Goal: Task Accomplishment & Management: Manage account settings

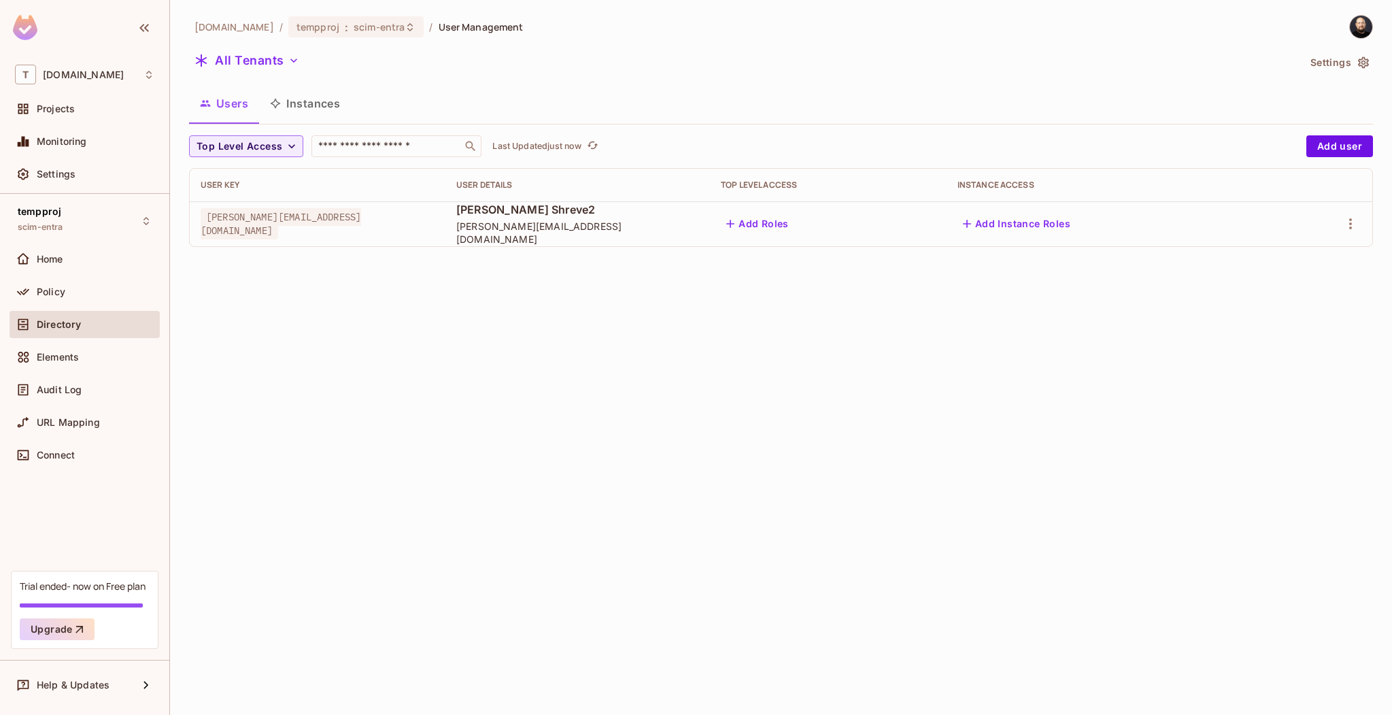
click at [1362, 224] on td at bounding box center [1321, 223] width 101 height 45
click at [1349, 220] on icon "button" at bounding box center [1350, 224] width 16 height 16
click at [1301, 310] on div "Edit Attributes" at bounding box center [1295, 315] width 67 height 14
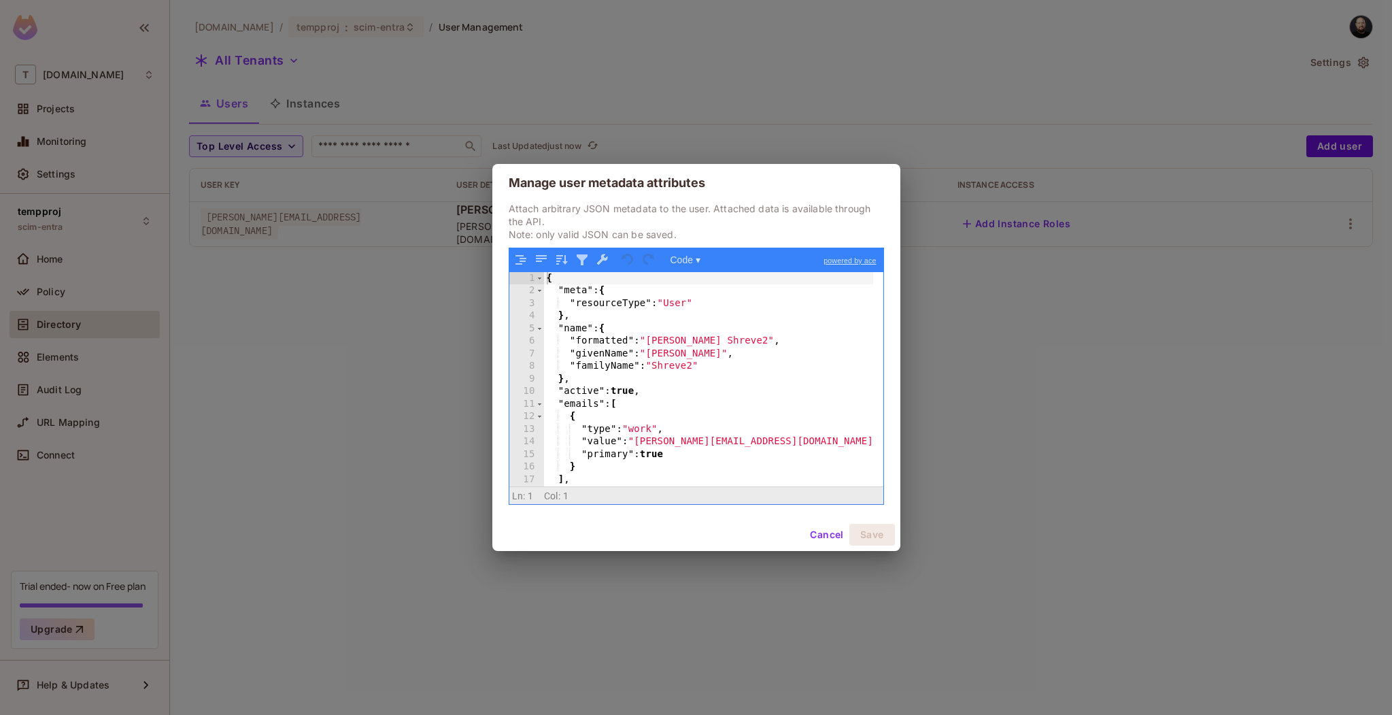
scroll to position [50, 0]
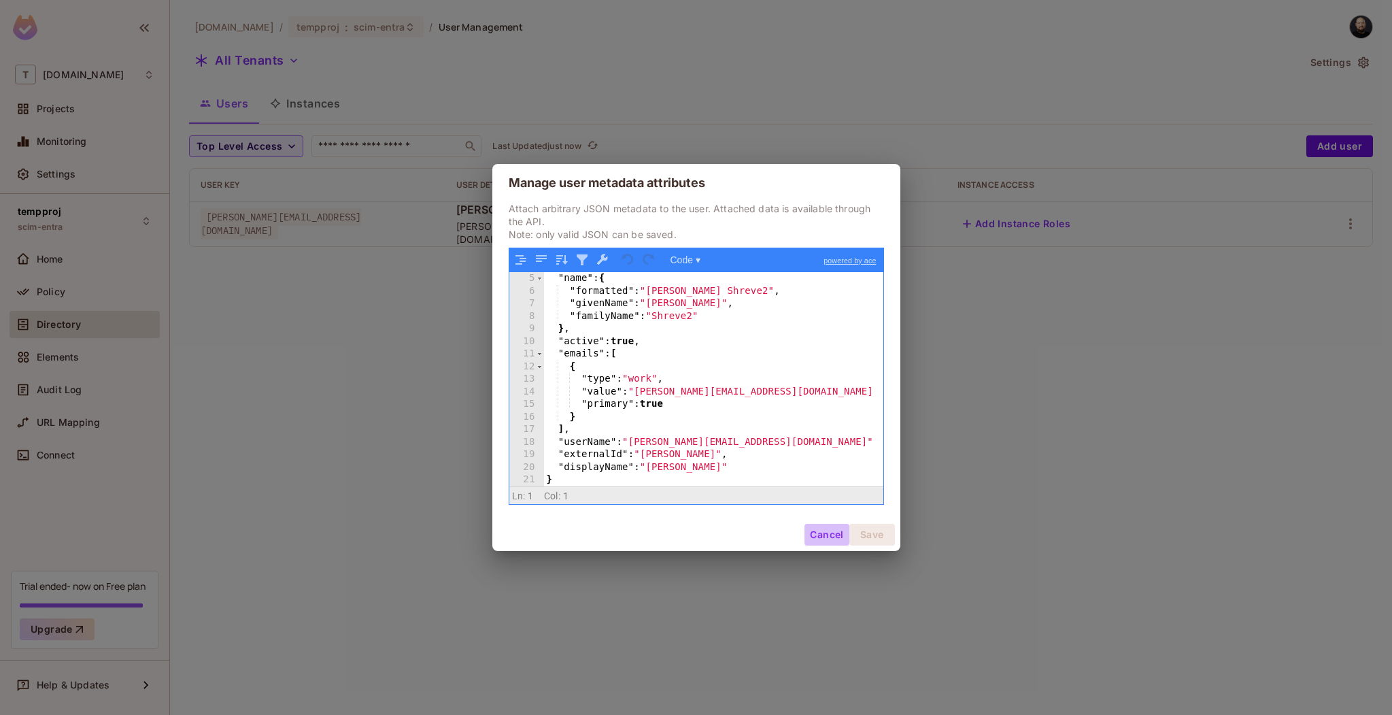
click at [814, 532] on button "Cancel" at bounding box center [826, 534] width 44 height 22
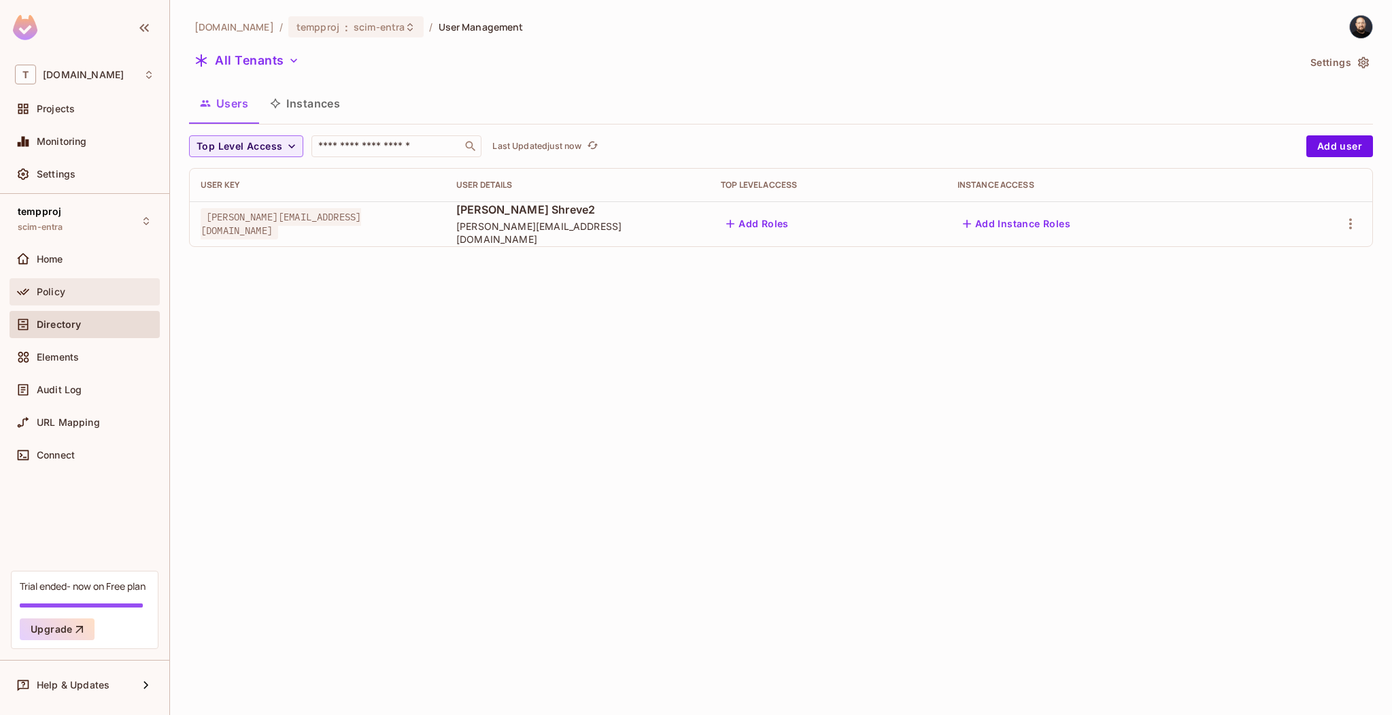
click at [61, 283] on div "Policy" at bounding box center [84, 291] width 139 height 16
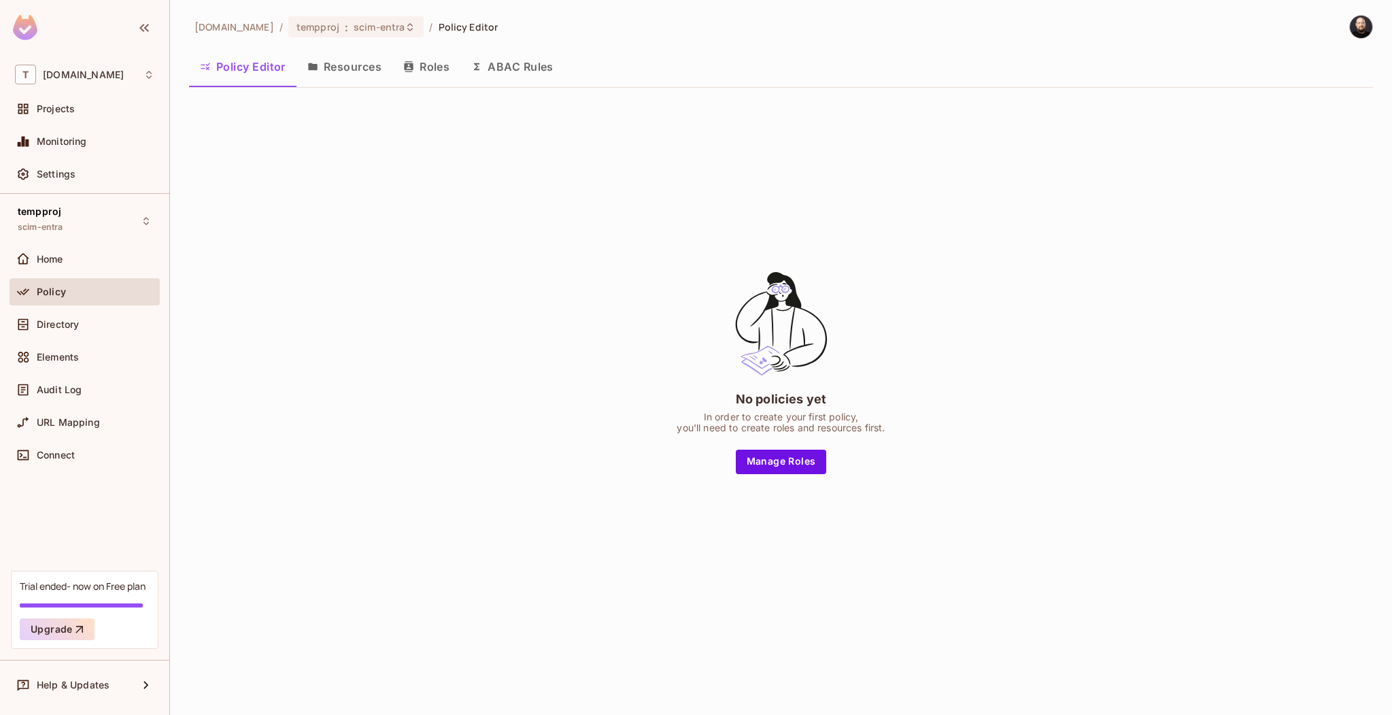
click at [415, 73] on button "Roles" at bounding box center [426, 67] width 68 height 34
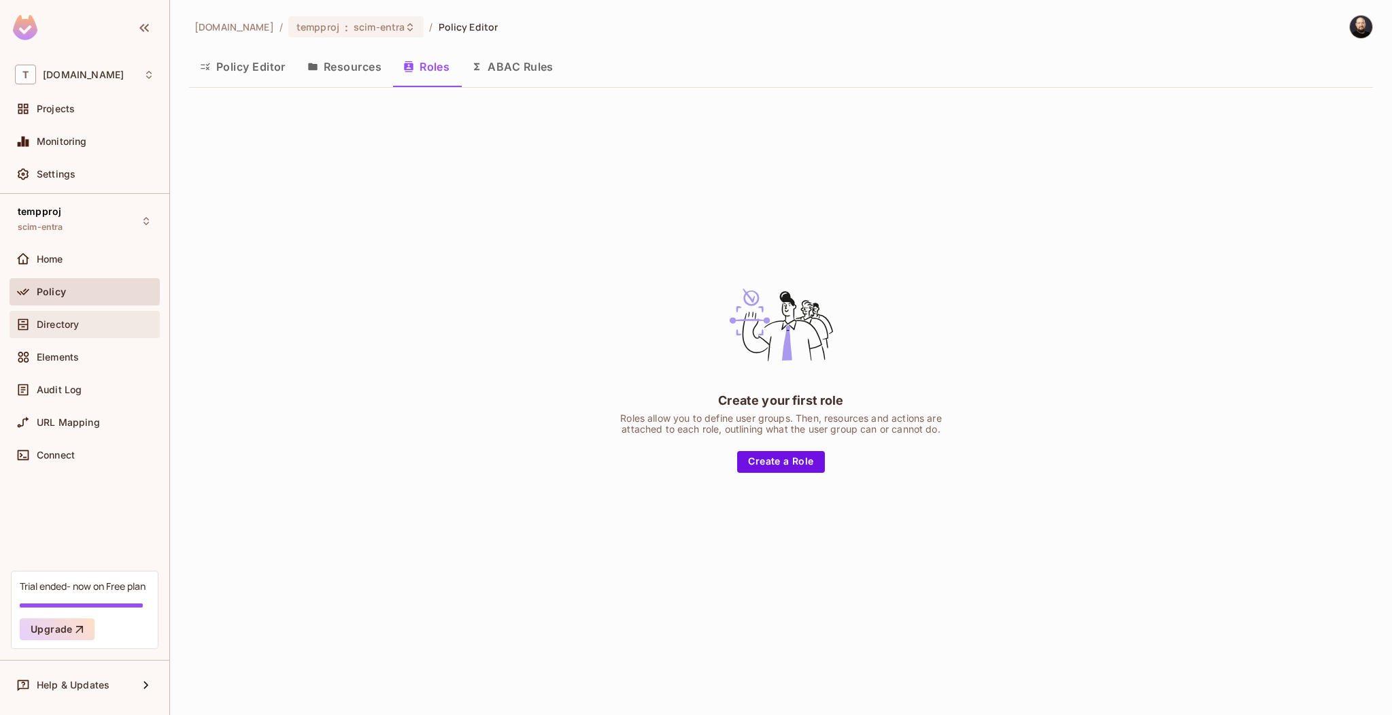
click at [87, 319] on div "Directory" at bounding box center [96, 324] width 118 height 11
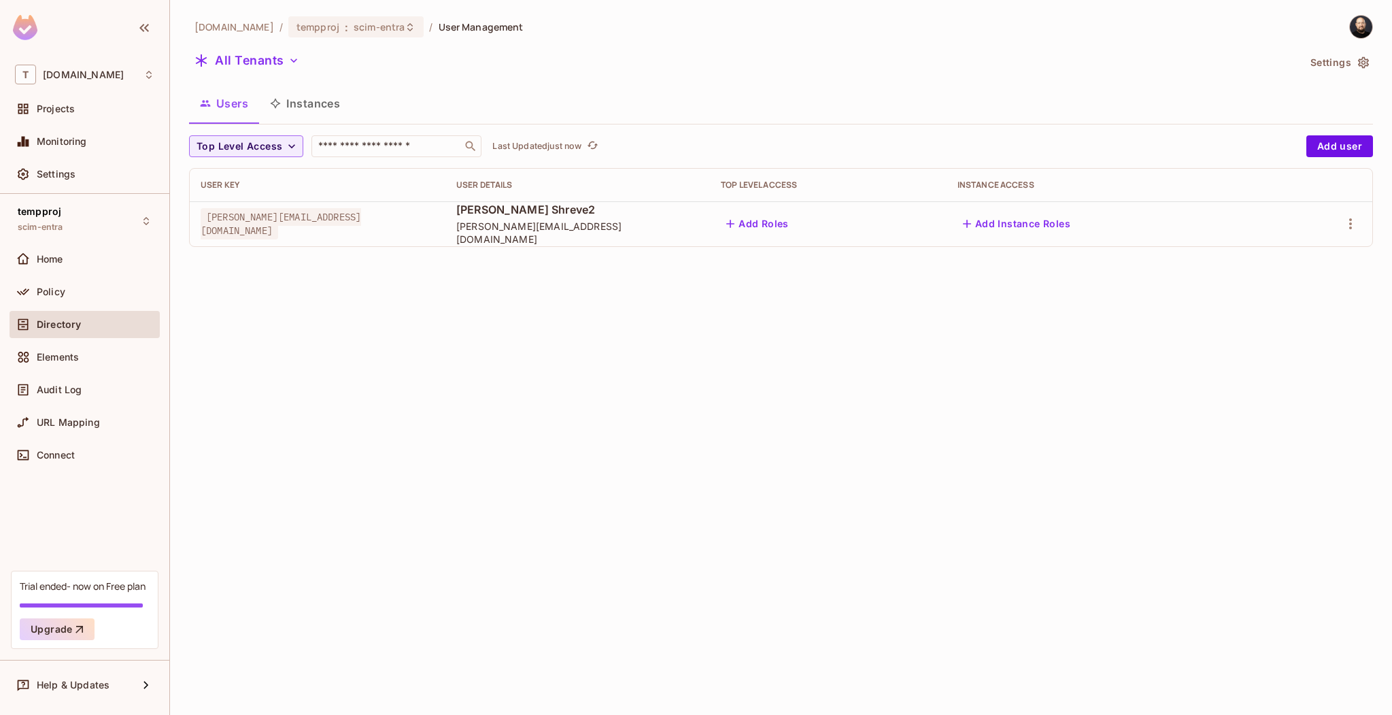
click at [533, 375] on div "tk-permit.io / tempproj : scim-entra / User Management All Tenants Settings Use…" at bounding box center [781, 357] width 1222 height 715
click at [538, 332] on div "tk-permit.io / tempproj : scim-entra / User Management All Tenants Settings Use…" at bounding box center [781, 357] width 1222 height 715
click at [1345, 226] on icon "button" at bounding box center [1350, 224] width 16 height 16
click at [1296, 338] on div "Delete User" at bounding box center [1289, 345] width 54 height 14
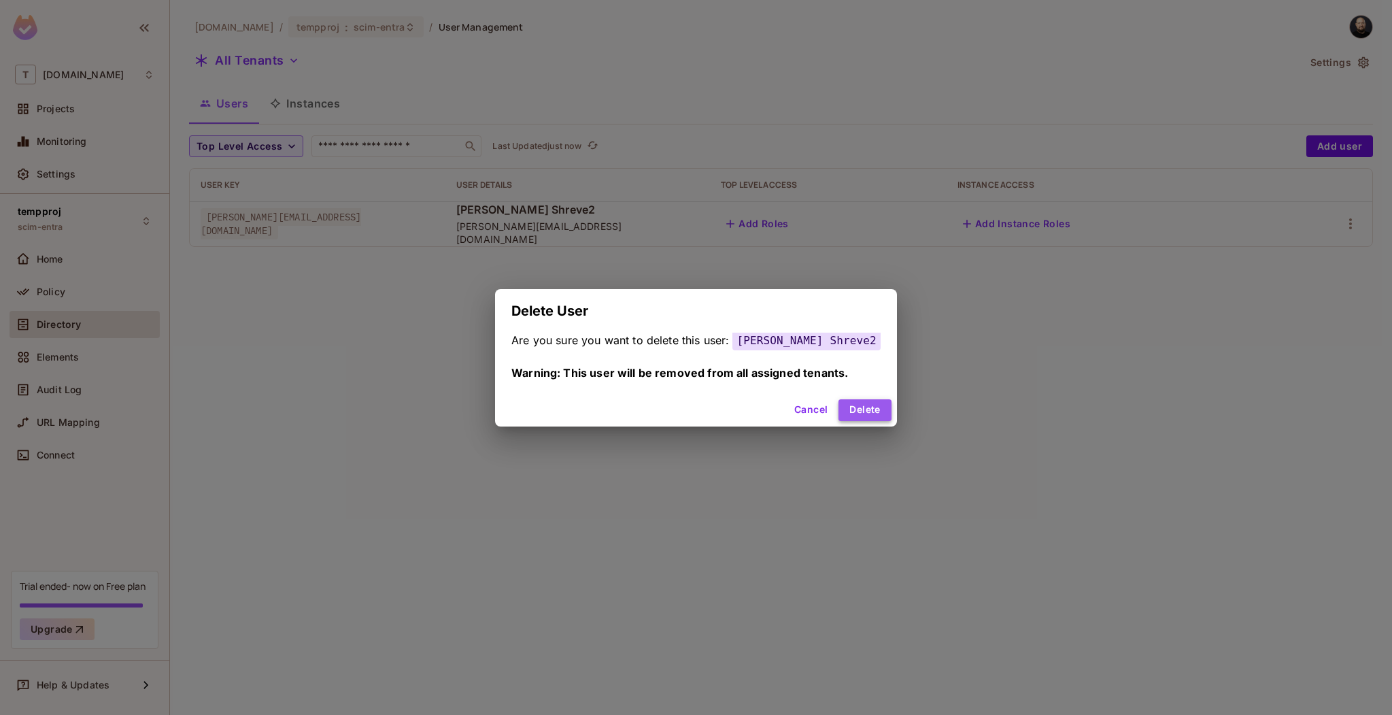
click at [838, 402] on button "Delete" at bounding box center [864, 410] width 52 height 22
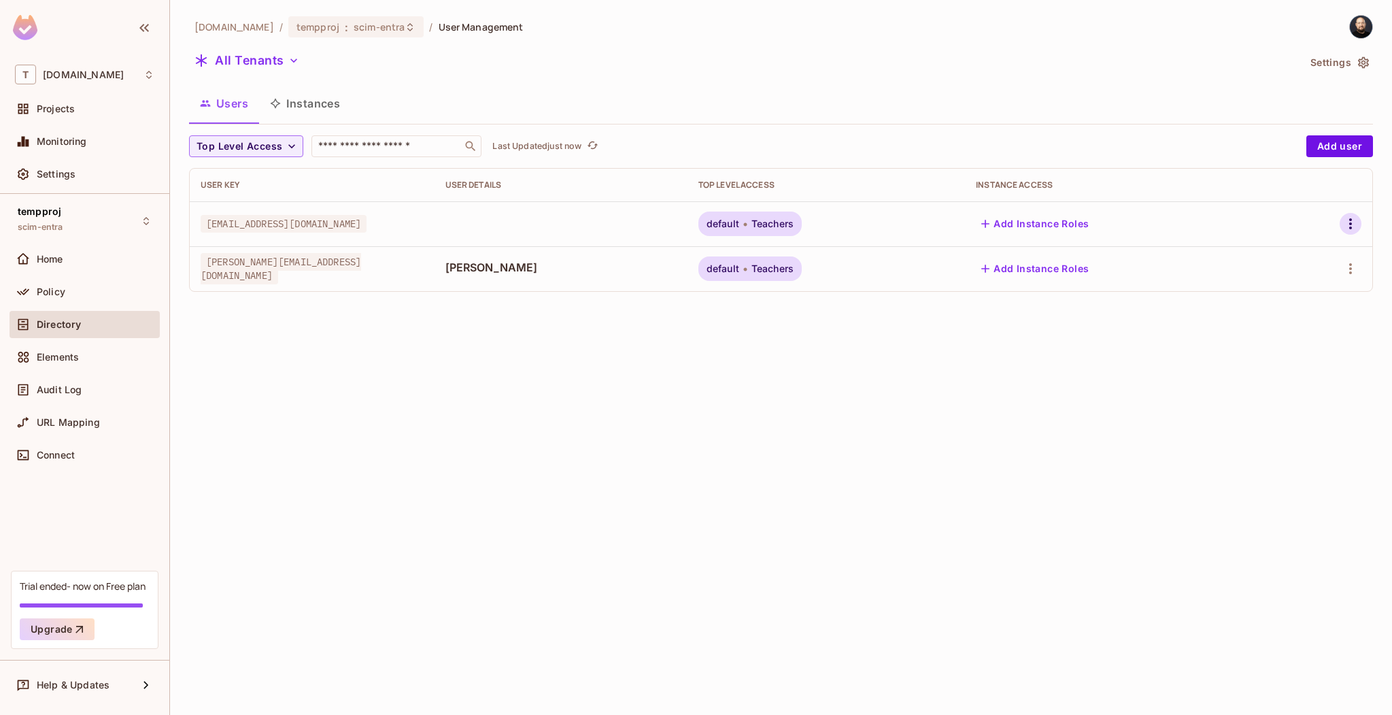
click at [1346, 220] on icon "button" at bounding box center [1350, 224] width 16 height 16
click at [1305, 264] on li "Edit" at bounding box center [1287, 255] width 126 height 30
click at [1349, 214] on button "button" at bounding box center [1350, 224] width 22 height 22
click at [1301, 322] on span "Edit Attributes" at bounding box center [1295, 315] width 75 height 22
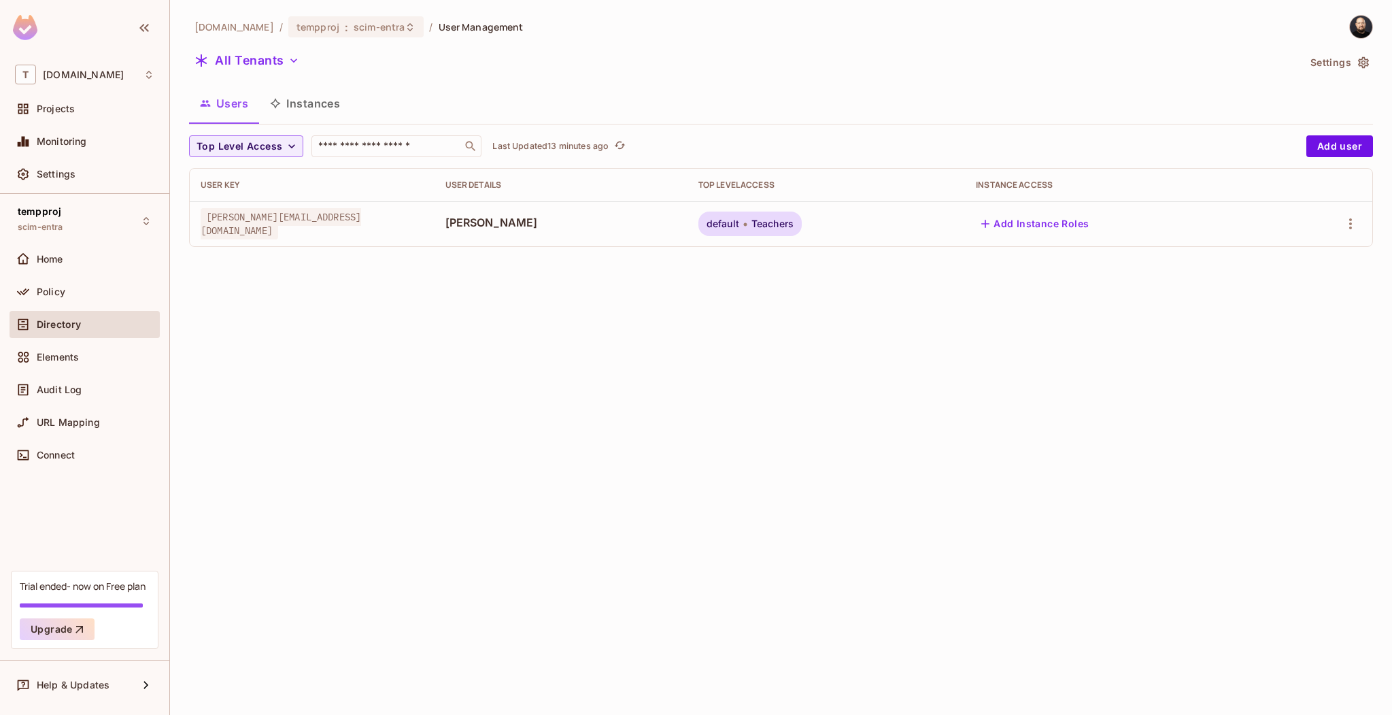
click at [528, 291] on div "tk-permit.io / tempproj : scim-entra / User Management All Tenants Settings Use…" at bounding box center [781, 357] width 1222 height 715
click at [1342, 216] on button "button" at bounding box center [1350, 224] width 22 height 22
click at [1279, 347] on div "Delete User" at bounding box center [1289, 345] width 54 height 14
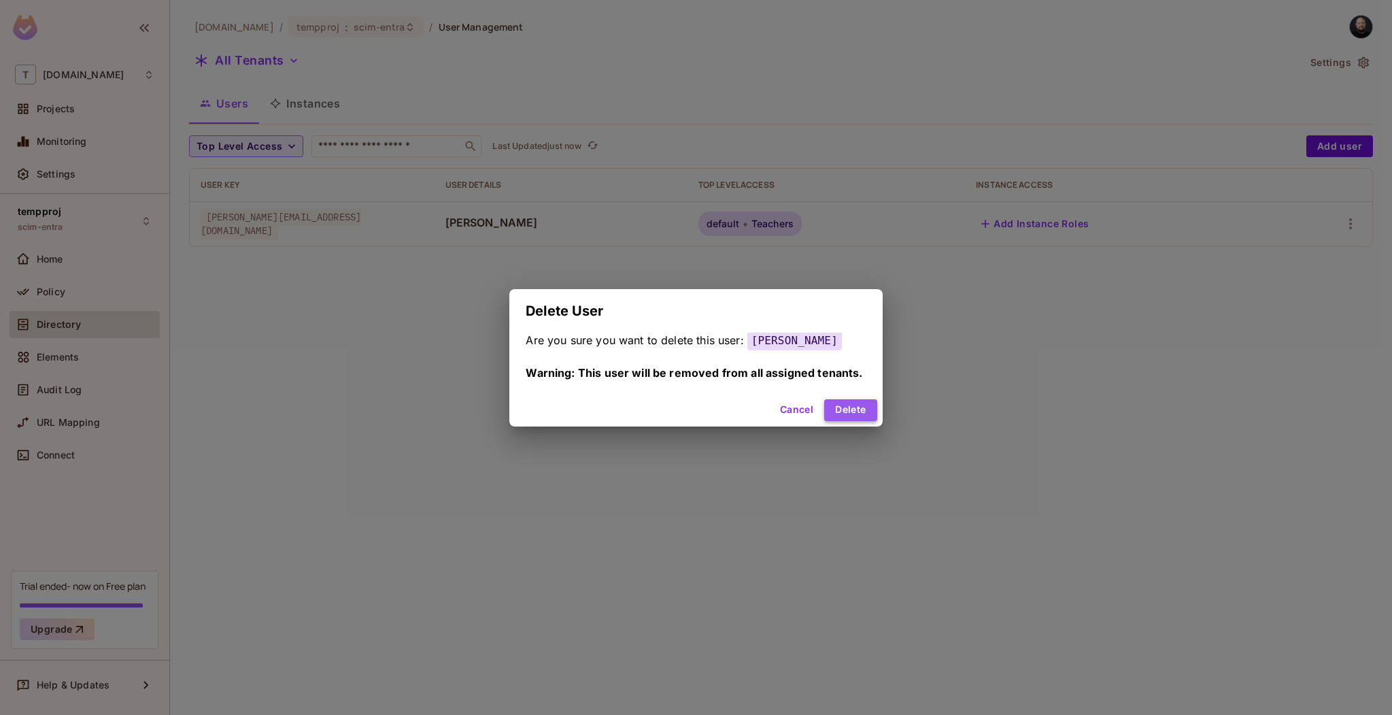
click at [853, 408] on button "Delete" at bounding box center [850, 410] width 52 height 22
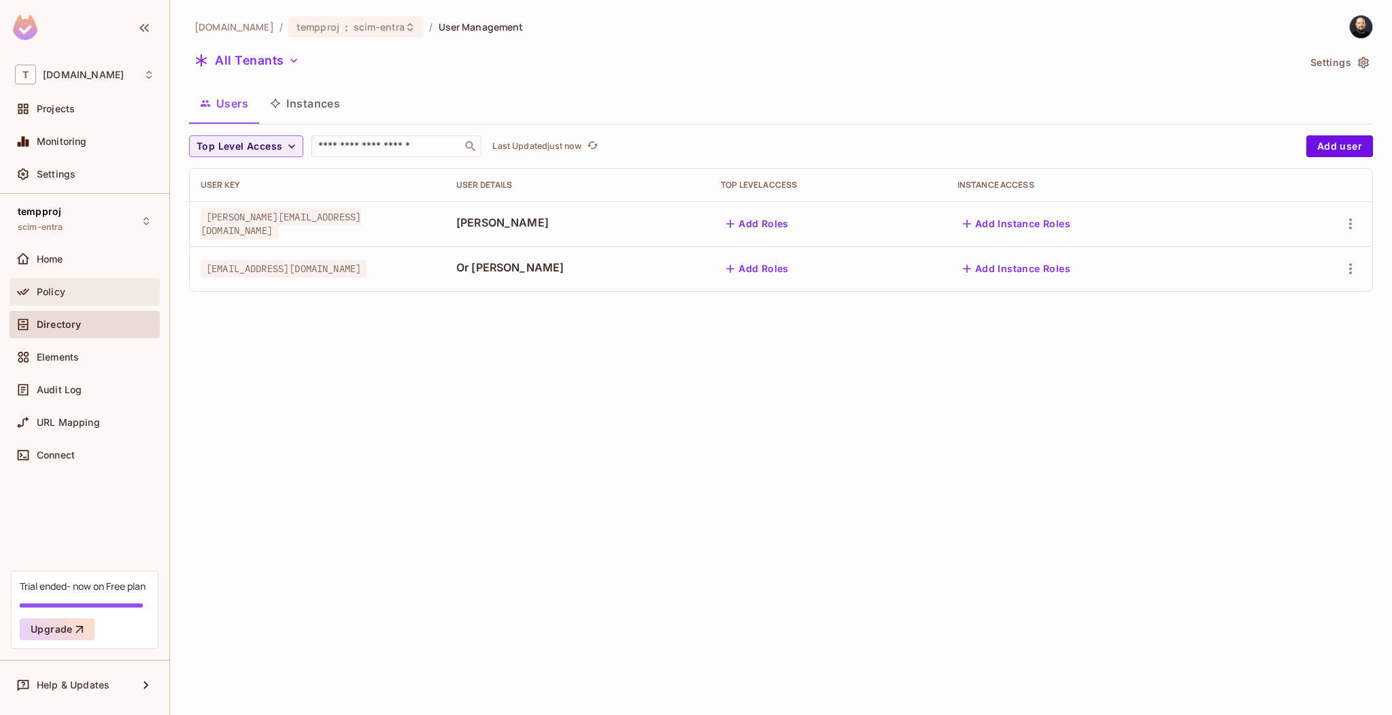
click at [88, 298] on div "Policy" at bounding box center [84, 291] width 139 height 16
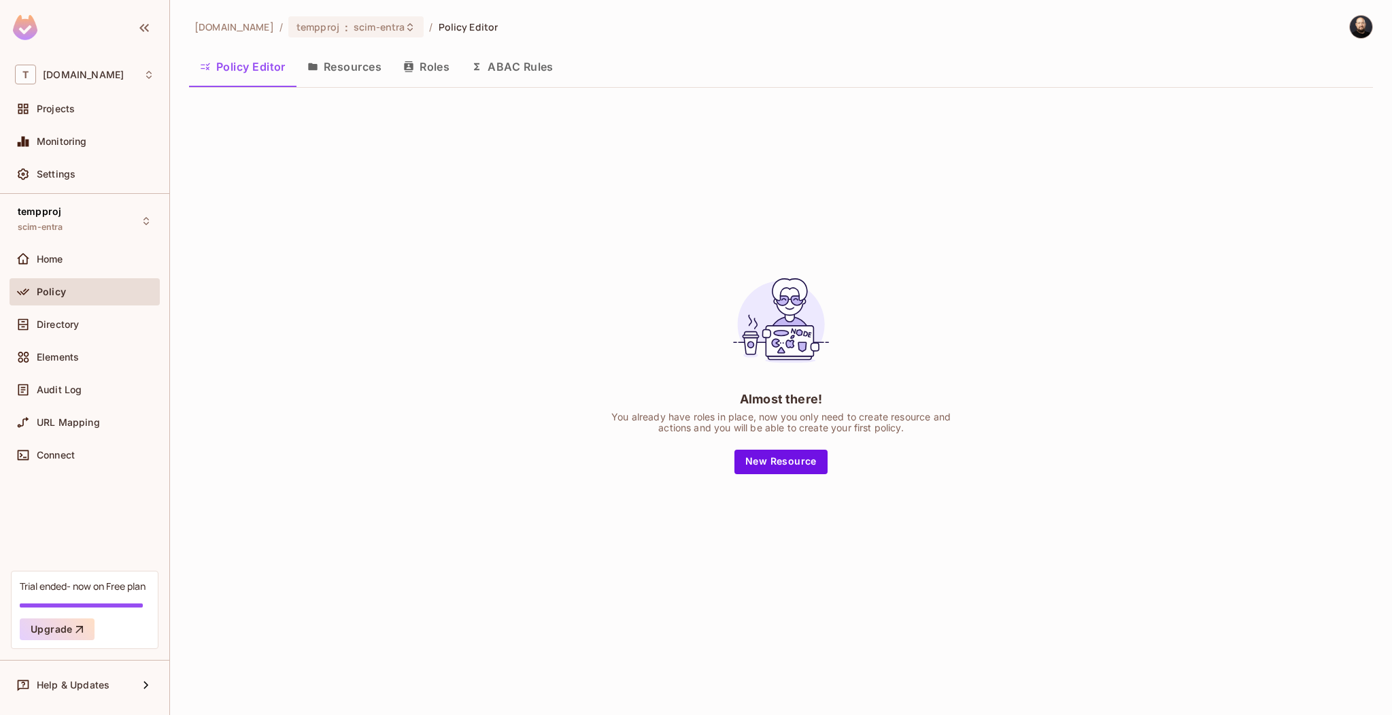
click at [411, 67] on icon "button" at bounding box center [408, 66] width 9 height 11
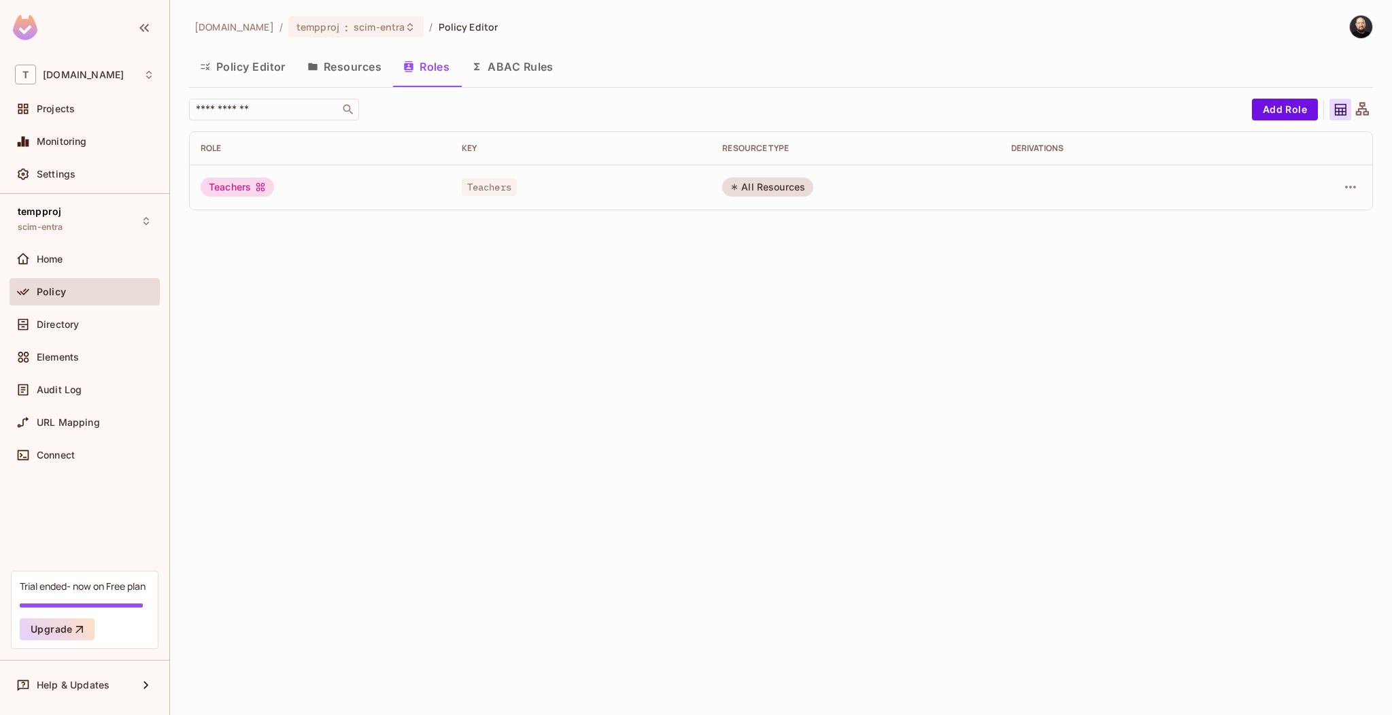
drag, startPoint x: 1332, startPoint y: 177, endPoint x: 1473, endPoint y: 198, distance: 142.2
click at [1391, 198] on html "T [DOMAIN_NAME] Projects Monitoring Settings tempproj scim-entra Home Policy Di…" at bounding box center [696, 357] width 1392 height 715
click at [1341, 192] on button "button" at bounding box center [1350, 187] width 22 height 22
click at [1306, 273] on div "Delete Role" at bounding box center [1295, 278] width 52 height 14
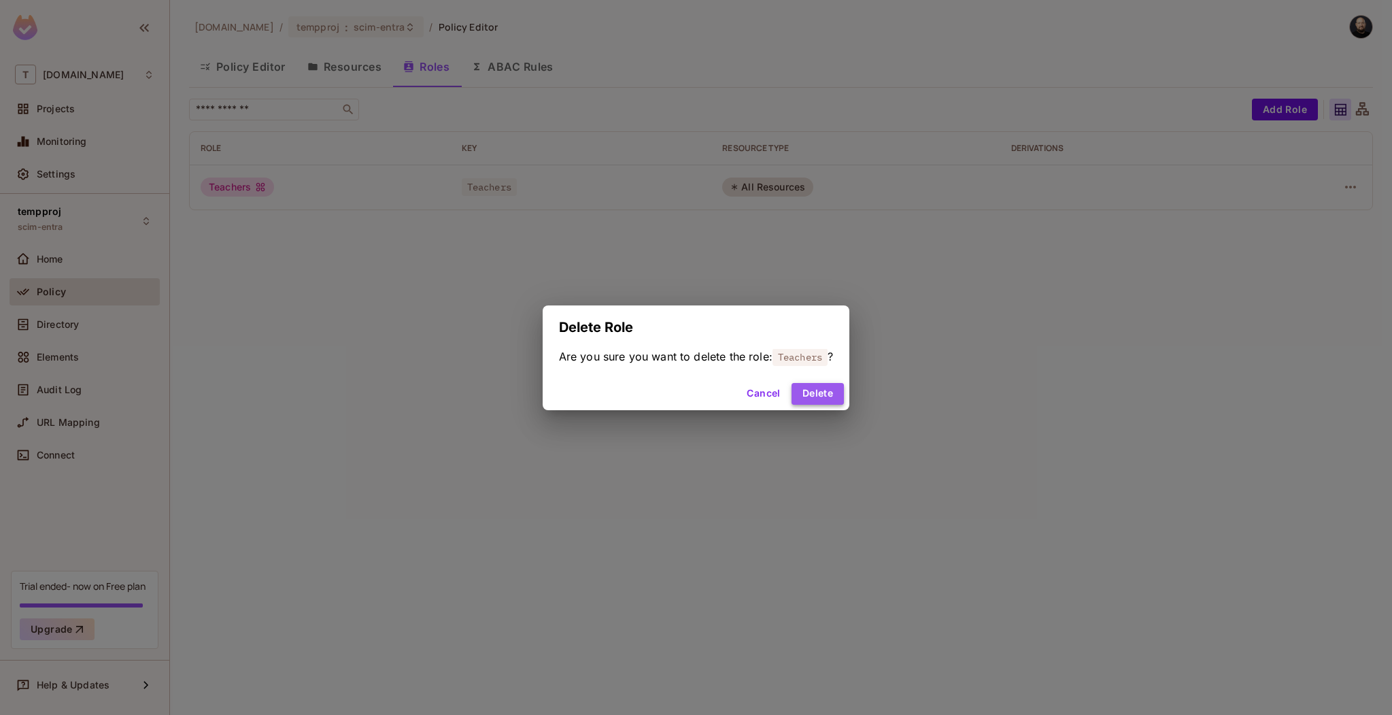
click at [826, 395] on button "Delete" at bounding box center [817, 394] width 52 height 22
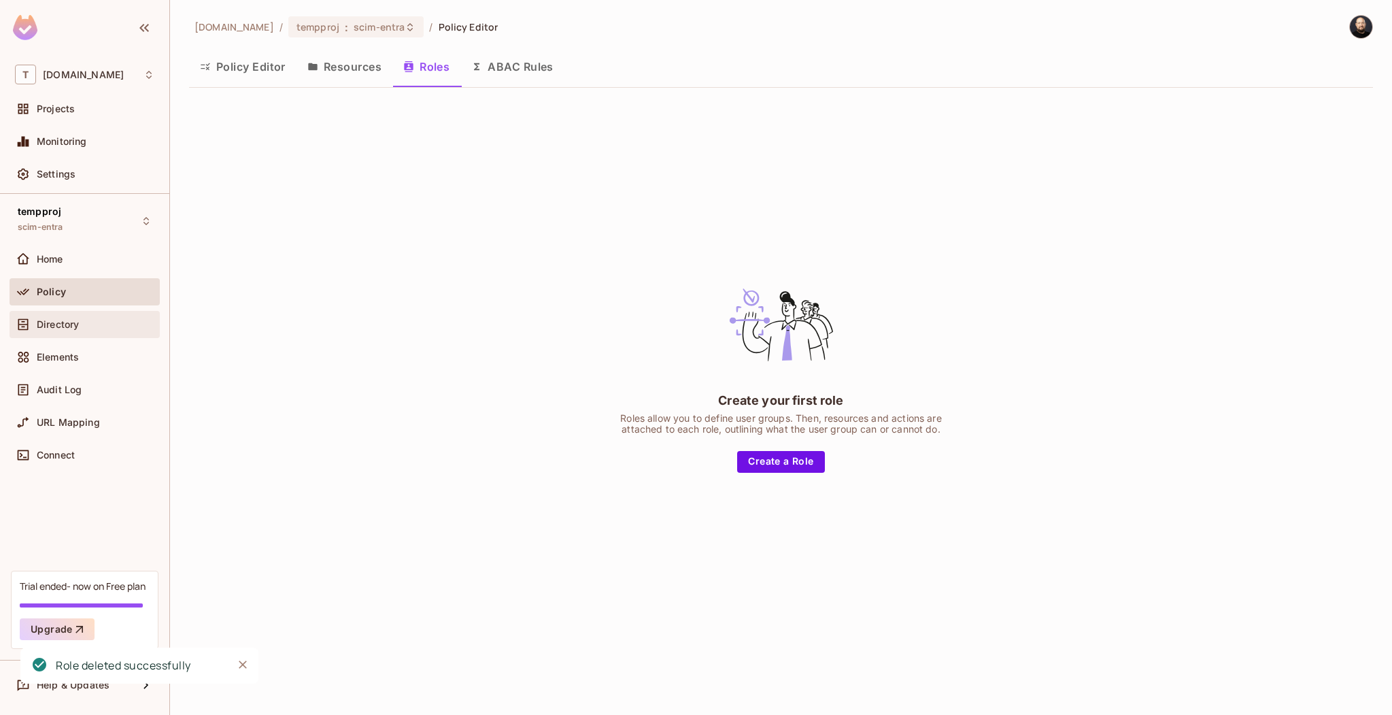
click at [78, 316] on div "Directory" at bounding box center [84, 324] width 139 height 16
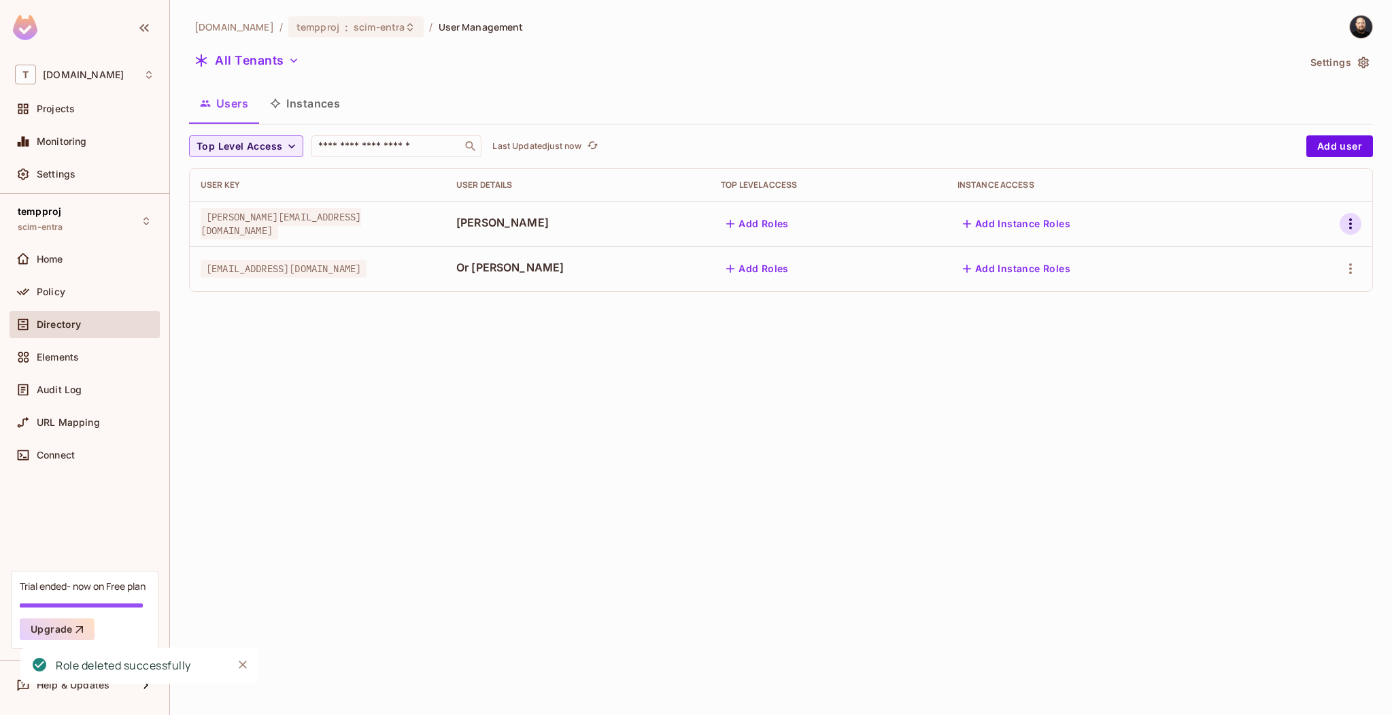
click at [1350, 226] on icon "button" at bounding box center [1350, 224] width 16 height 16
click at [1258, 351] on span "Delete User" at bounding box center [1289, 345] width 62 height 22
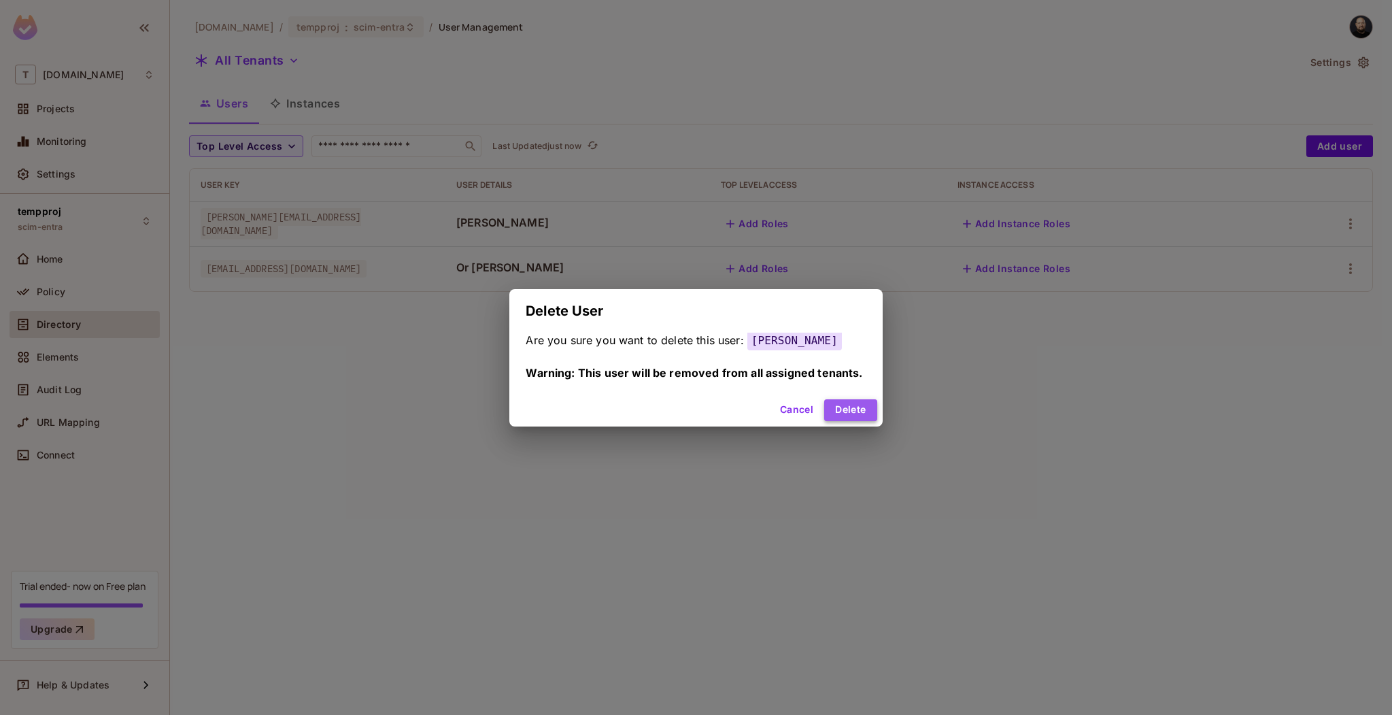
click at [840, 415] on button "Delete" at bounding box center [850, 410] width 52 height 22
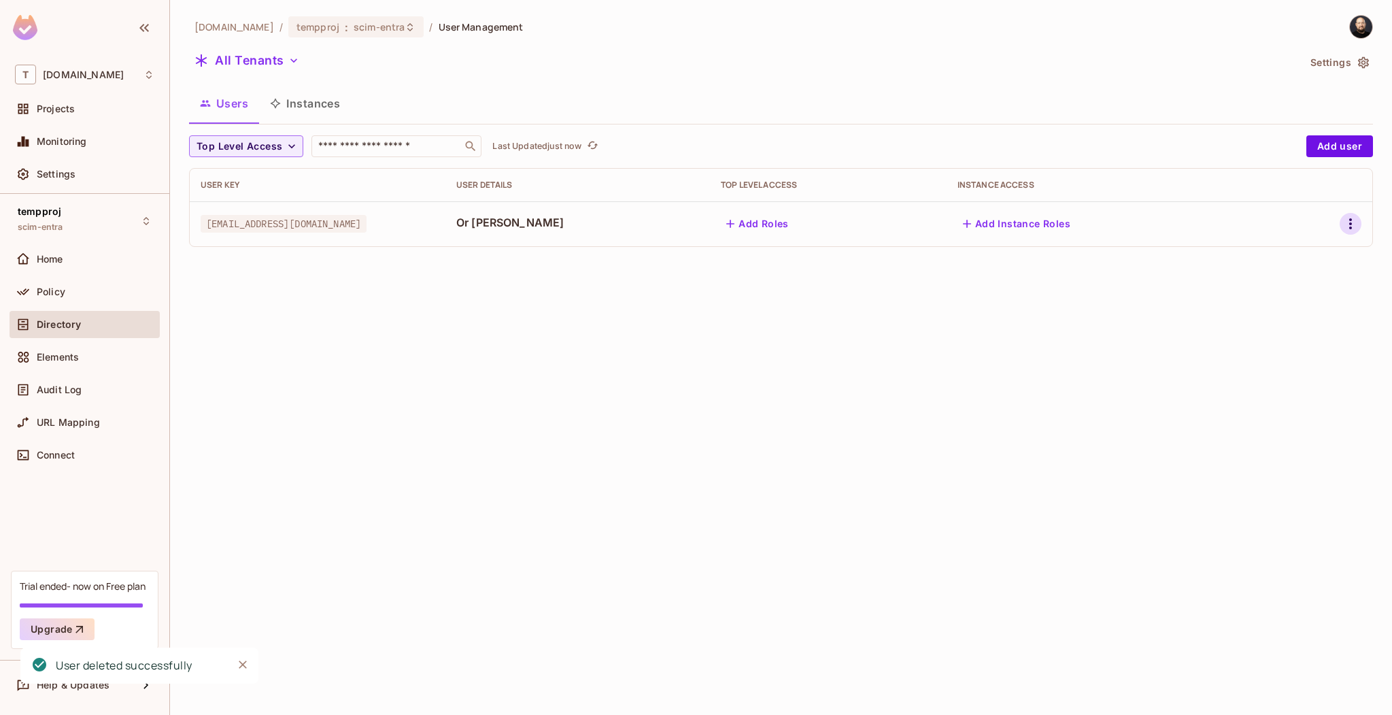
click at [1345, 226] on icon "button" at bounding box center [1350, 224] width 16 height 16
click at [1250, 342] on icon at bounding box center [1243, 345] width 16 height 16
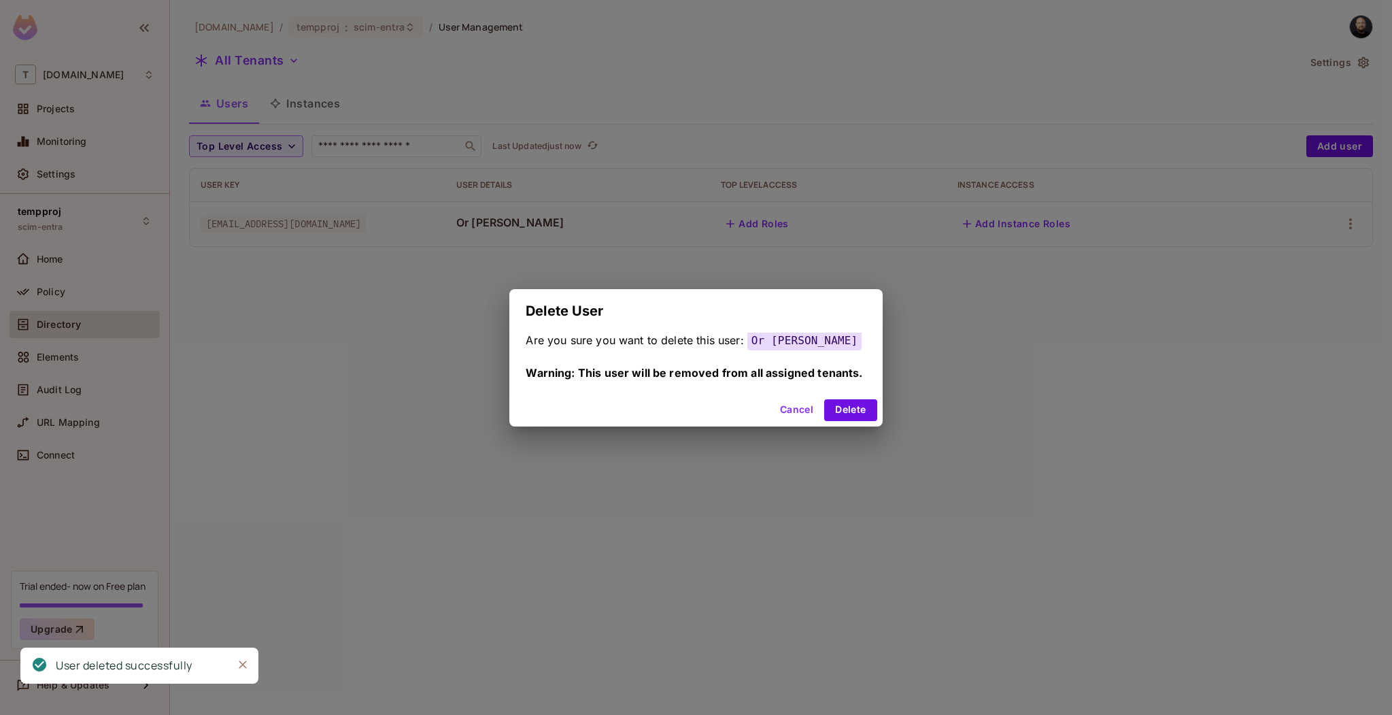
click at [842, 420] on div "Cancel Delete" at bounding box center [695, 410] width 373 height 33
click at [843, 413] on button "Delete" at bounding box center [850, 410] width 52 height 22
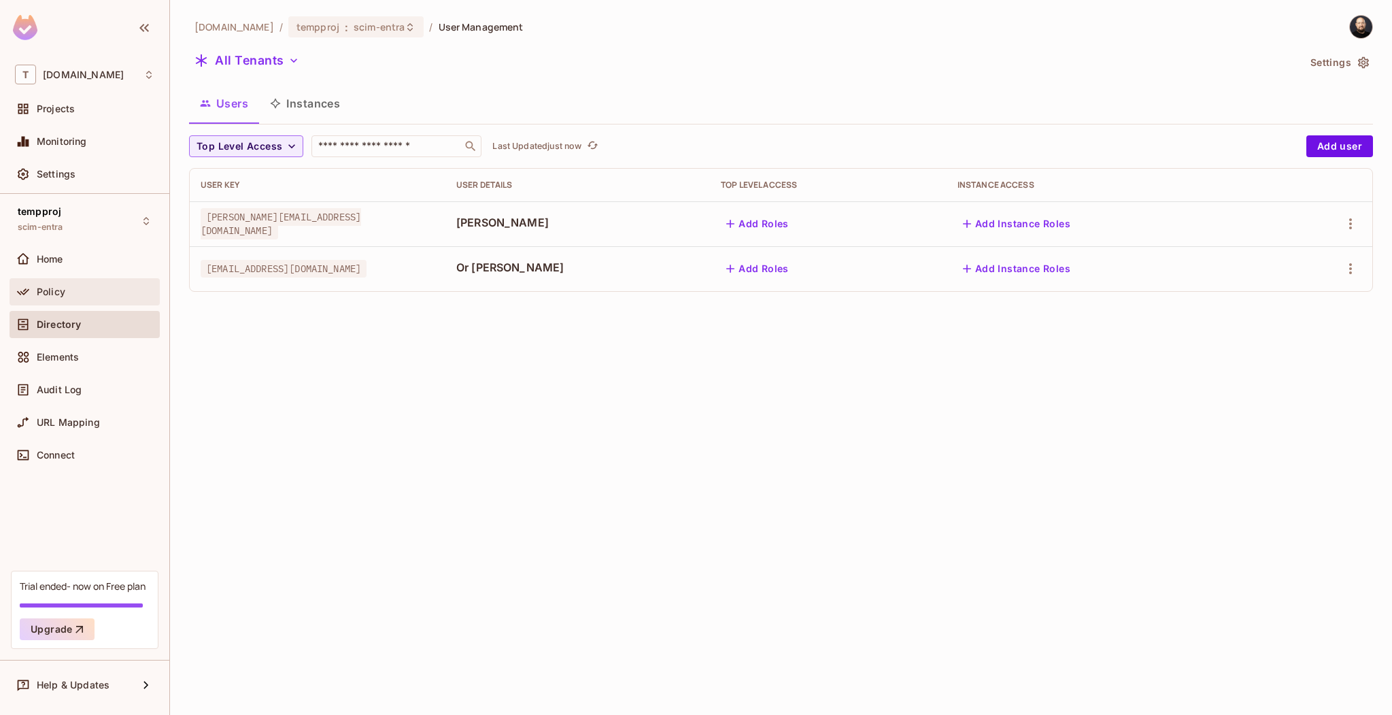
click at [53, 299] on div "Policy" at bounding box center [84, 291] width 139 height 16
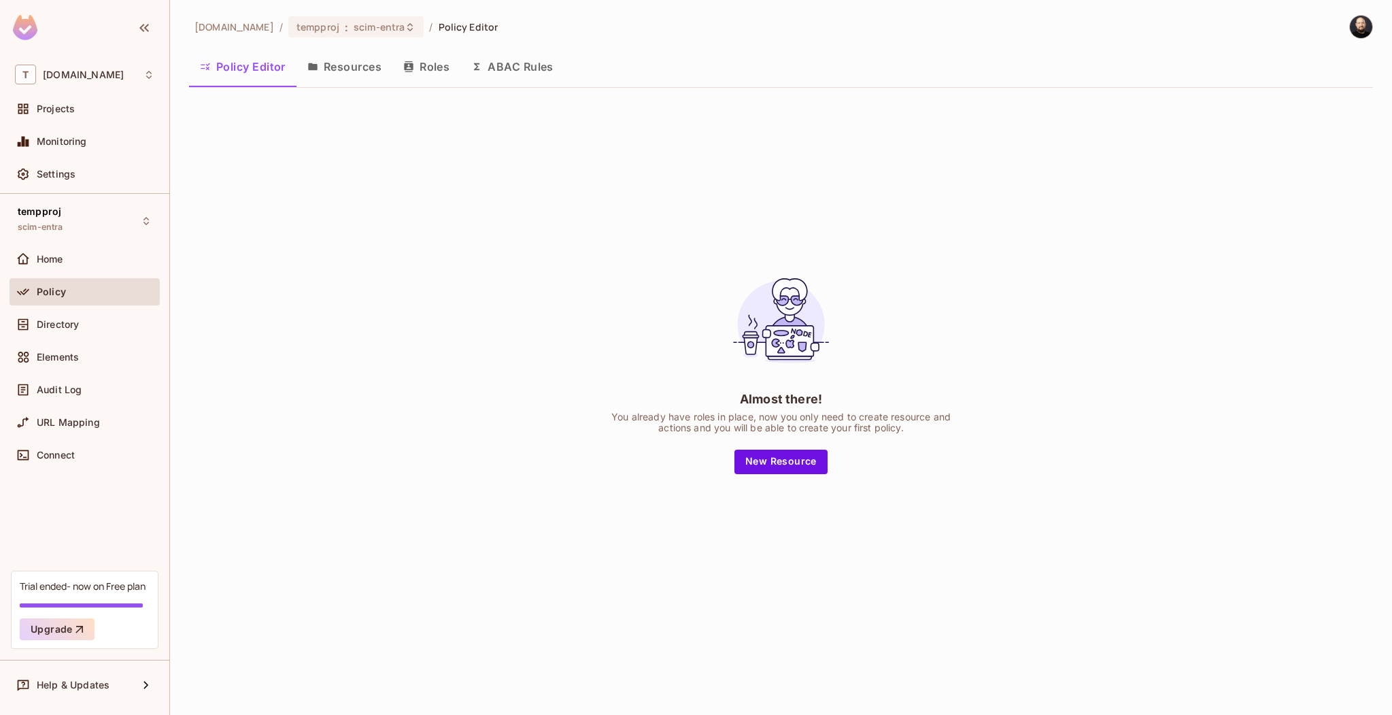
click at [431, 75] on button "Roles" at bounding box center [426, 67] width 68 height 34
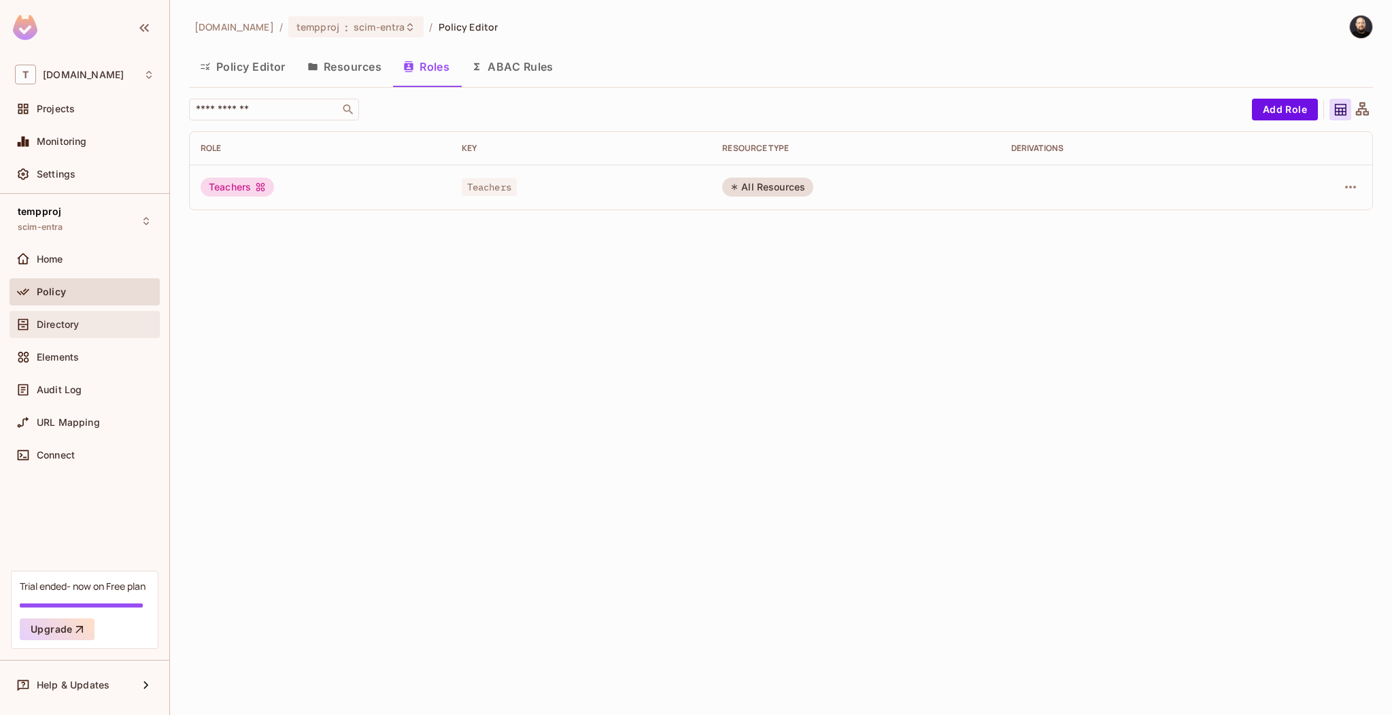
click at [108, 323] on div "Directory" at bounding box center [96, 324] width 118 height 11
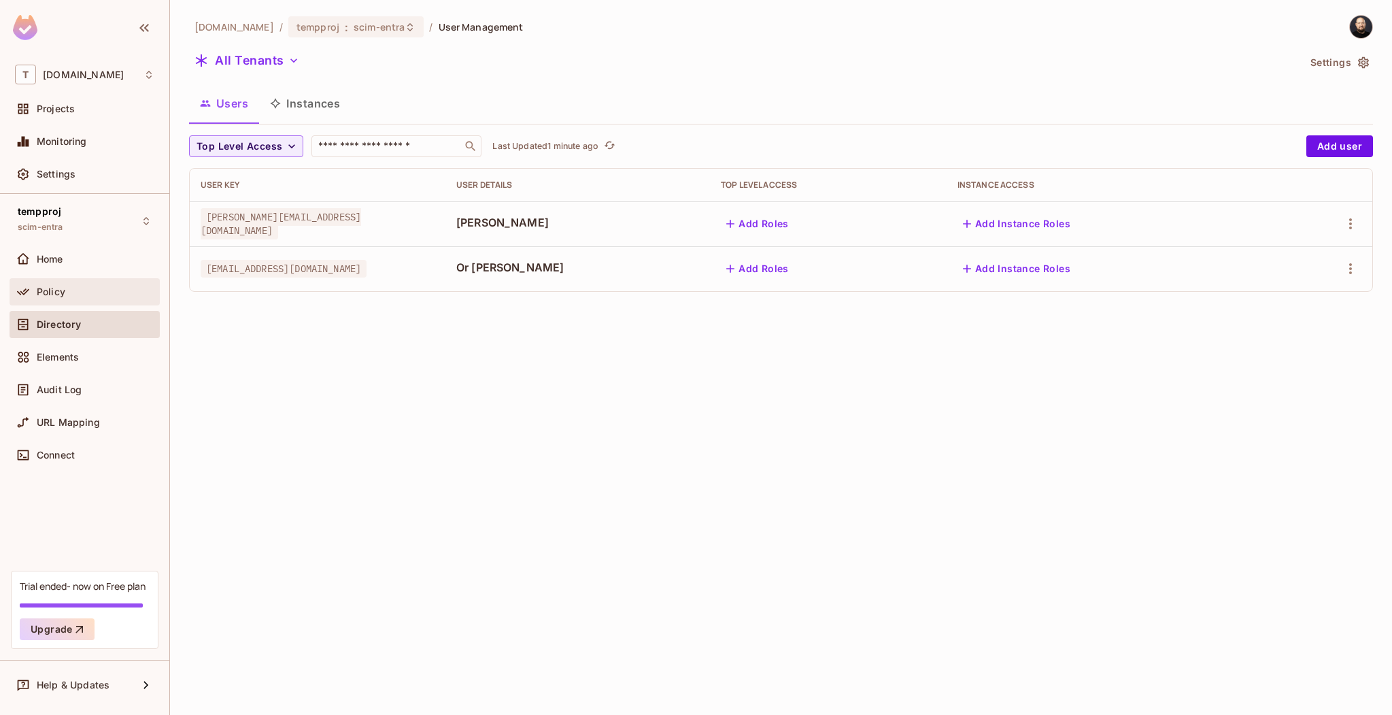
click at [72, 290] on div "Policy" at bounding box center [96, 291] width 118 height 11
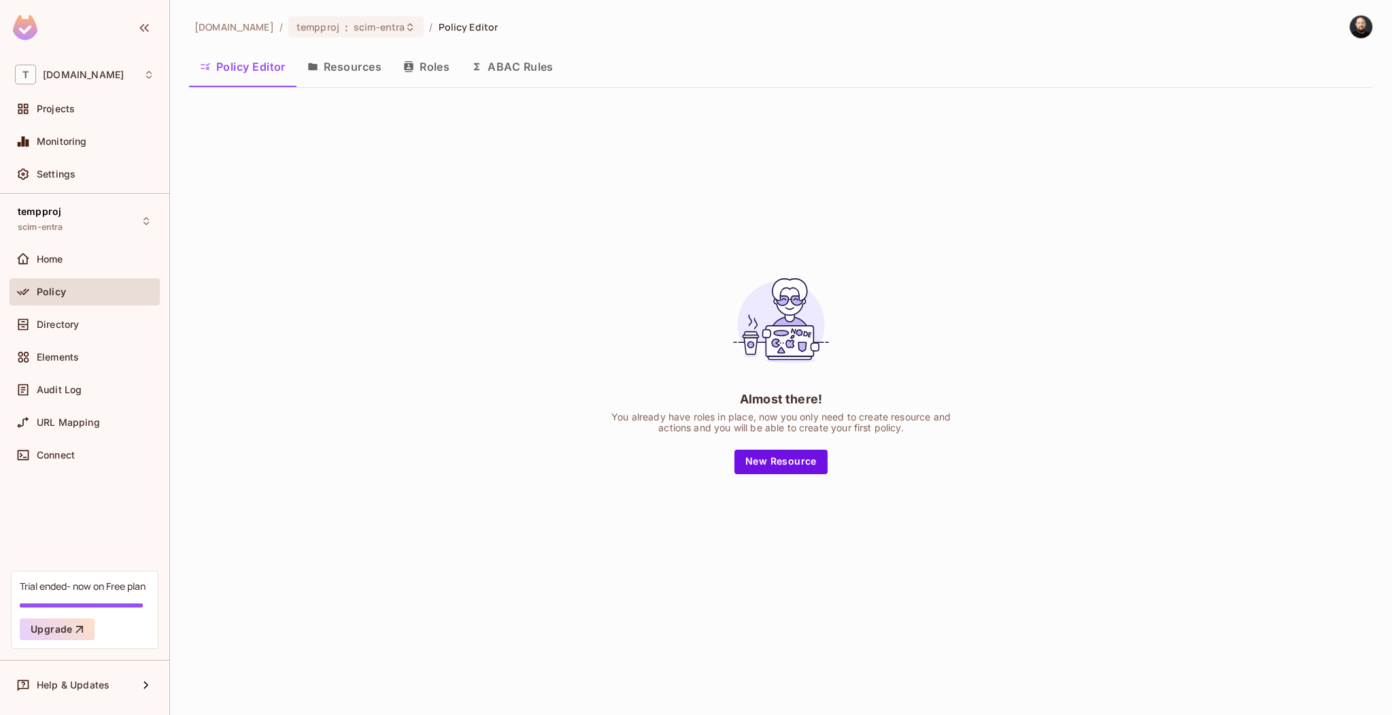
click at [426, 78] on button "Roles" at bounding box center [426, 67] width 68 height 34
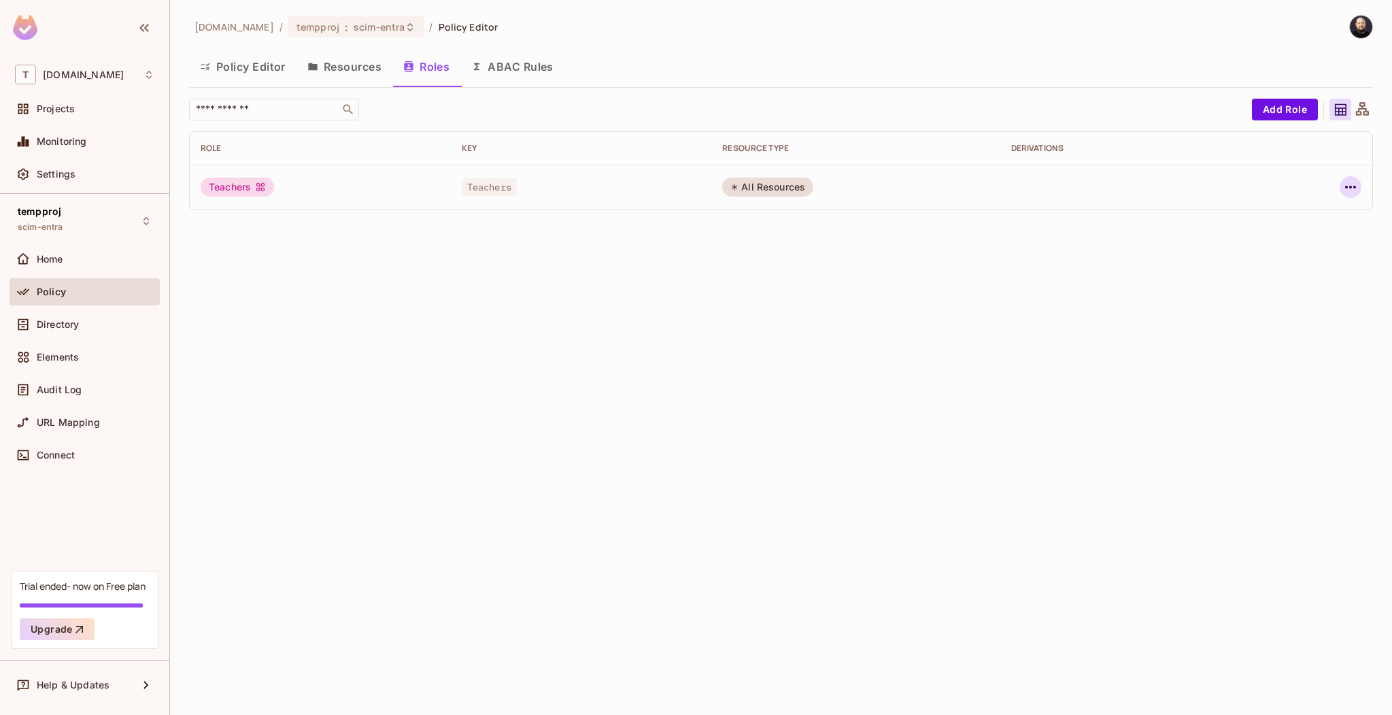
click at [1349, 186] on icon "button" at bounding box center [1350, 187] width 11 height 3
click at [1324, 270] on span "Delete Role" at bounding box center [1295, 278] width 61 height 22
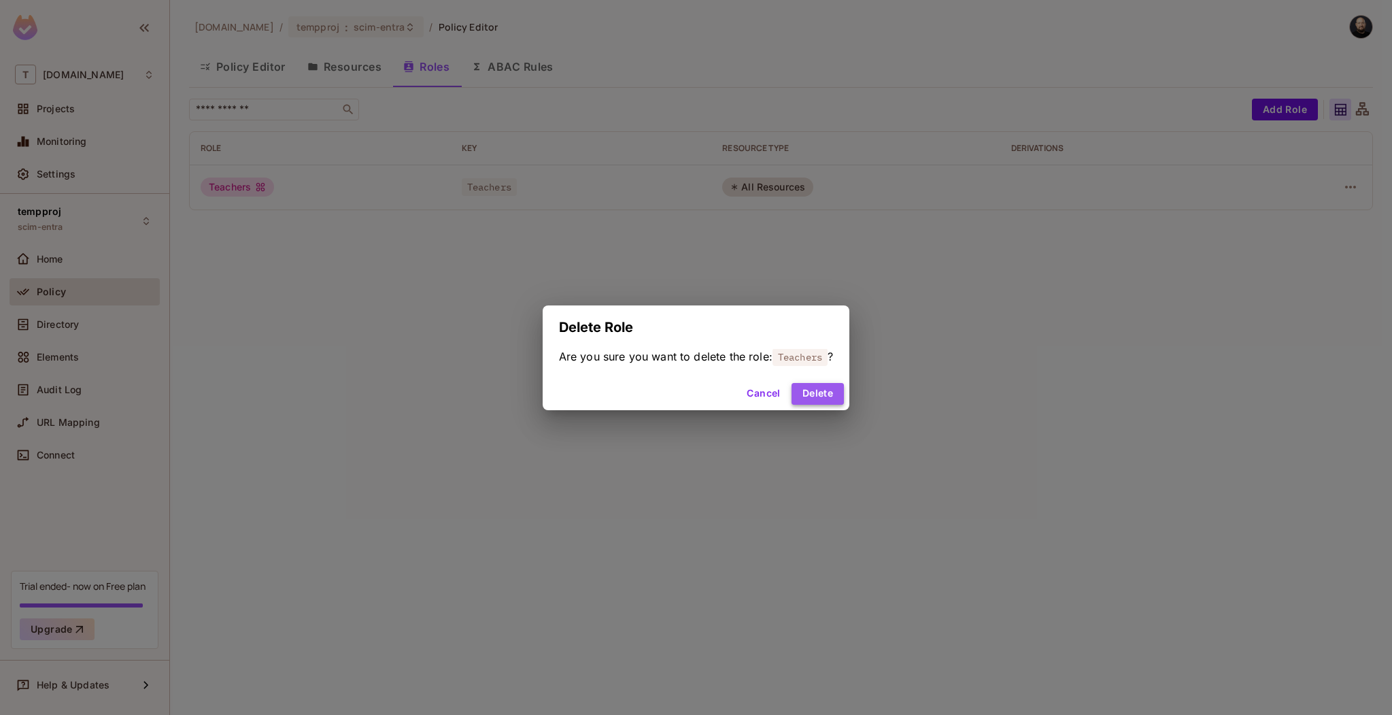
click at [811, 394] on button "Delete" at bounding box center [817, 394] width 52 height 22
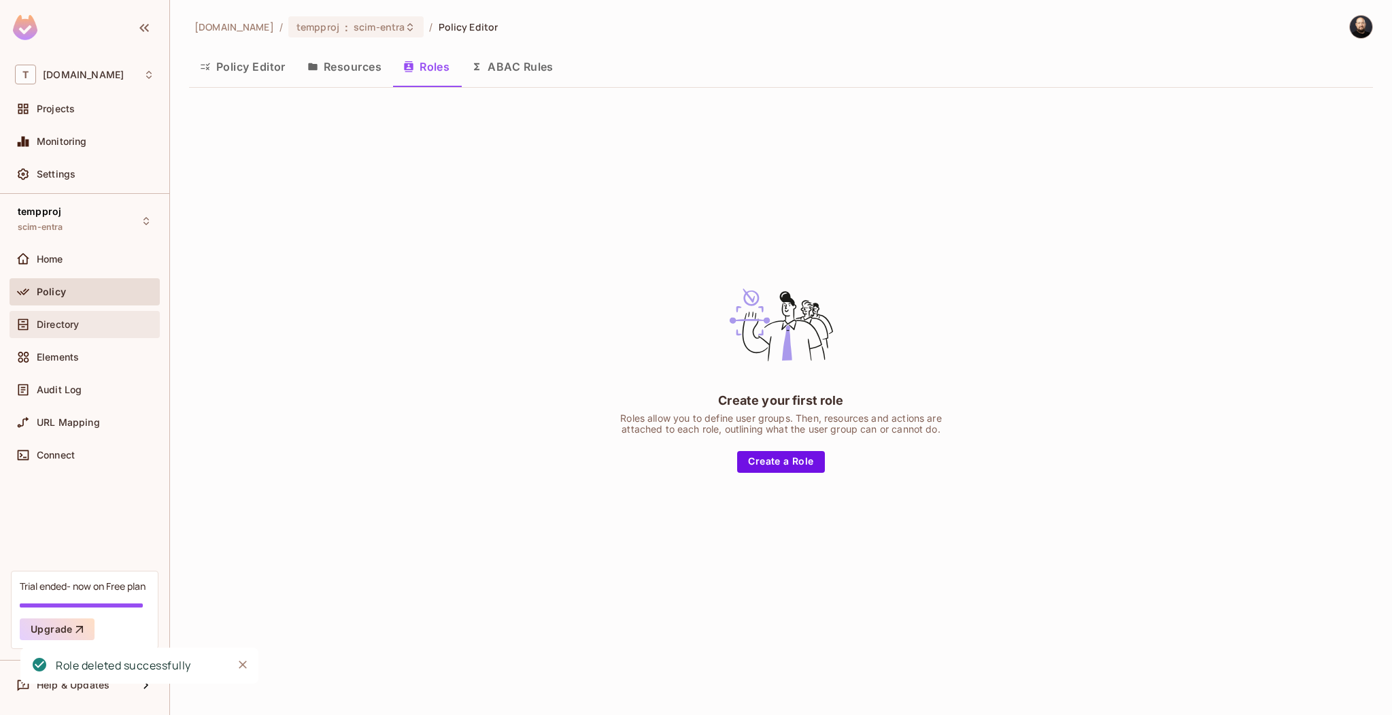
click at [78, 316] on div "Directory" at bounding box center [84, 324] width 139 height 16
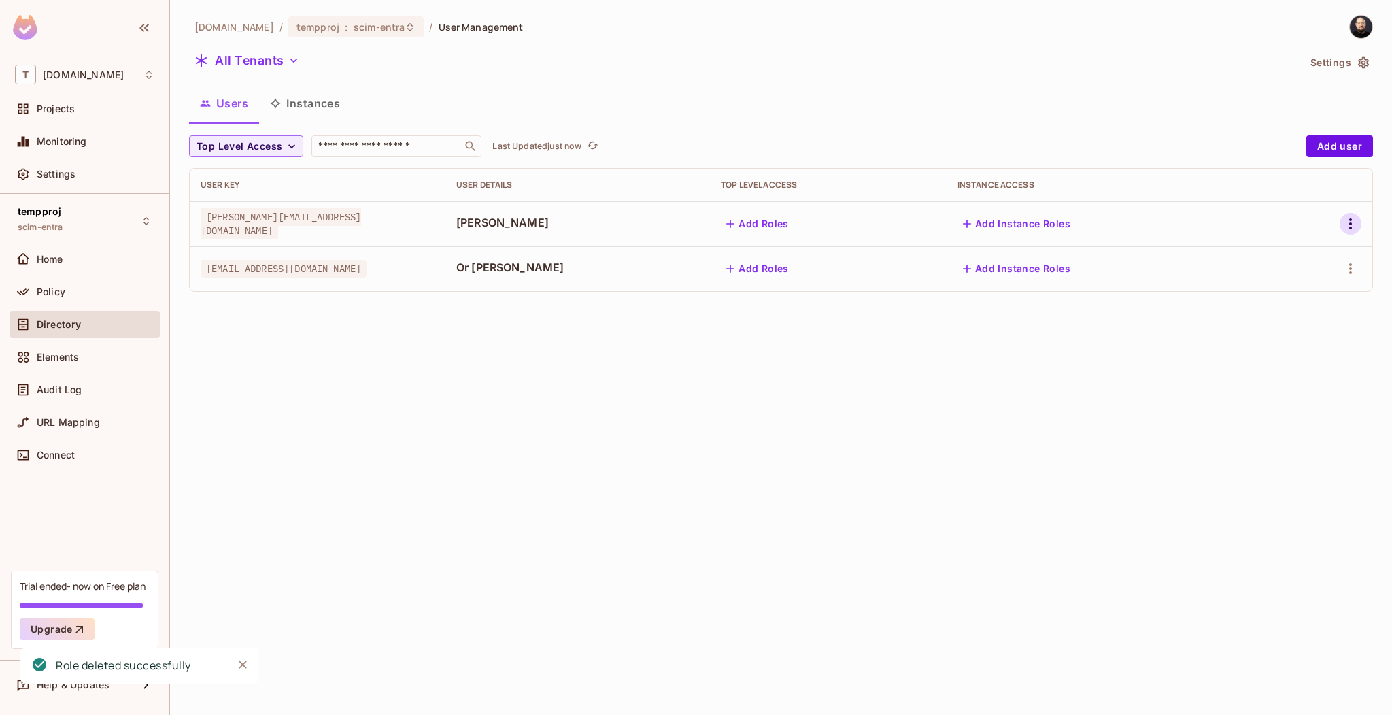
click at [1352, 216] on icon "button" at bounding box center [1350, 224] width 16 height 16
click at [1258, 343] on span "Delete User" at bounding box center [1289, 345] width 62 height 22
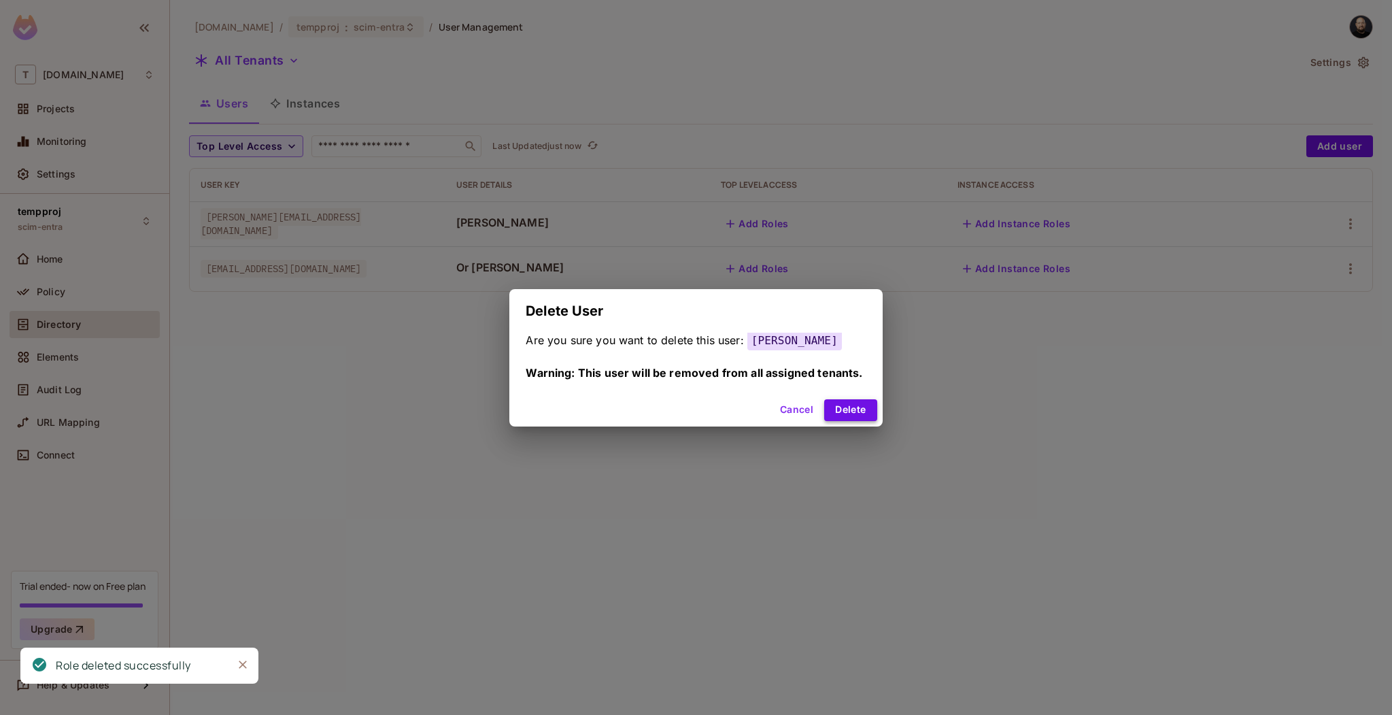
click at [863, 416] on button "Delete" at bounding box center [850, 410] width 52 height 22
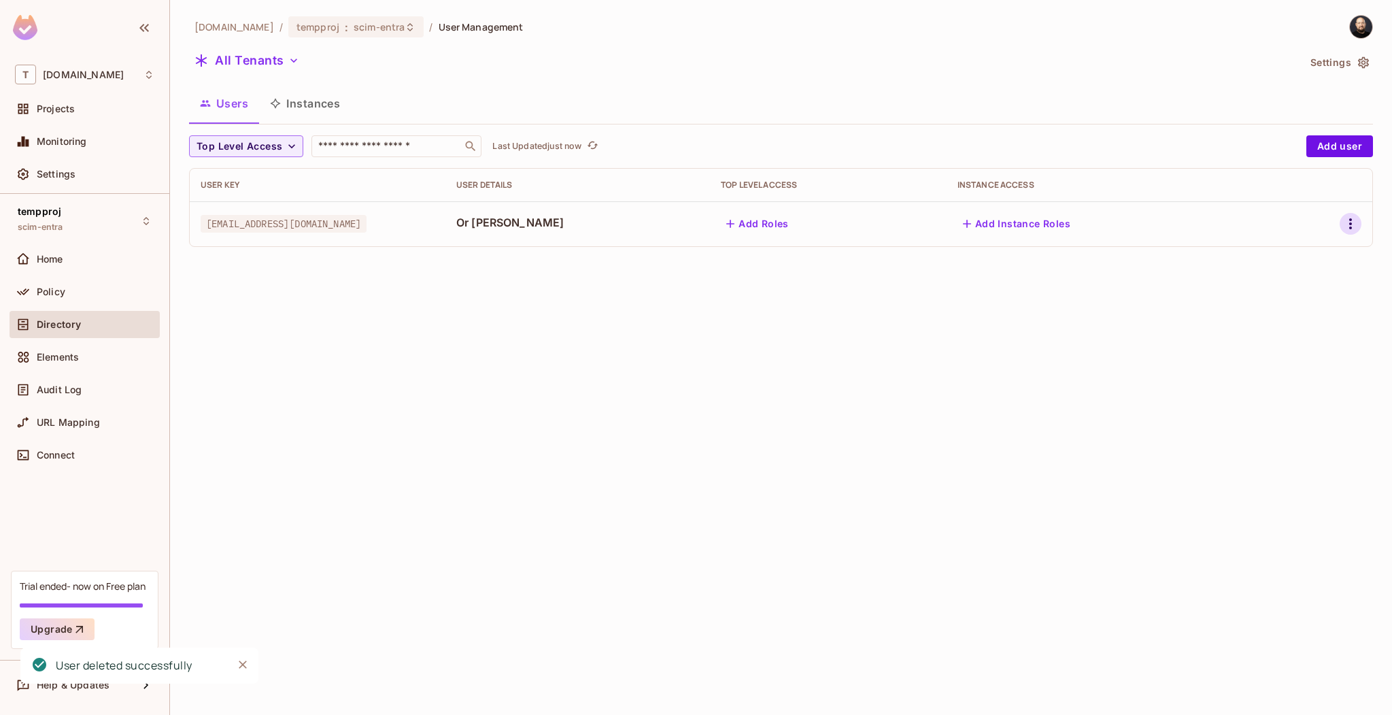
click at [1355, 221] on icon "button" at bounding box center [1350, 224] width 16 height 16
click at [1252, 339] on div "Delete User" at bounding box center [1277, 345] width 85 height 22
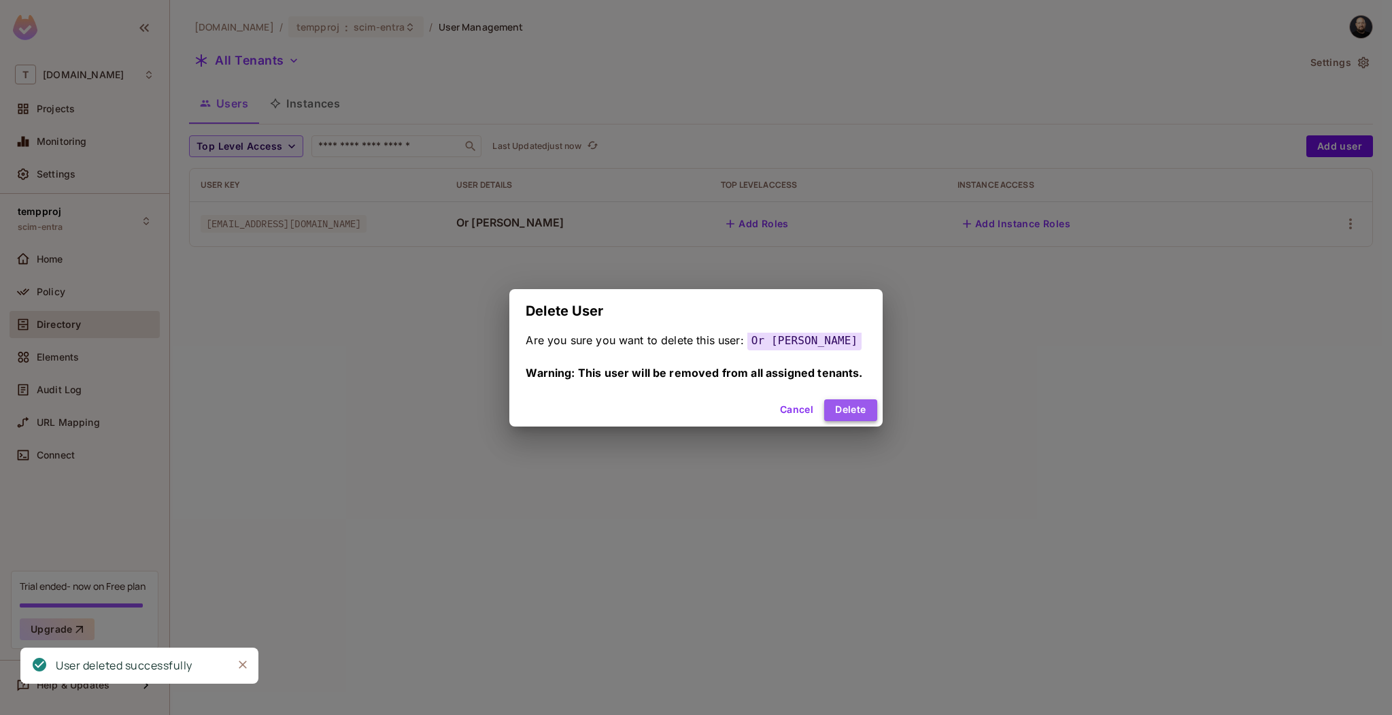
click at [862, 410] on button "Delete" at bounding box center [850, 410] width 52 height 22
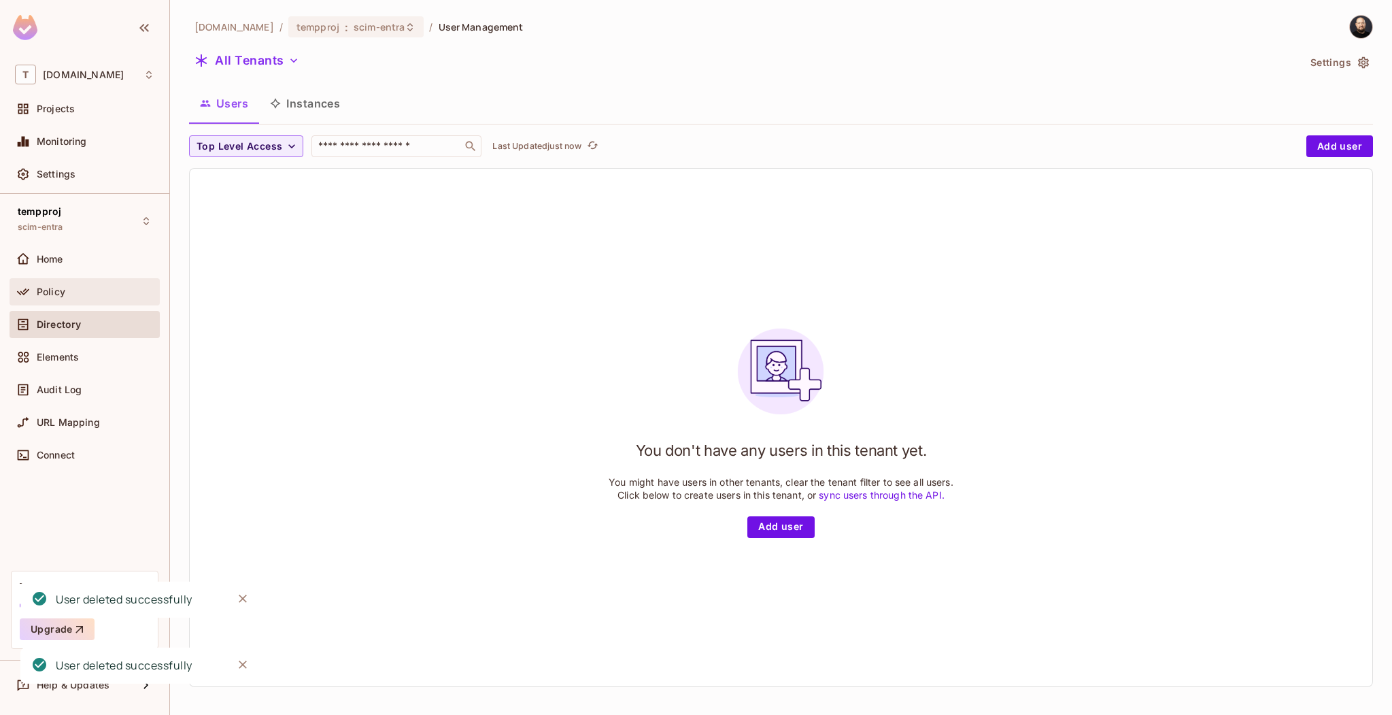
click at [112, 303] on div "Policy" at bounding box center [85, 291] width 150 height 27
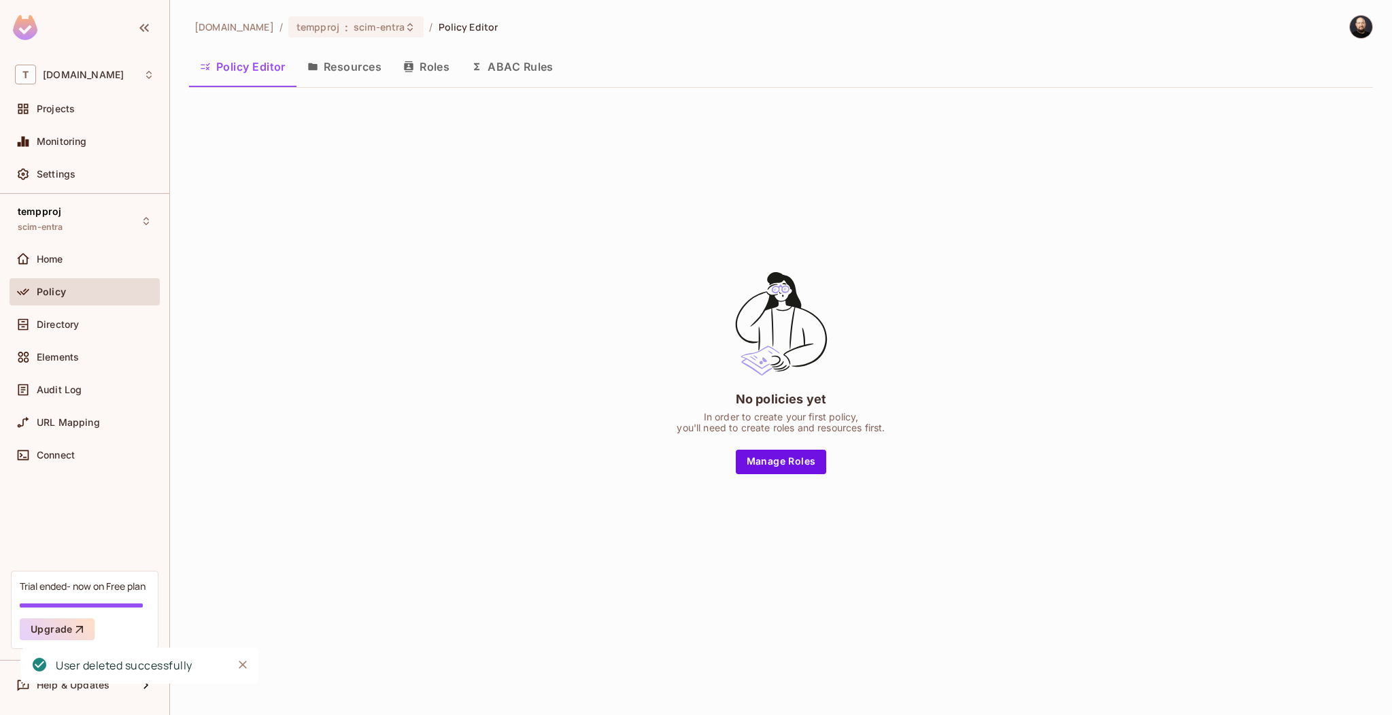
click at [434, 69] on button "Roles" at bounding box center [426, 67] width 68 height 34
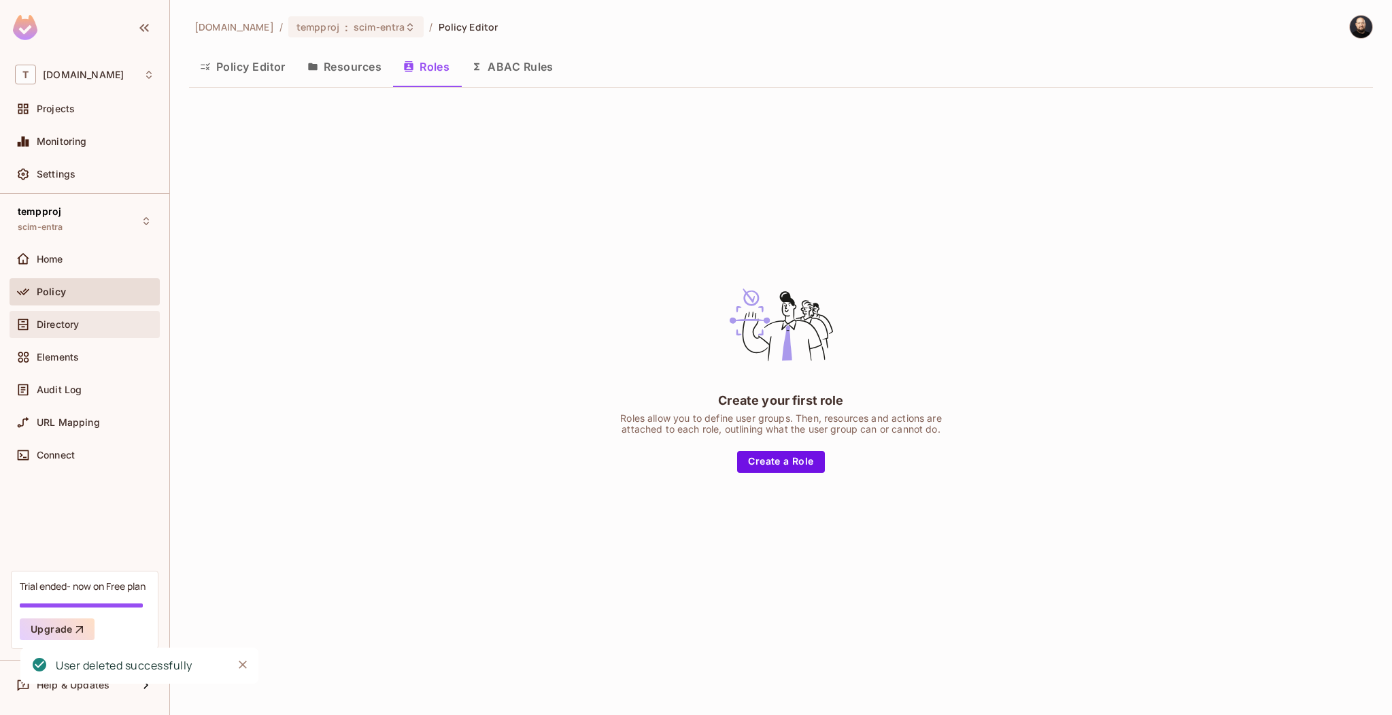
click at [99, 311] on div "Directory" at bounding box center [85, 324] width 150 height 27
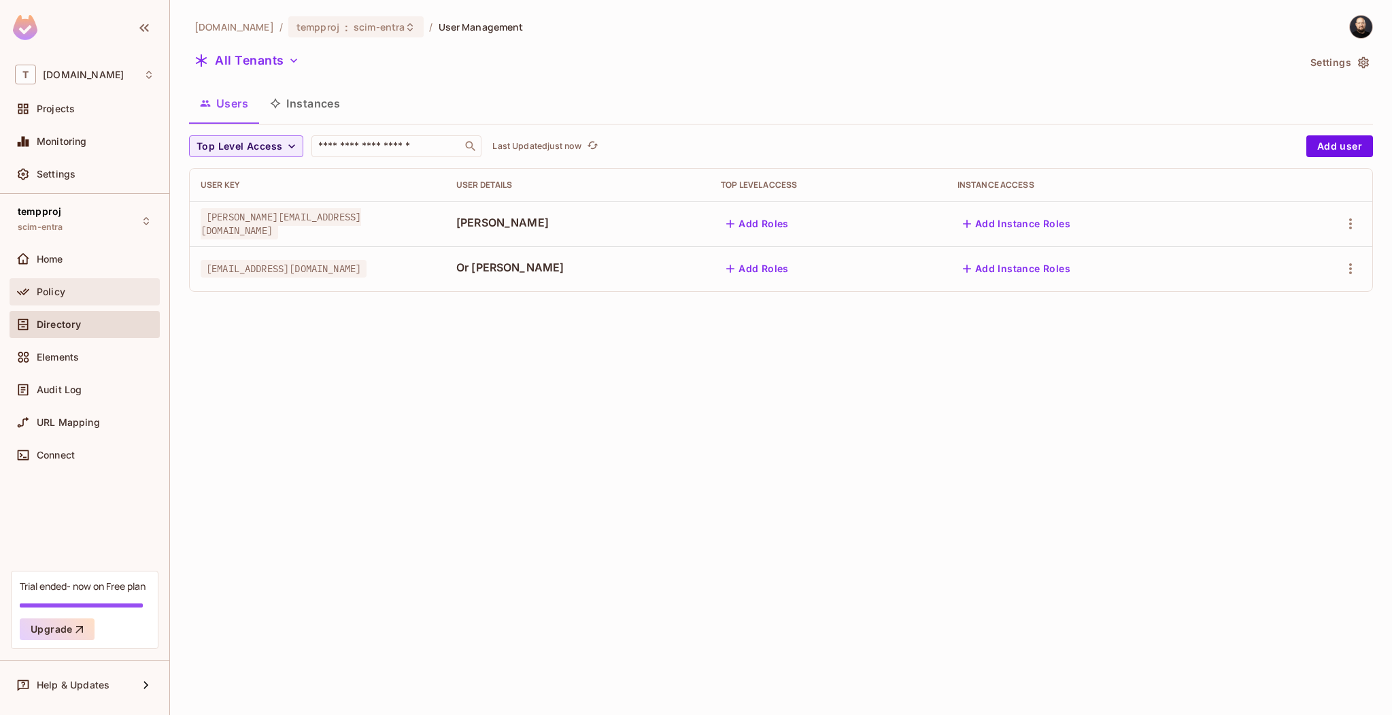
click at [101, 288] on div "Policy" at bounding box center [96, 291] width 118 height 11
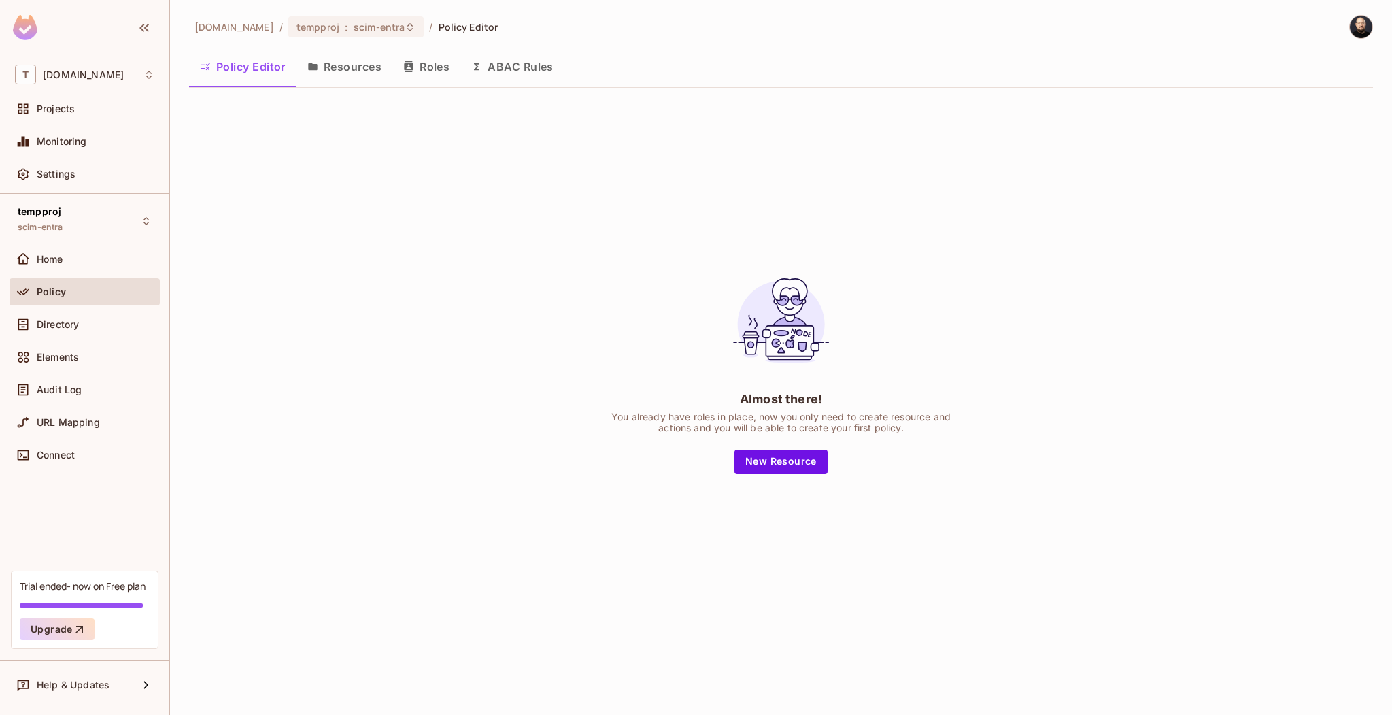
click at [413, 65] on icon "button" at bounding box center [408, 66] width 11 height 11
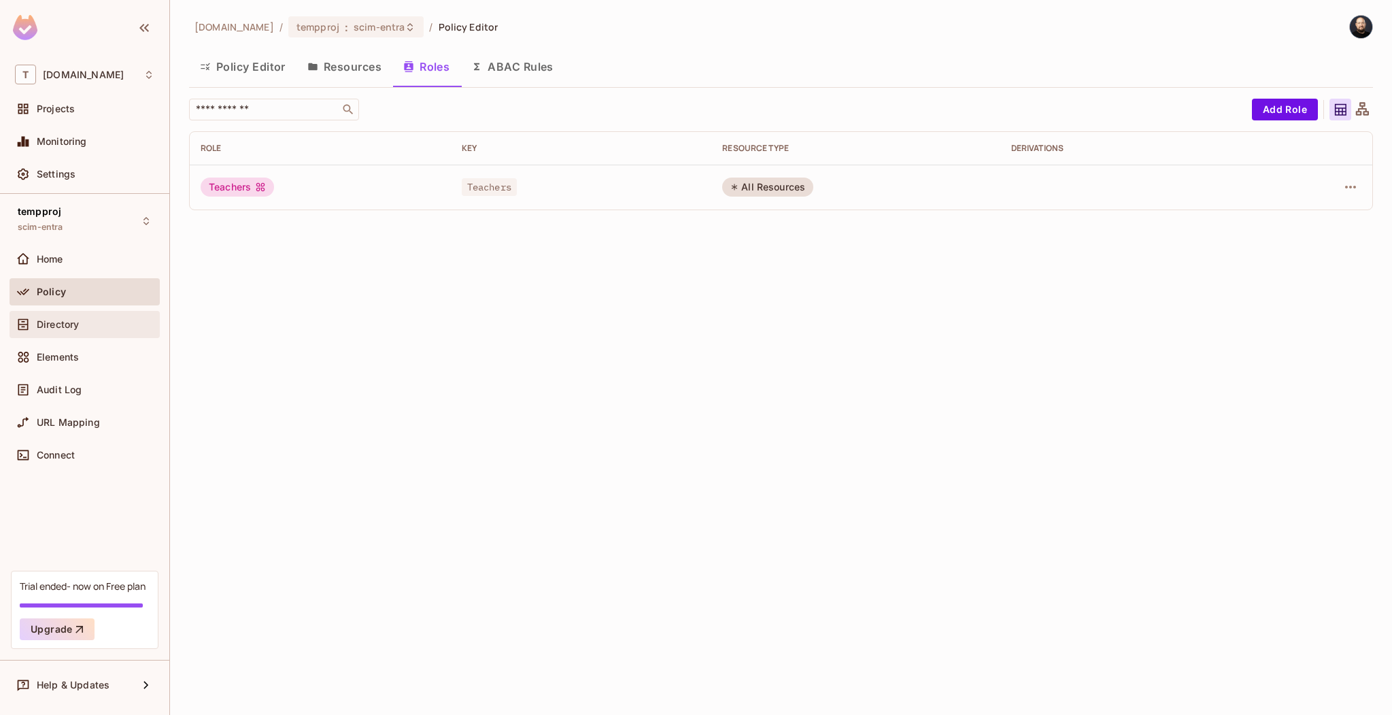
click at [105, 325] on div "Directory" at bounding box center [96, 324] width 118 height 11
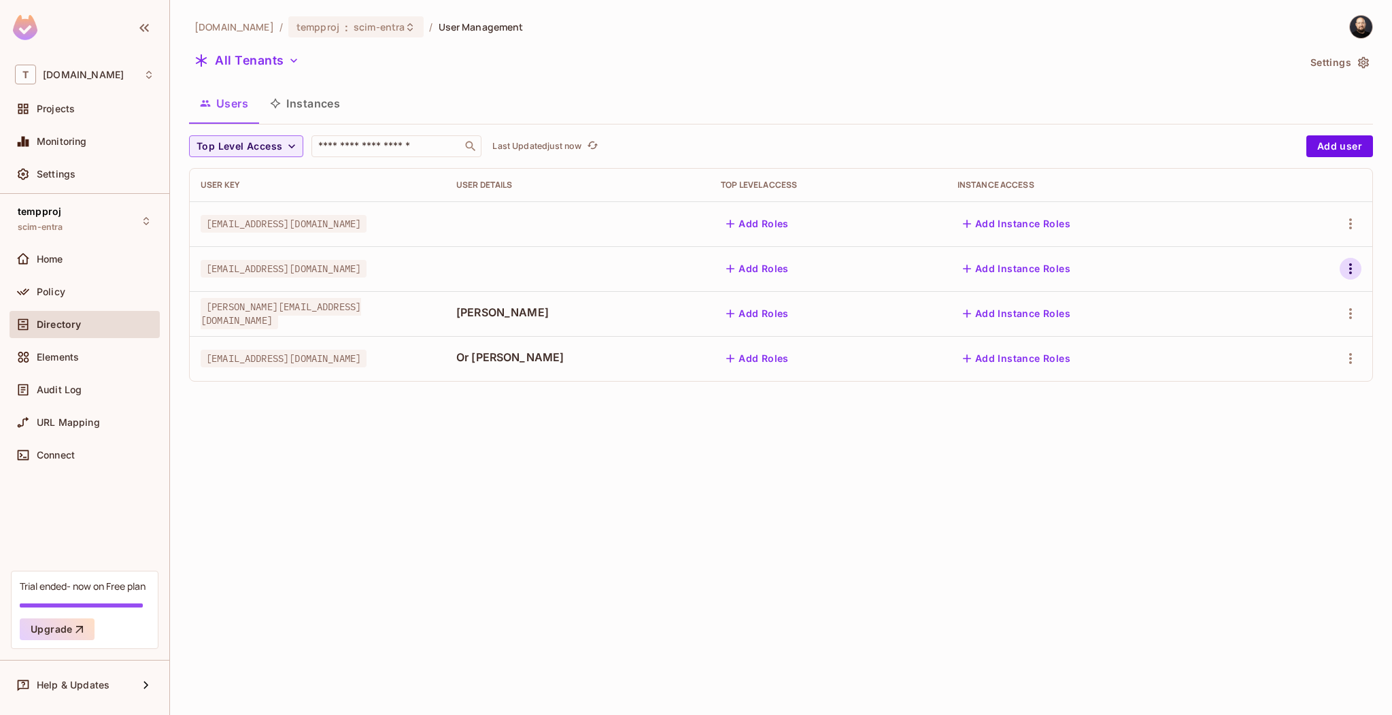
click at [1356, 266] on icon "button" at bounding box center [1350, 268] width 16 height 16
click at [1323, 304] on li "Edit" at bounding box center [1287, 300] width 126 height 30
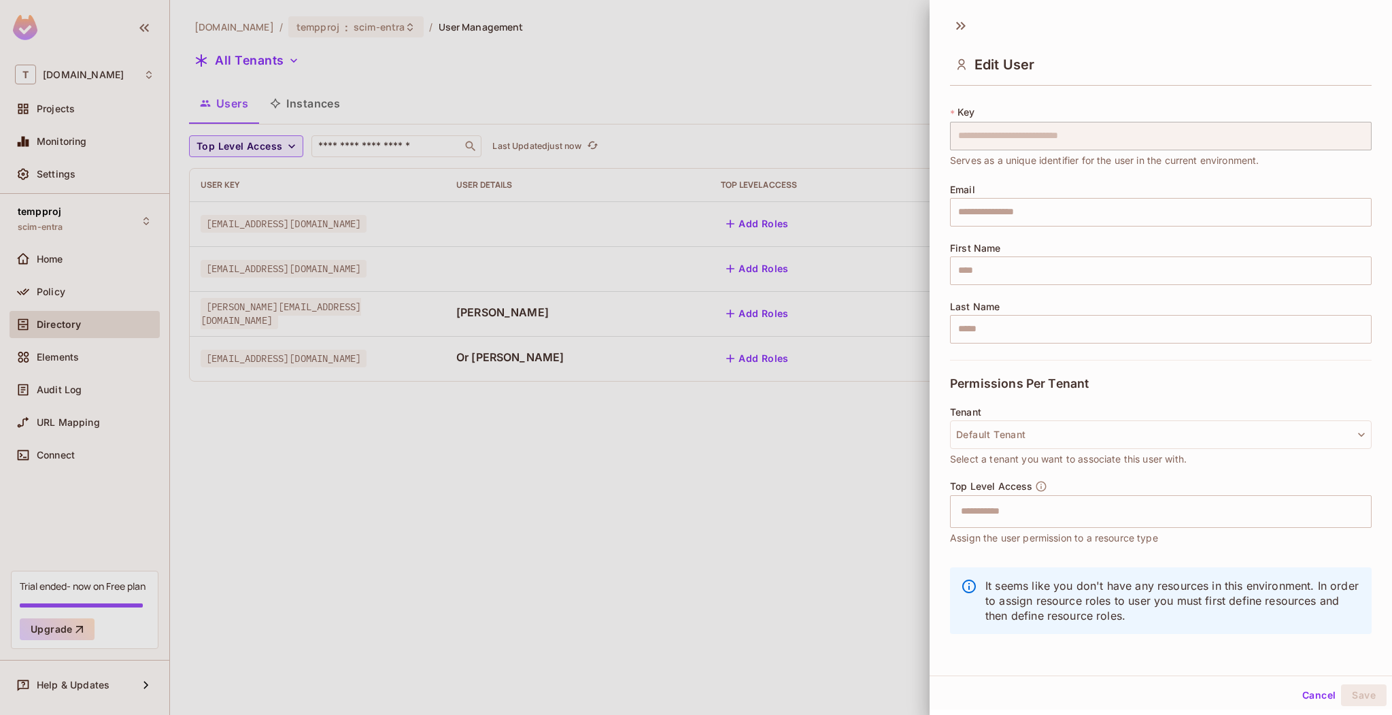
scroll to position [1, 0]
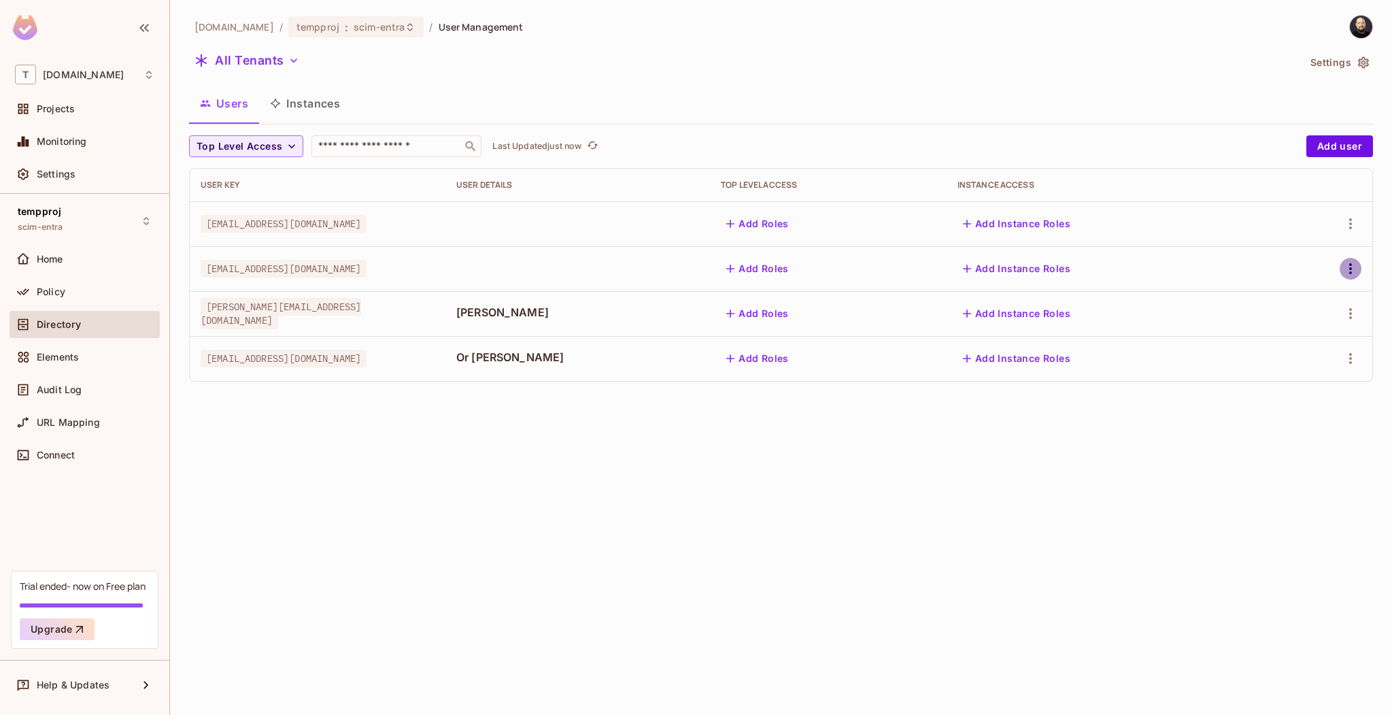
click at [1352, 266] on icon "button" at bounding box center [1350, 268] width 16 height 16
click at [1290, 367] on span "Edit Attributes" at bounding box center [1295, 360] width 75 height 22
click at [96, 297] on div "Policy" at bounding box center [84, 291] width 139 height 16
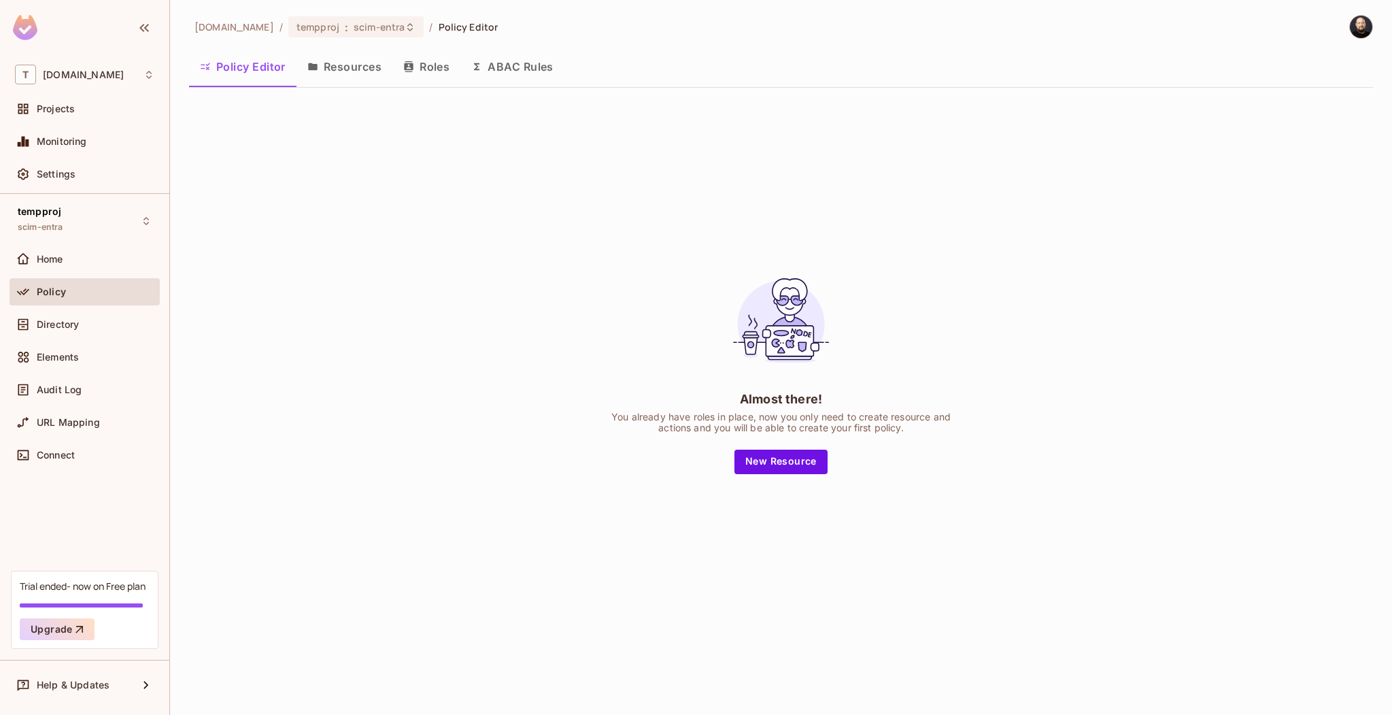
click at [411, 70] on icon "button" at bounding box center [408, 66] width 11 height 11
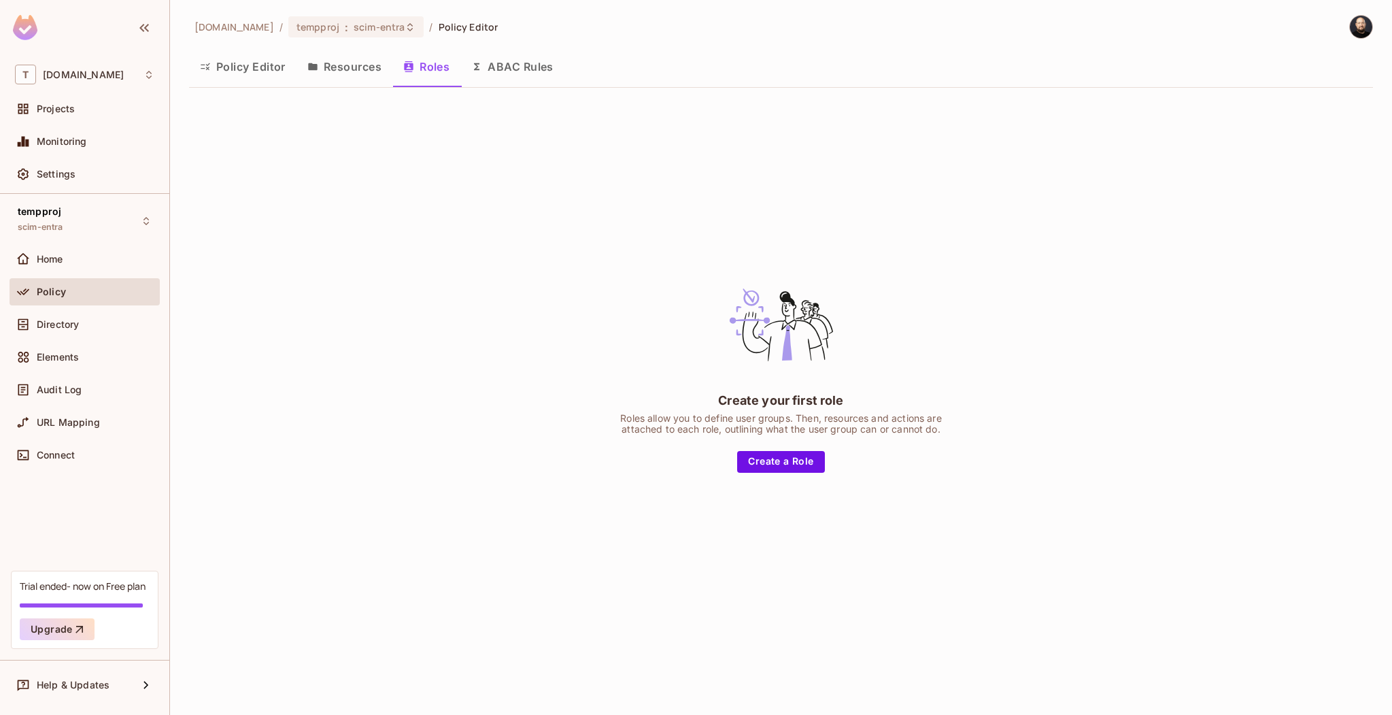
click at [367, 72] on button "Resources" at bounding box center [344, 67] width 96 height 34
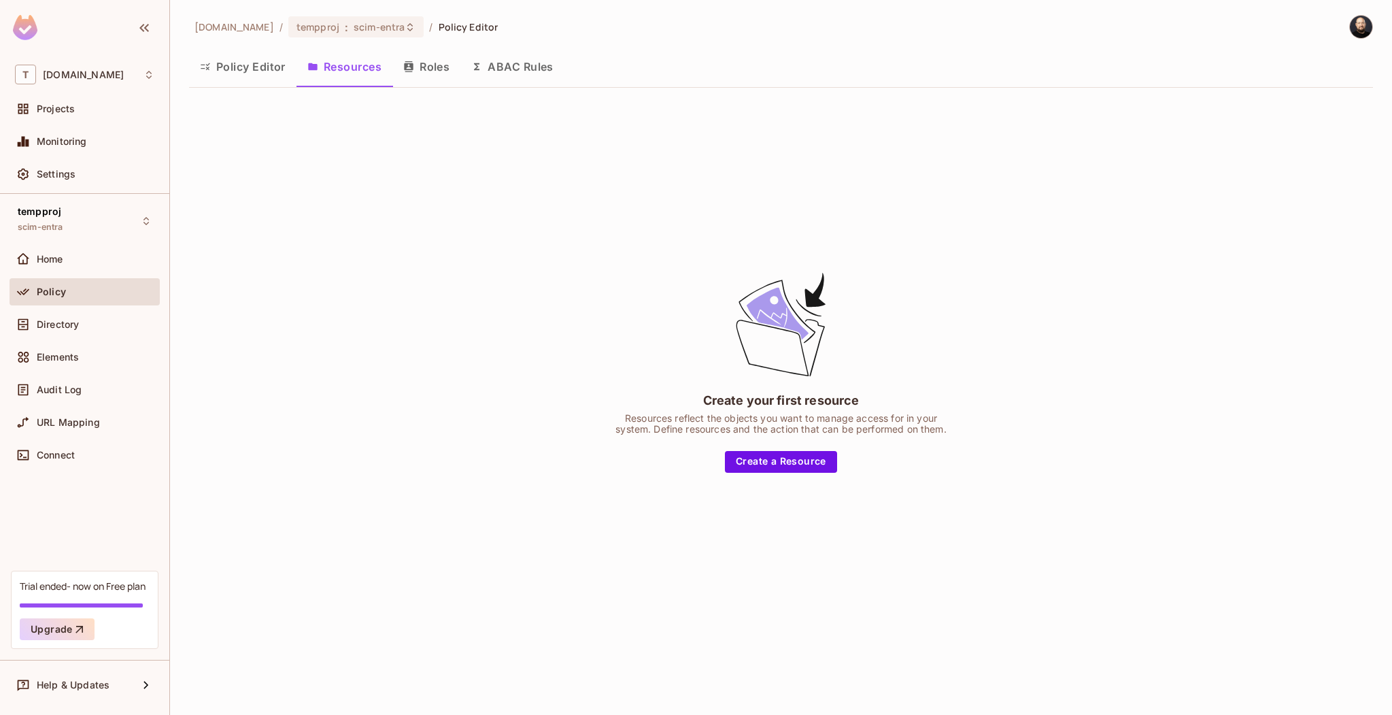
click at [442, 73] on button "Roles" at bounding box center [426, 67] width 68 height 34
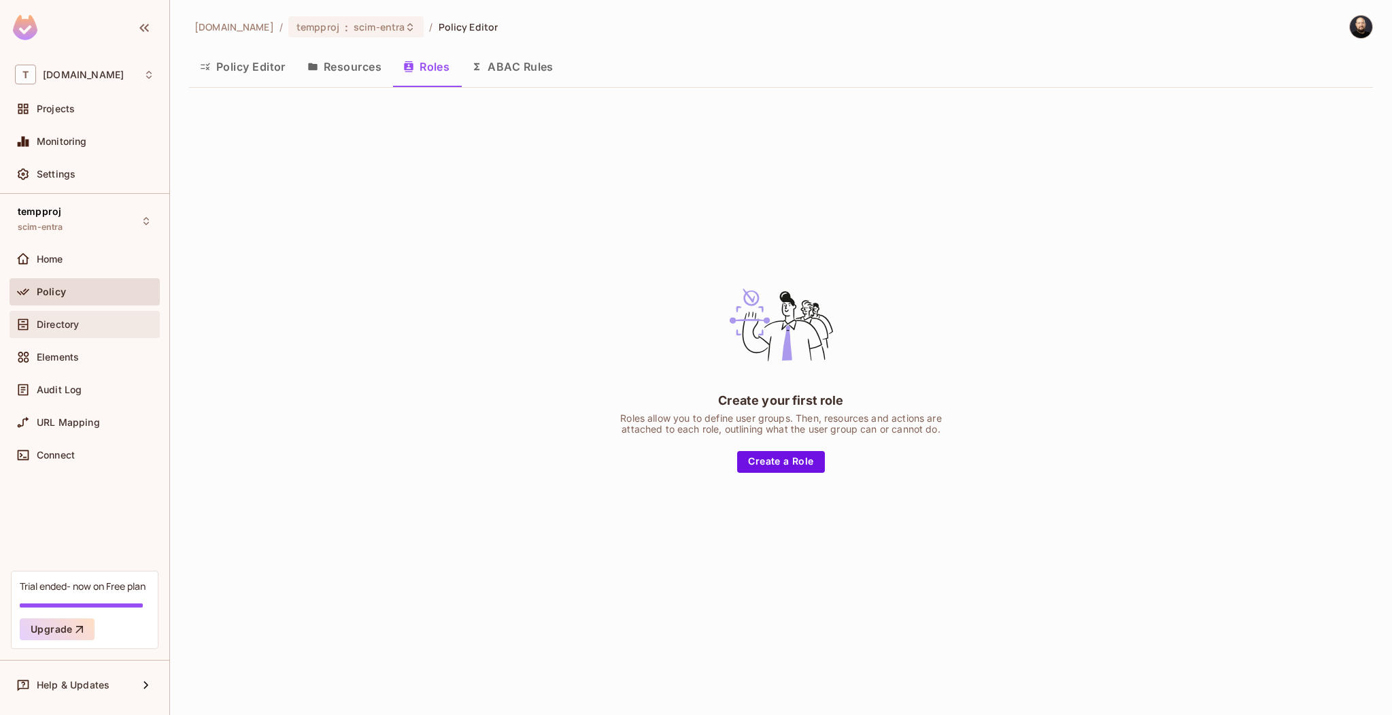
click at [114, 320] on div "Directory" at bounding box center [96, 324] width 118 height 11
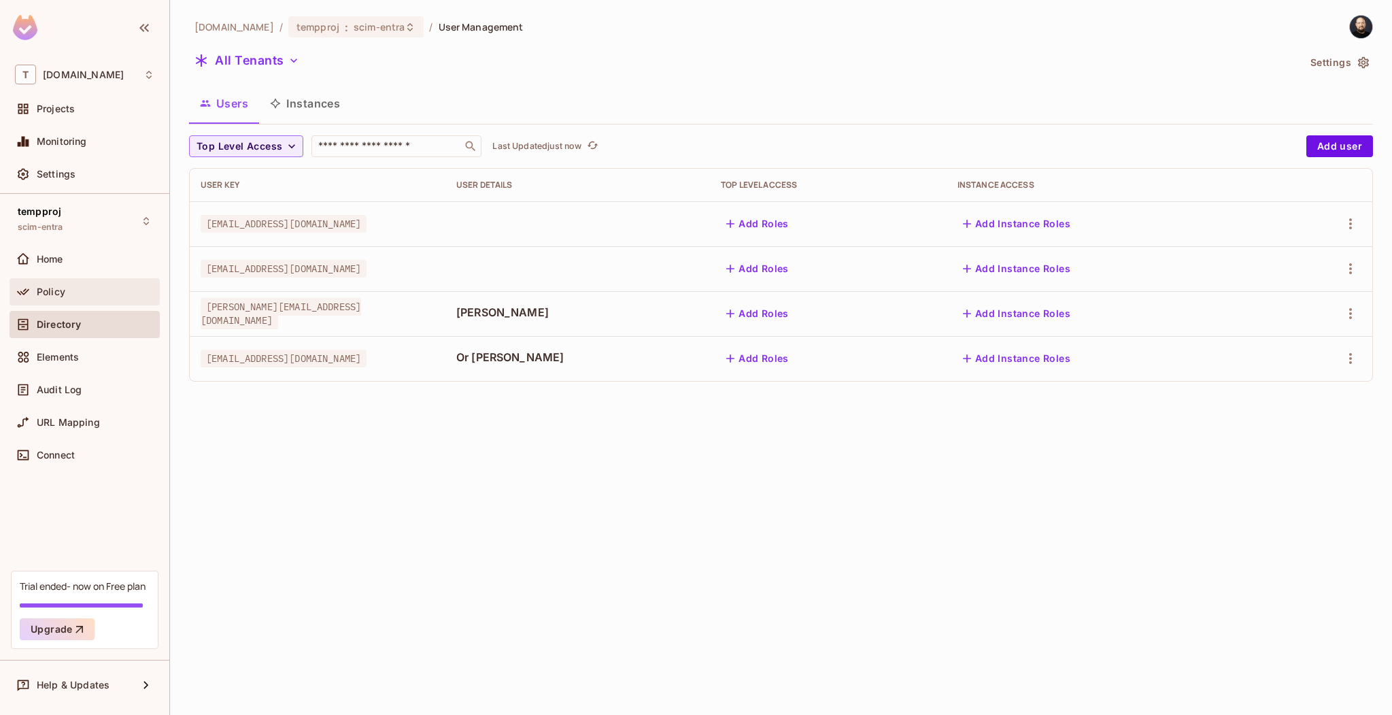
click at [80, 289] on div "Policy" at bounding box center [96, 291] width 118 height 11
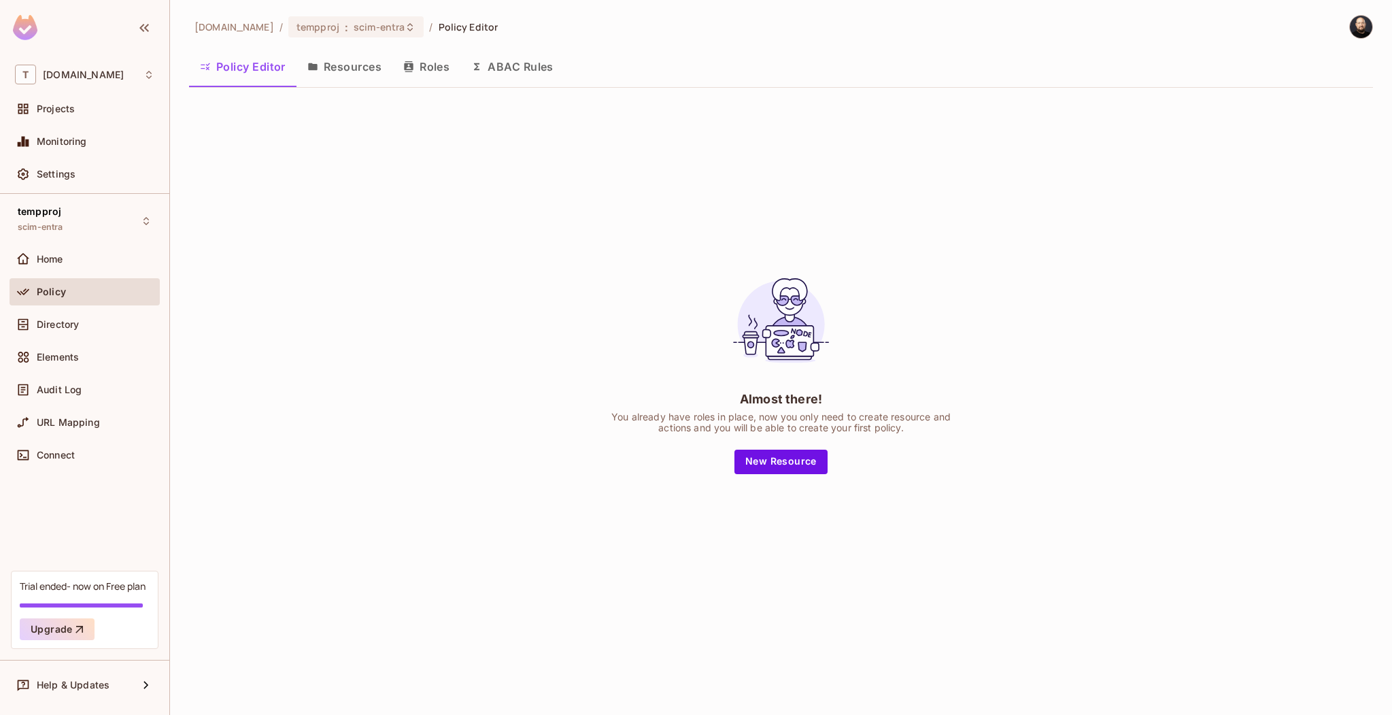
click at [423, 64] on button "Roles" at bounding box center [426, 67] width 68 height 34
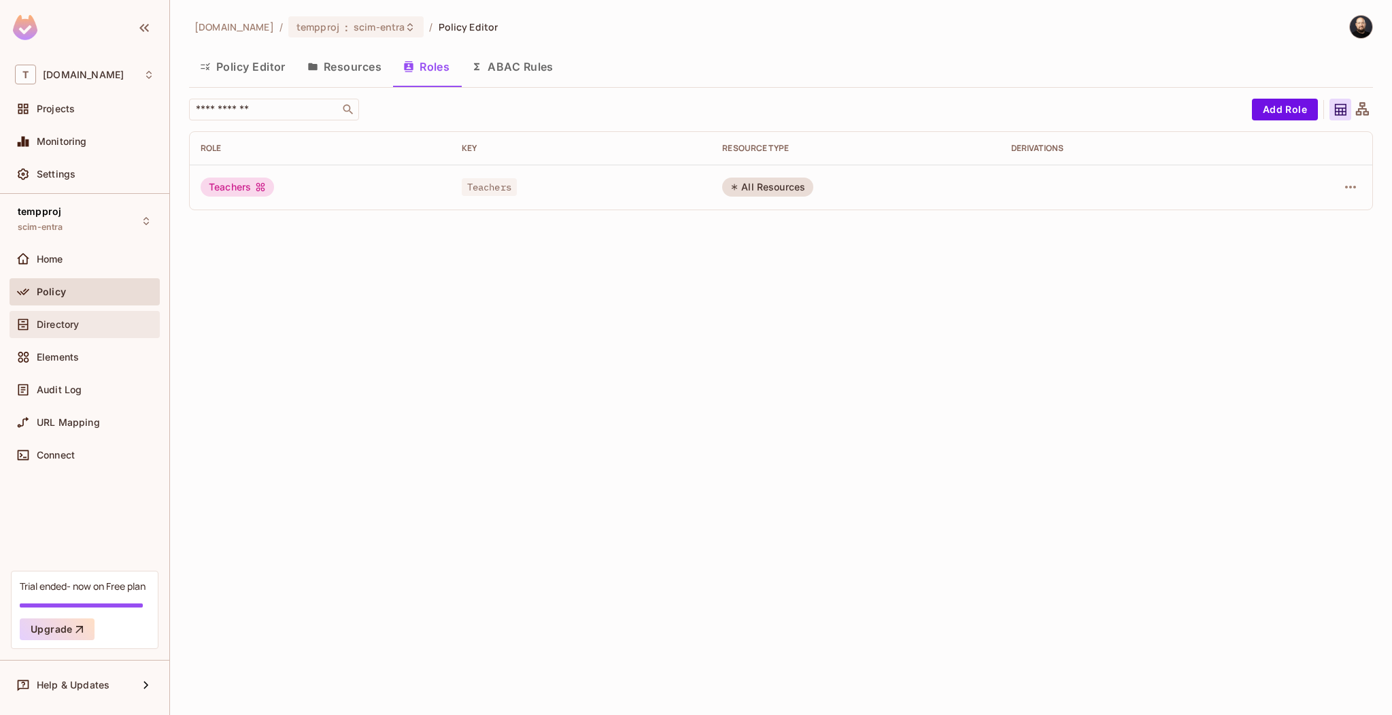
click at [98, 328] on div "Directory" at bounding box center [96, 324] width 118 height 11
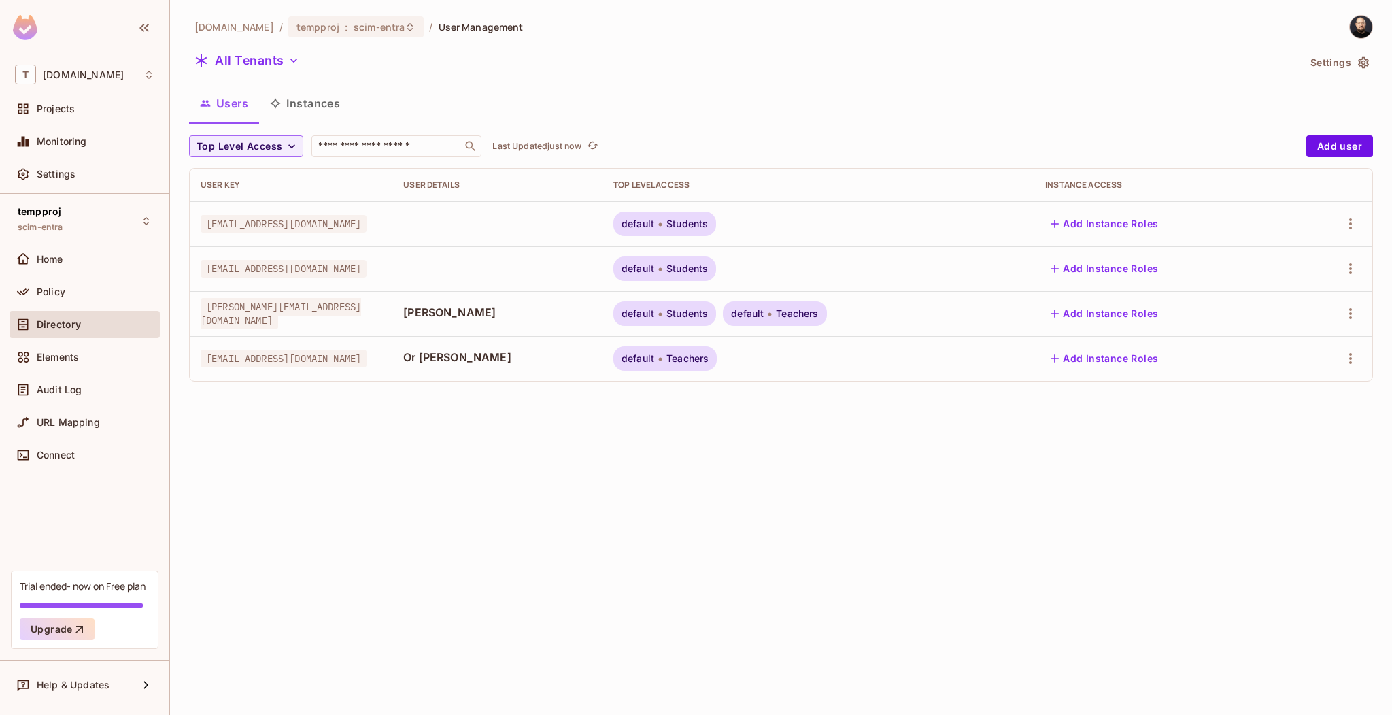
click at [570, 470] on div "[DOMAIN_NAME] / tempproj : scim-entra / User Management All Tenants Settings Us…" at bounding box center [781, 357] width 1222 height 715
click at [93, 175] on div "Settings" at bounding box center [96, 174] width 118 height 11
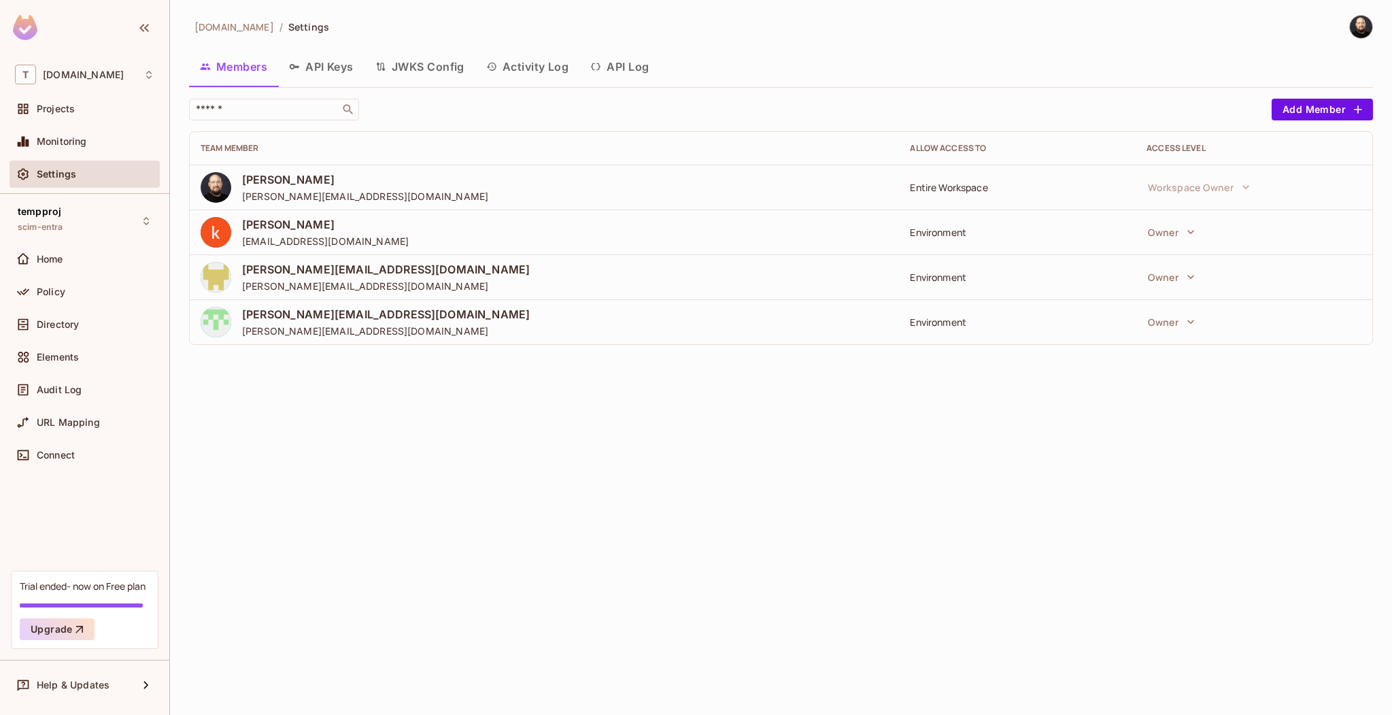
click at [619, 65] on button "API Log" at bounding box center [619, 67] width 80 height 34
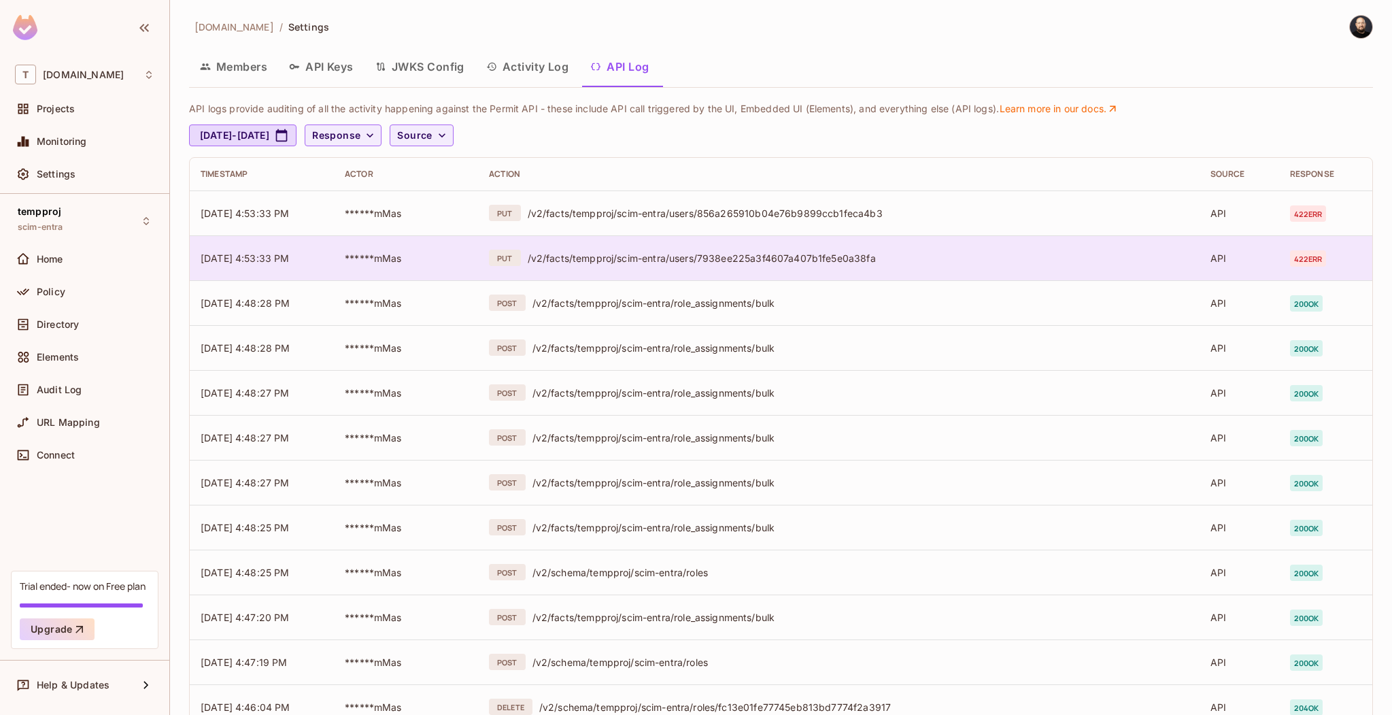
click at [1117, 269] on td "PUT /v2/facts/tempproj/scim-entra/users/7938ee225a3f4607a407b1fe5e0a38fa" at bounding box center [838, 257] width 721 height 45
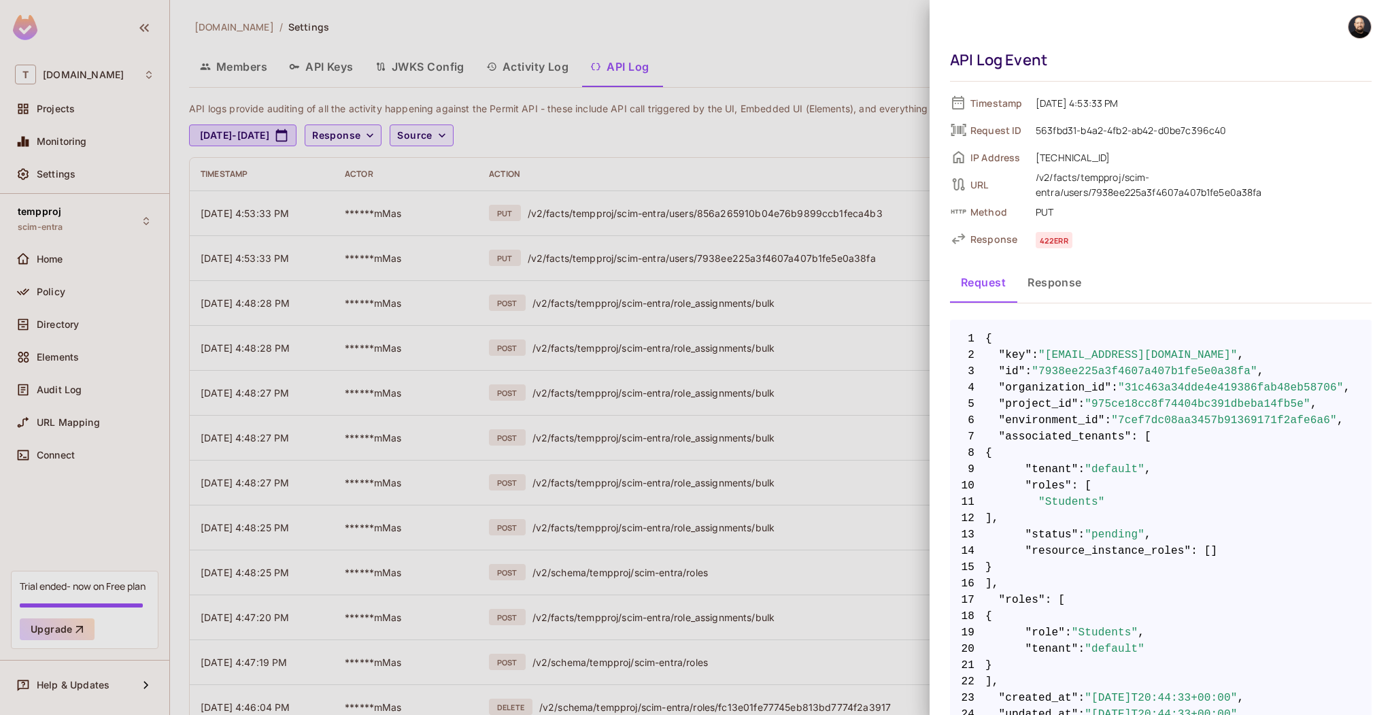
click at [1063, 287] on button "Response" at bounding box center [1054, 282] width 76 height 34
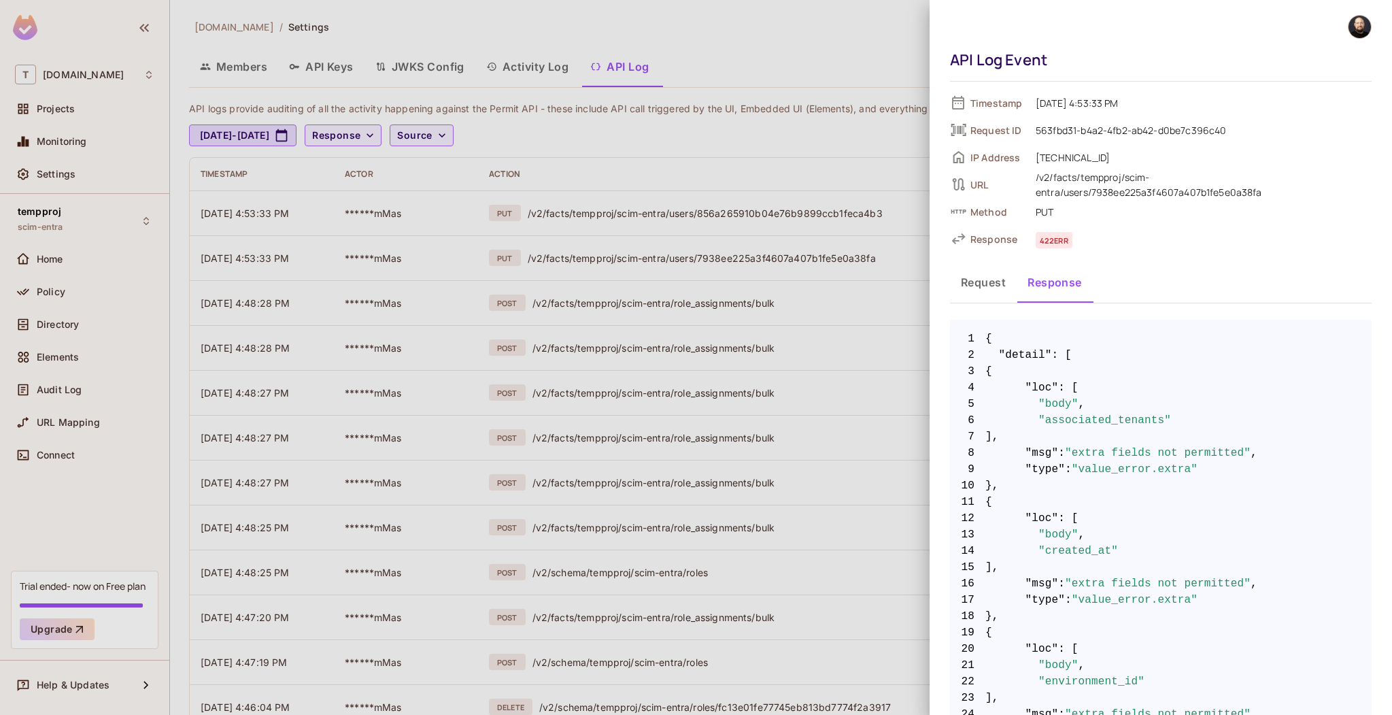
click at [976, 332] on span "1" at bounding box center [967, 338] width 35 height 16
drag, startPoint x: 984, startPoint y: 334, endPoint x: 991, endPoint y: 318, distance: 17.9
click at [989, 284] on button "Request" at bounding box center [983, 282] width 67 height 34
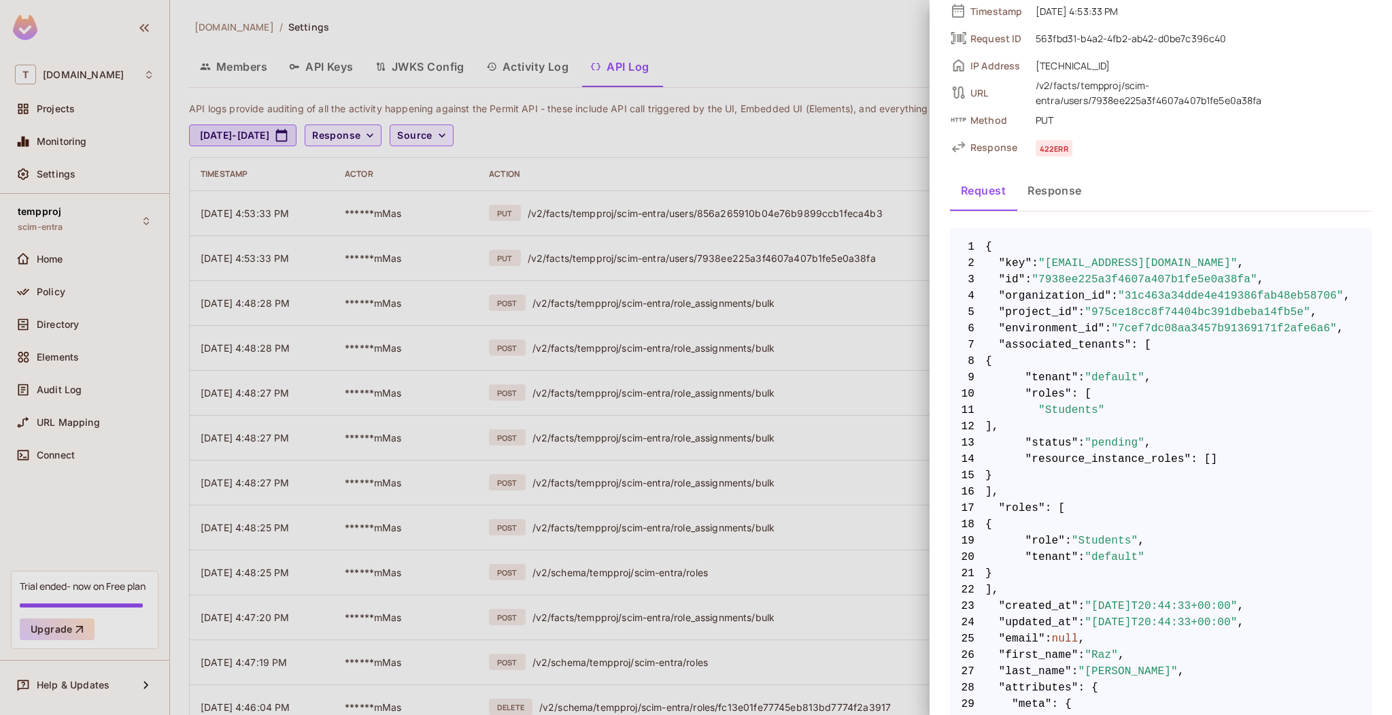
scroll to position [351, 0]
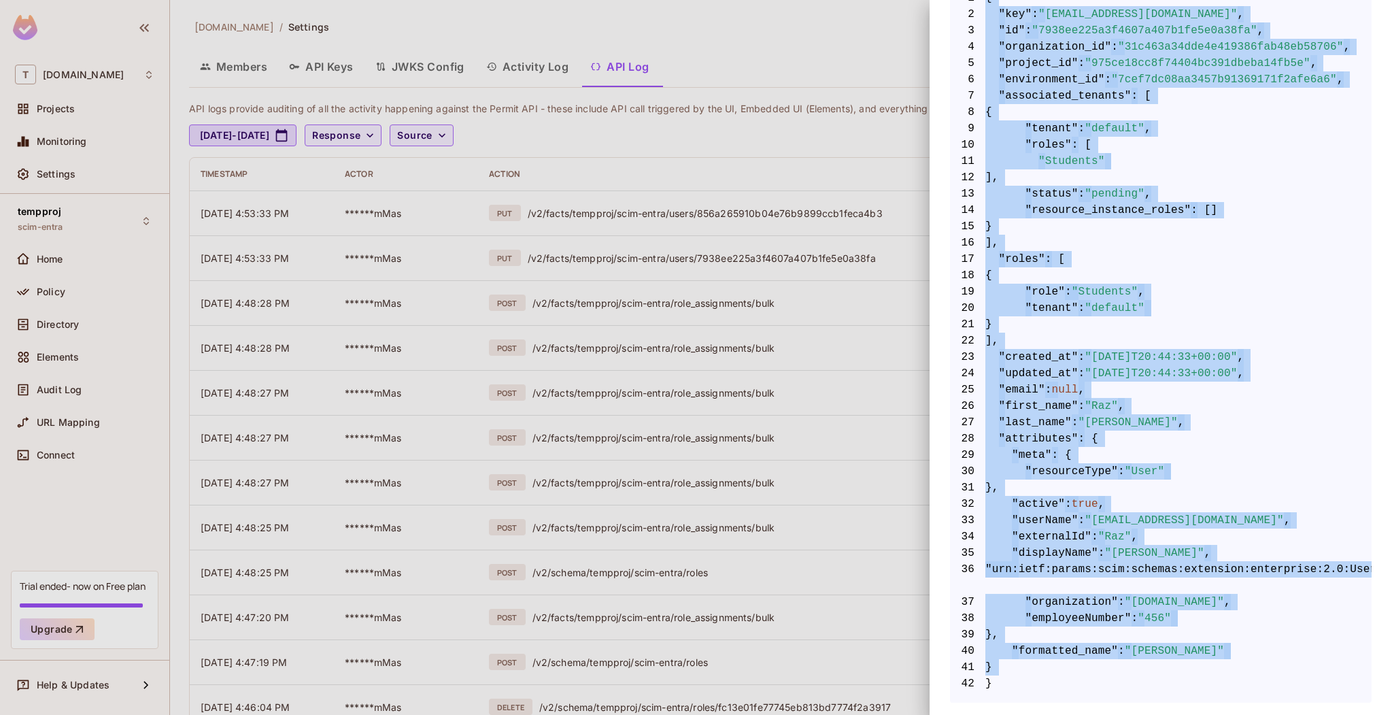
drag, startPoint x: 986, startPoint y: 333, endPoint x: 996, endPoint y: 679, distance: 346.2
click at [996, 679] on code "1 { 2 "key" : "Raz@tkpermit.onmicrosoft.com" , 3 "id" : "7938ee225a3f4607a407b1…" at bounding box center [1160, 341] width 421 height 702
click at [995, 676] on span "42 }" at bounding box center [1160, 683] width 421 height 16
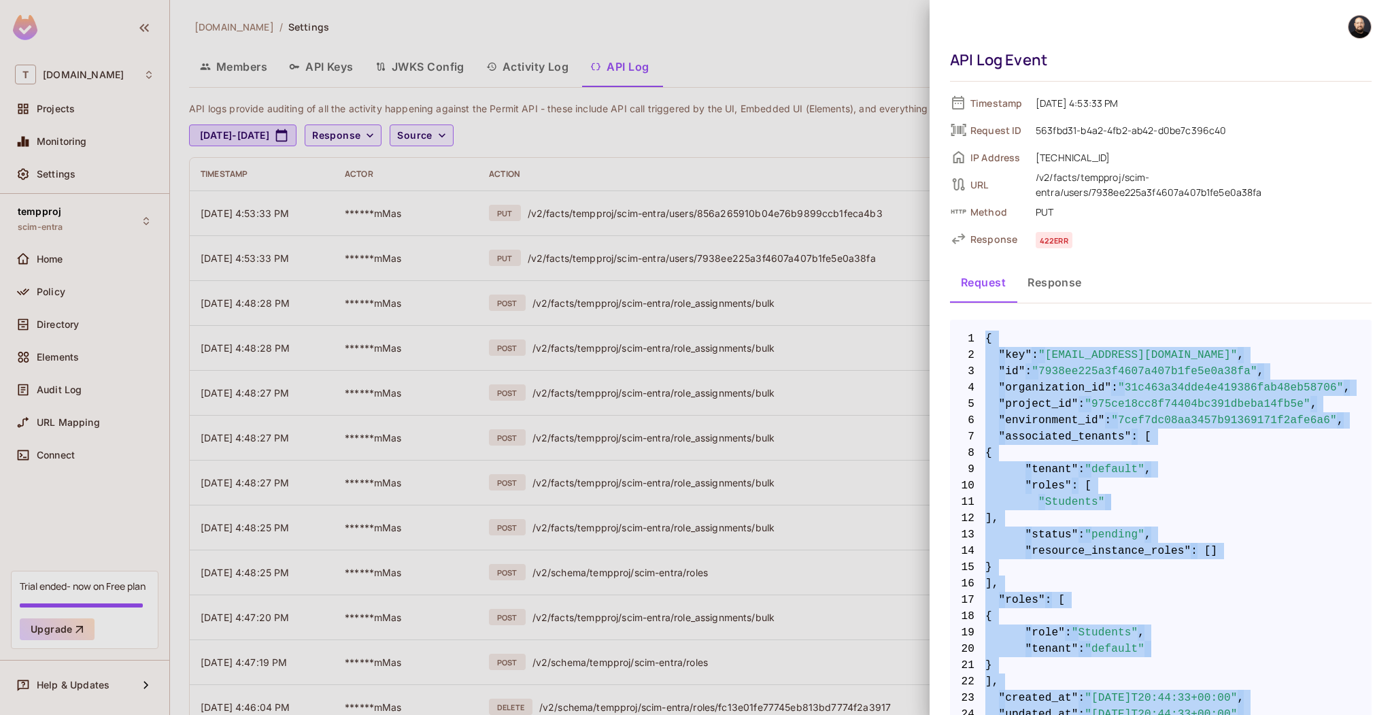
click at [1081, 287] on button "Response" at bounding box center [1054, 282] width 76 height 34
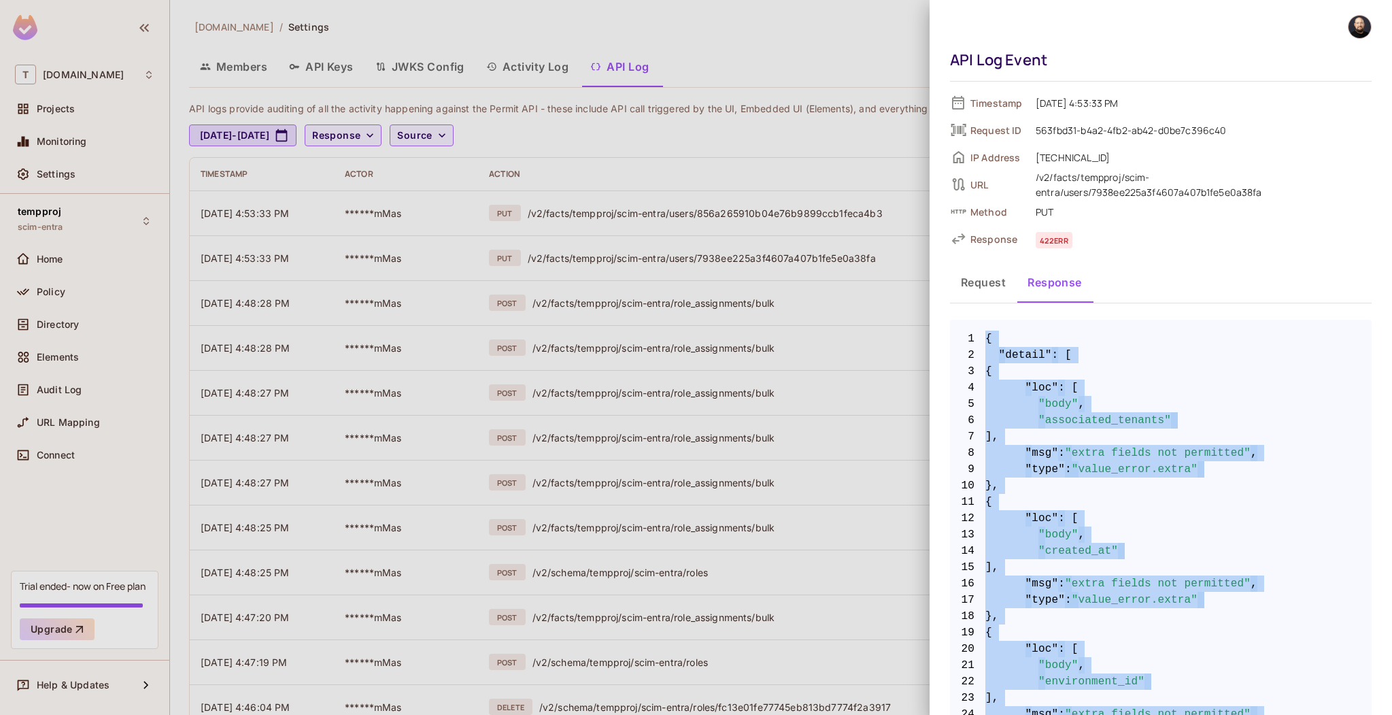
click at [1018, 343] on span "1 {" at bounding box center [1160, 338] width 421 height 16
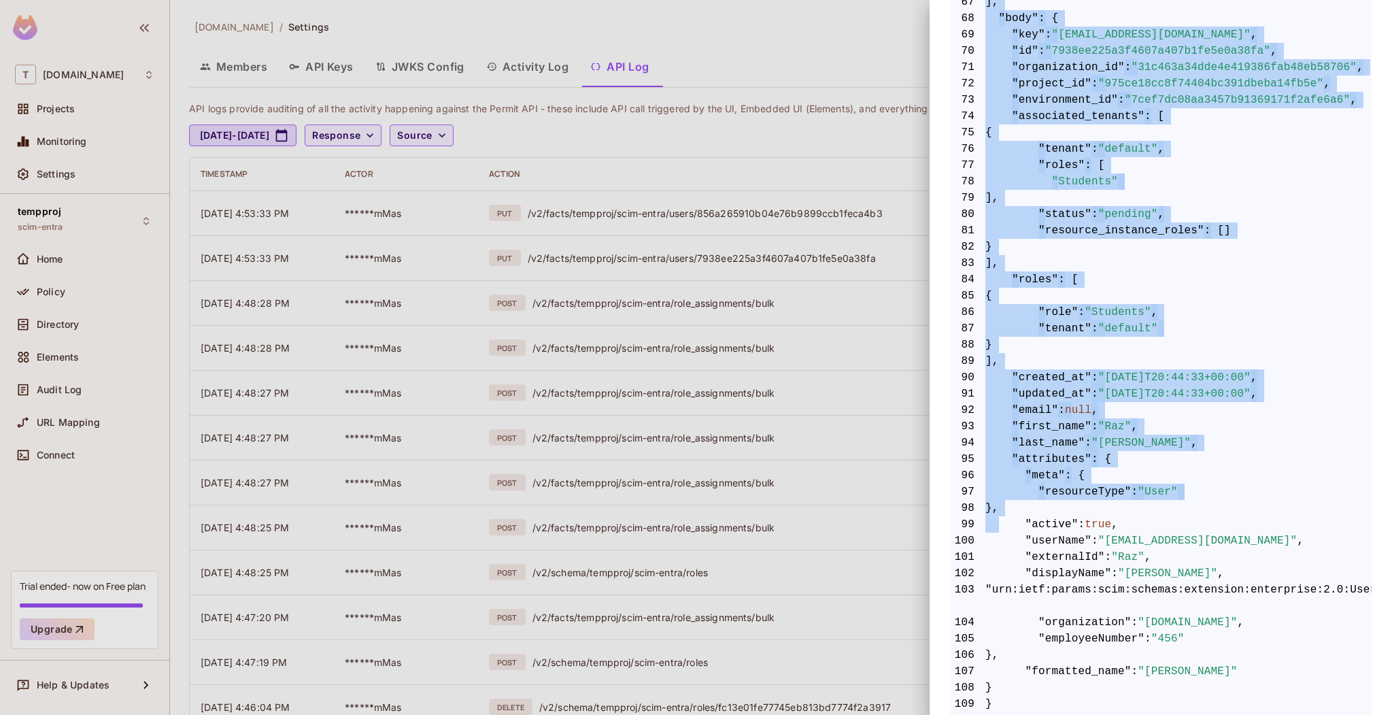
scroll to position [1460, 0]
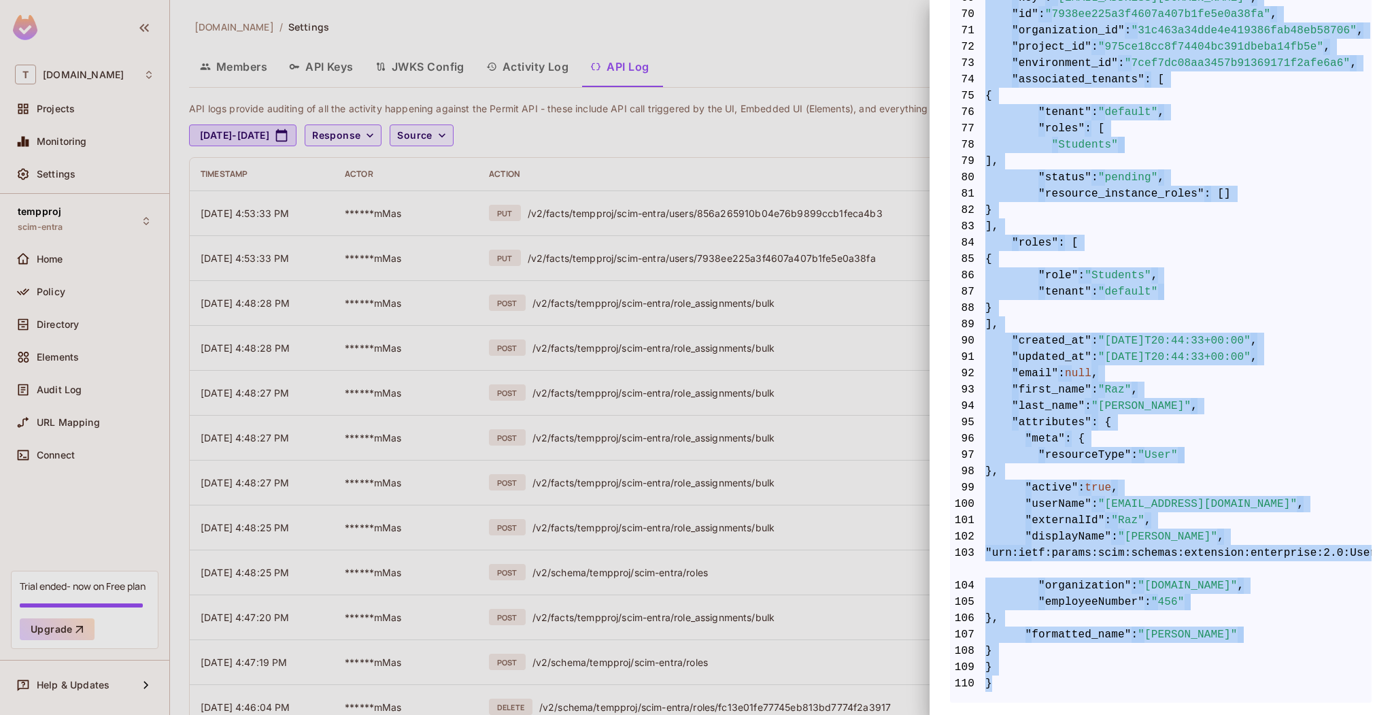
drag, startPoint x: 984, startPoint y: 333, endPoint x: 989, endPoint y: 674, distance: 340.6
copy code "{ 2 "detail" : [ 3 { 4 "loc" : [ 5 "body" , 6 "associated_tenants" 7 ], 8 "msg"…"
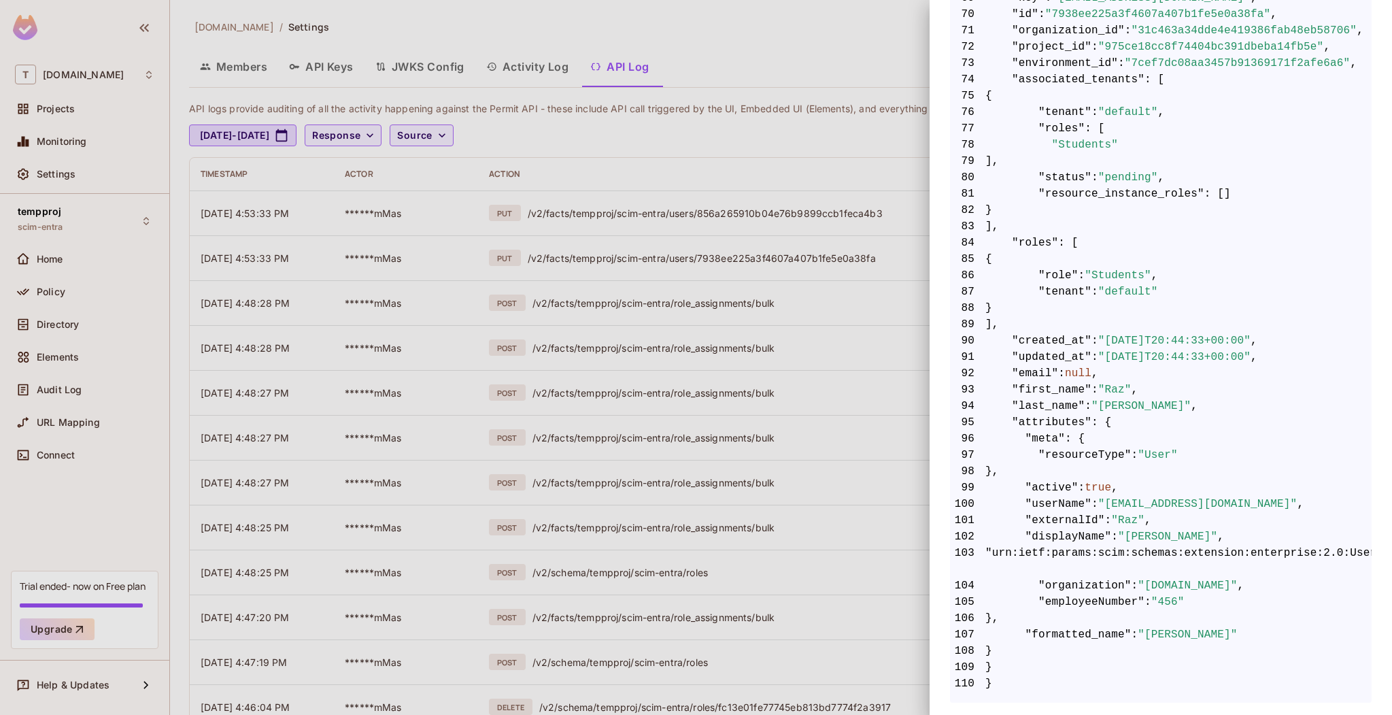
click at [753, 157] on div at bounding box center [696, 357] width 1392 height 715
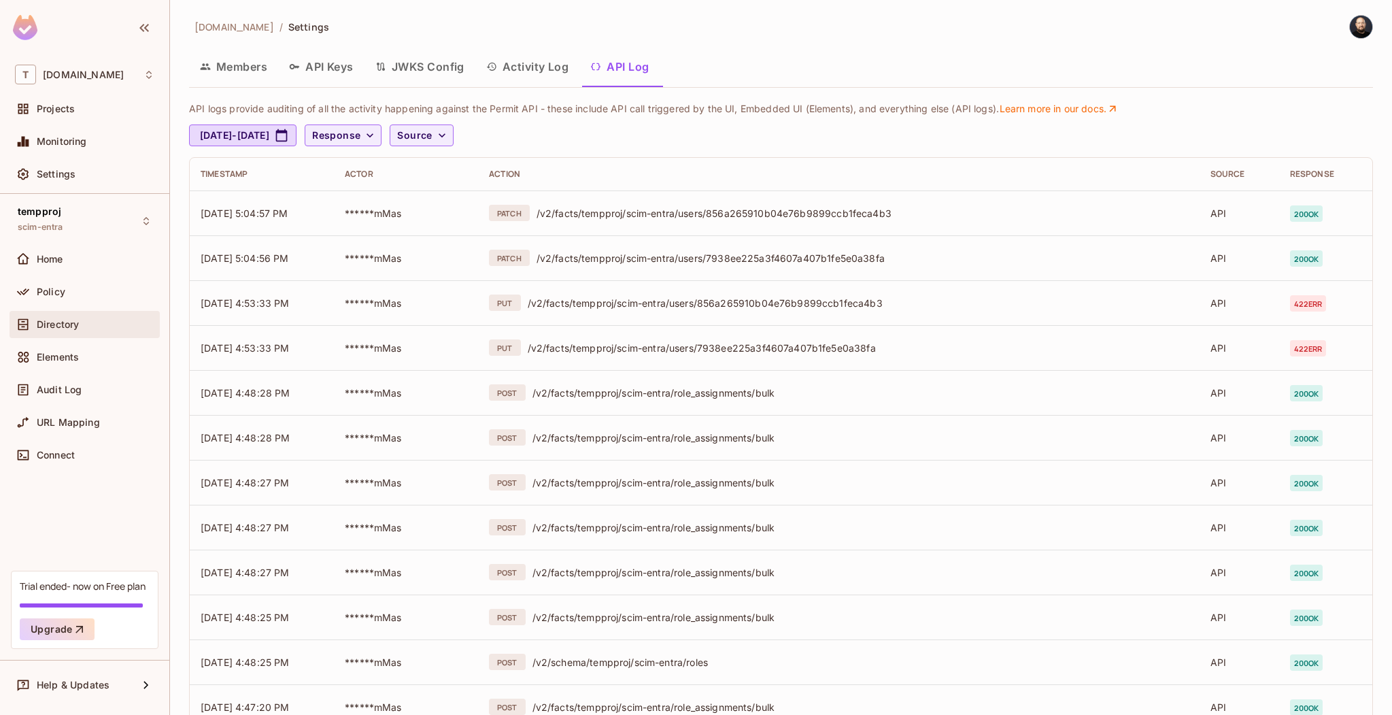
click at [114, 322] on div "Directory" at bounding box center [96, 324] width 118 height 11
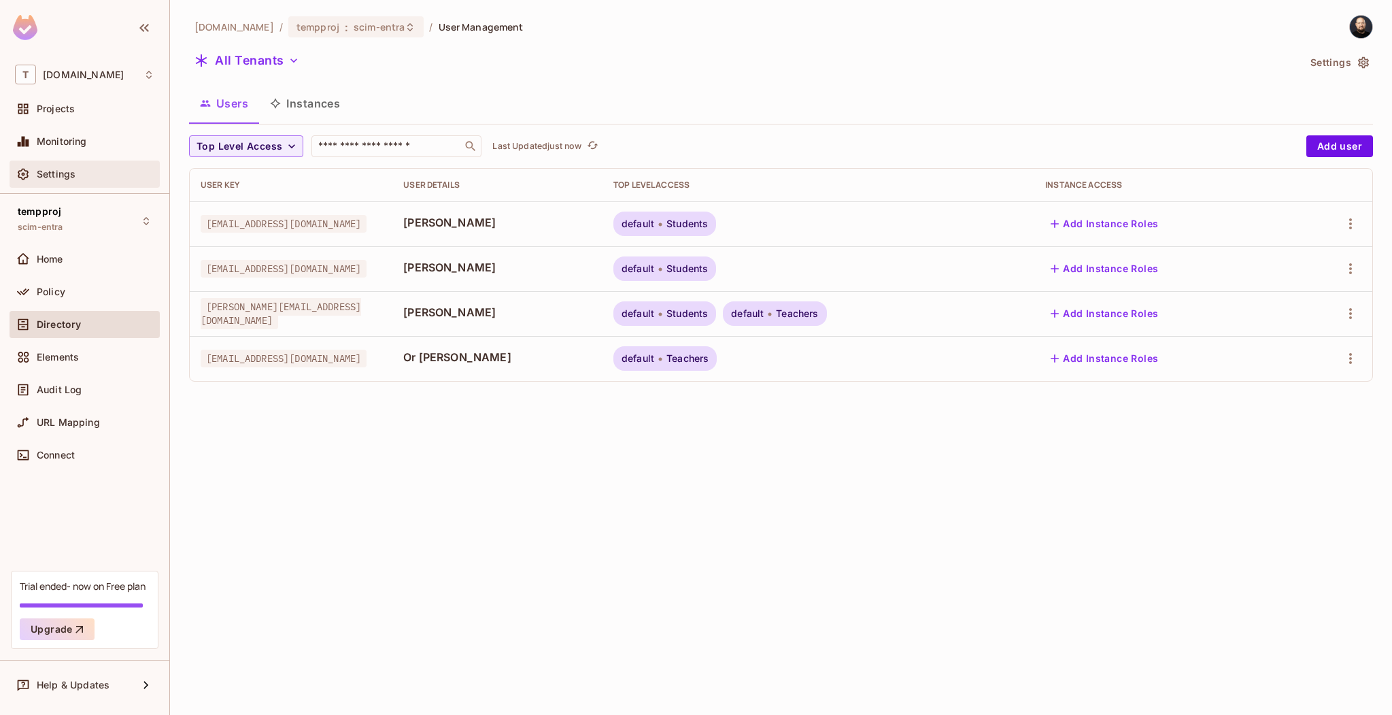
click at [98, 177] on div "Settings" at bounding box center [96, 174] width 118 height 11
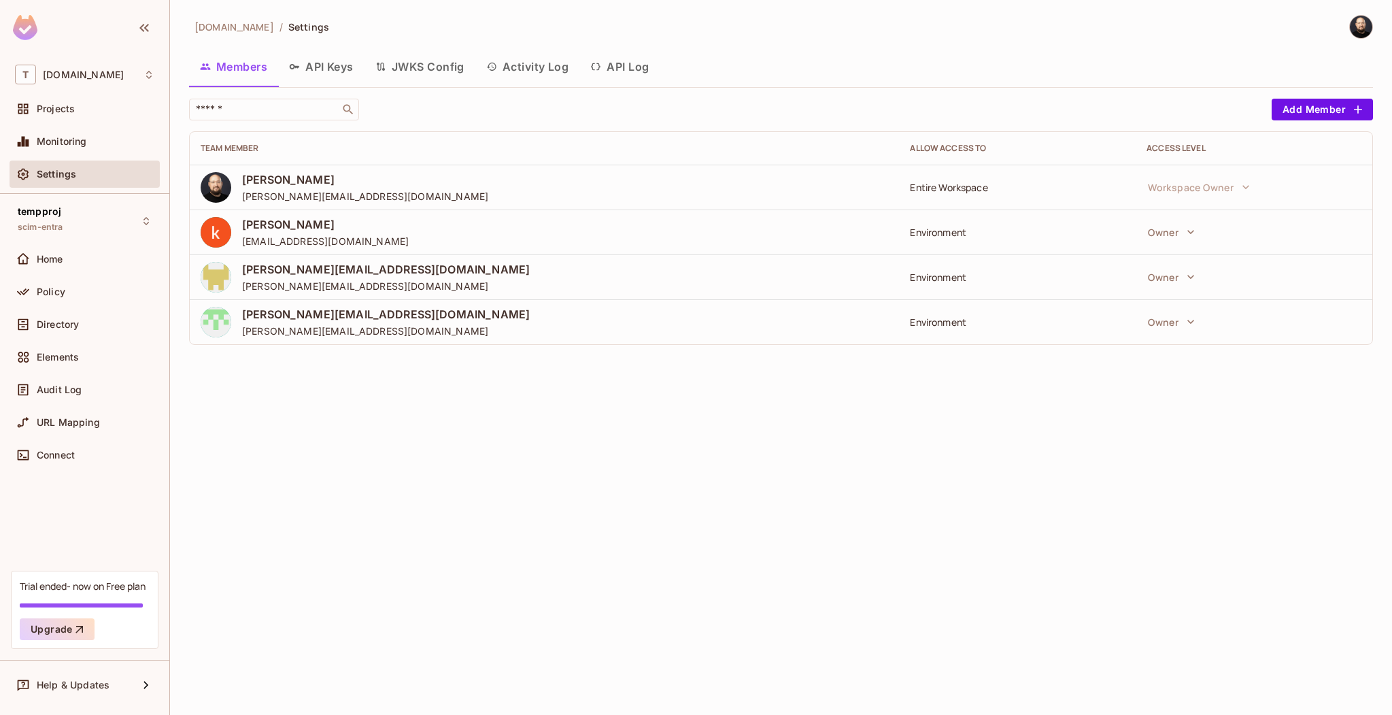
click at [630, 63] on button "API Log" at bounding box center [619, 67] width 80 height 34
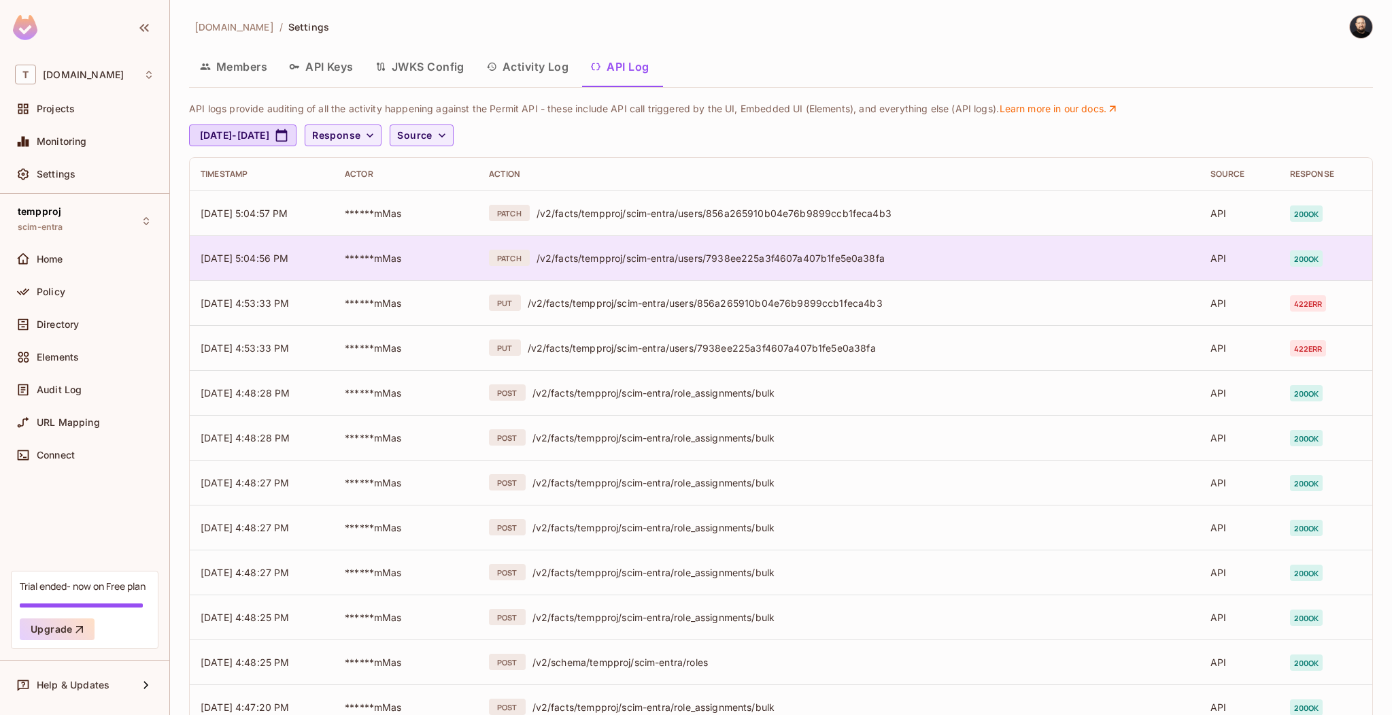
click at [738, 262] on div "/v2/facts/tempproj/scim-entra/users/7938ee225a3f4607a407b1fe5e0a38fa" at bounding box center [862, 258] width 652 height 13
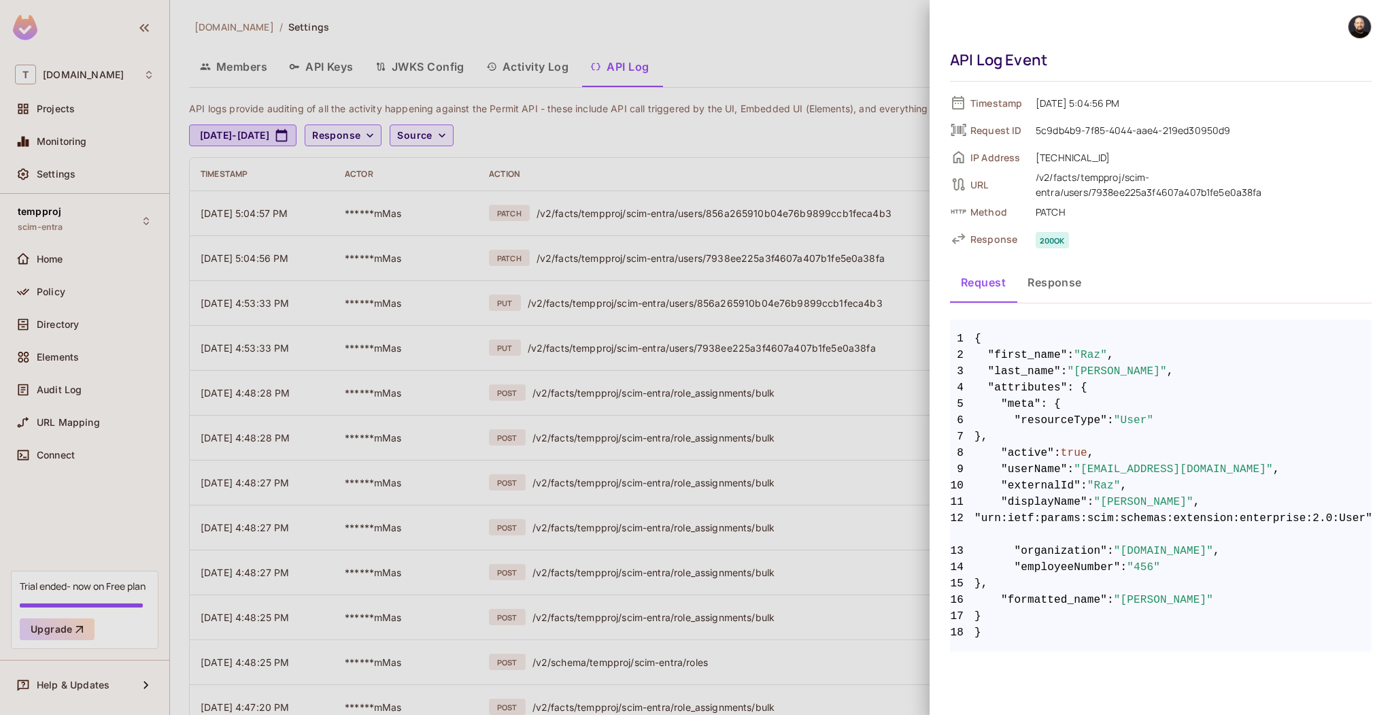
click at [1045, 281] on button "Response" at bounding box center [1054, 282] width 76 height 34
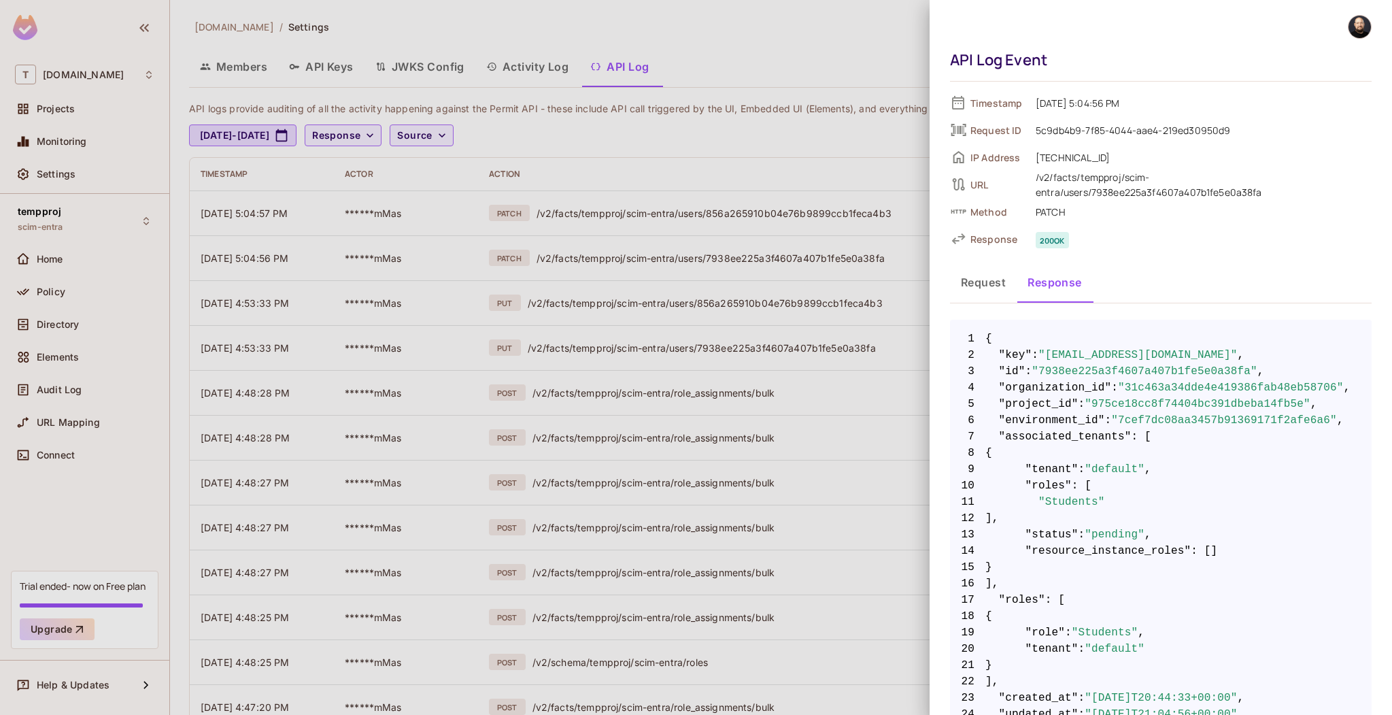
click at [994, 279] on button "Request" at bounding box center [983, 282] width 67 height 34
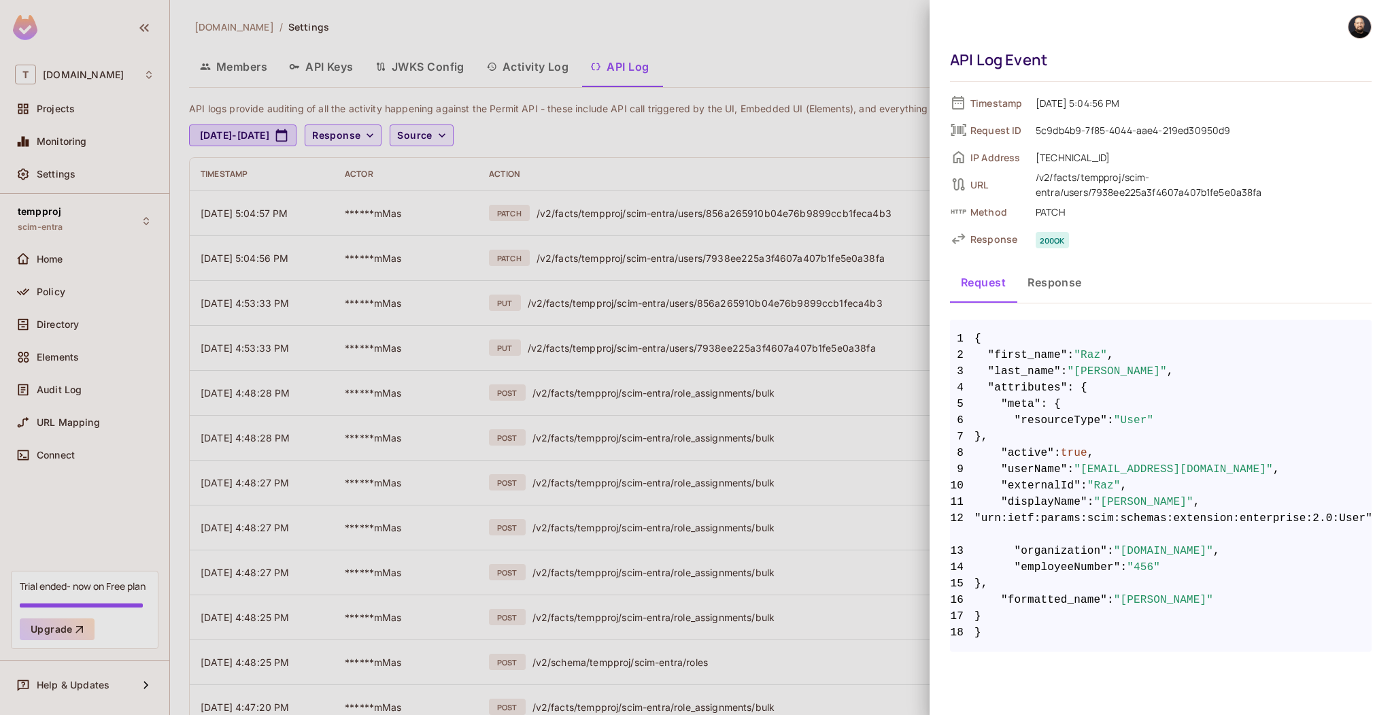
click at [744, 109] on div at bounding box center [696, 357] width 1392 height 715
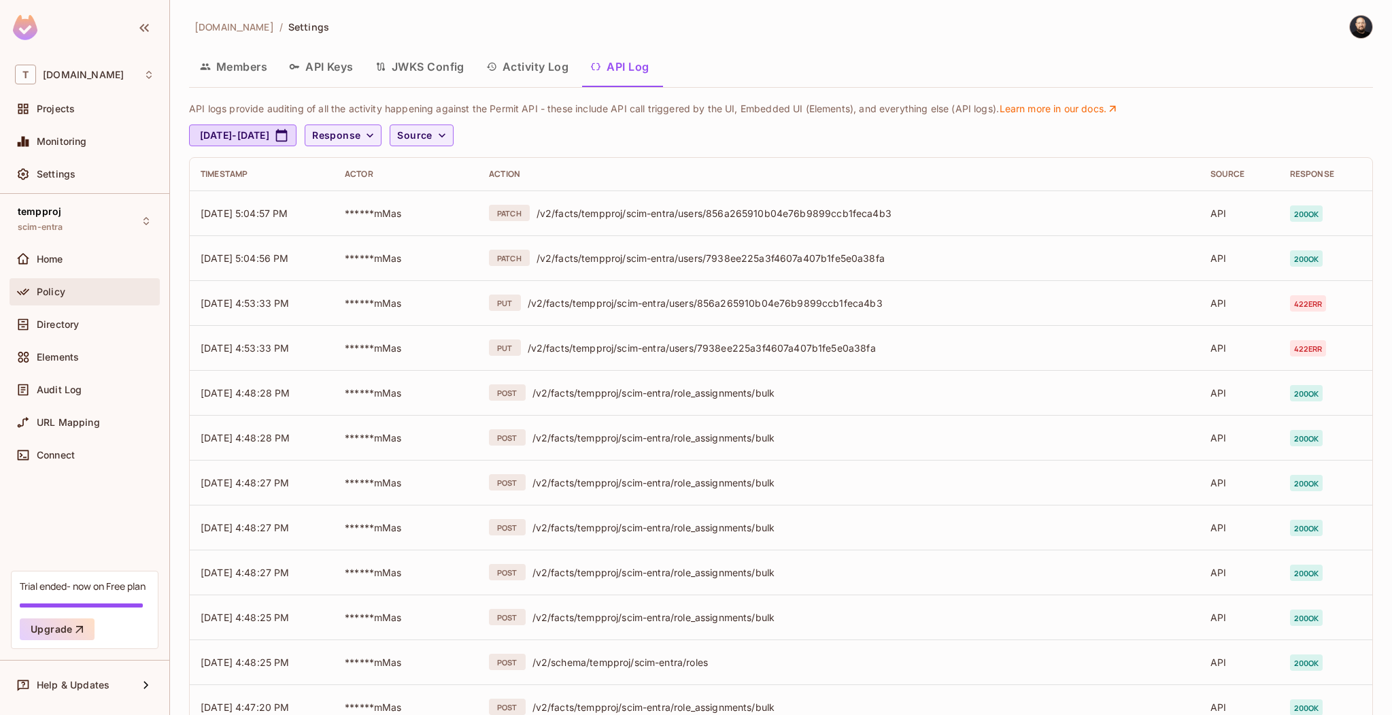
click at [103, 299] on div "Policy" at bounding box center [84, 291] width 139 height 16
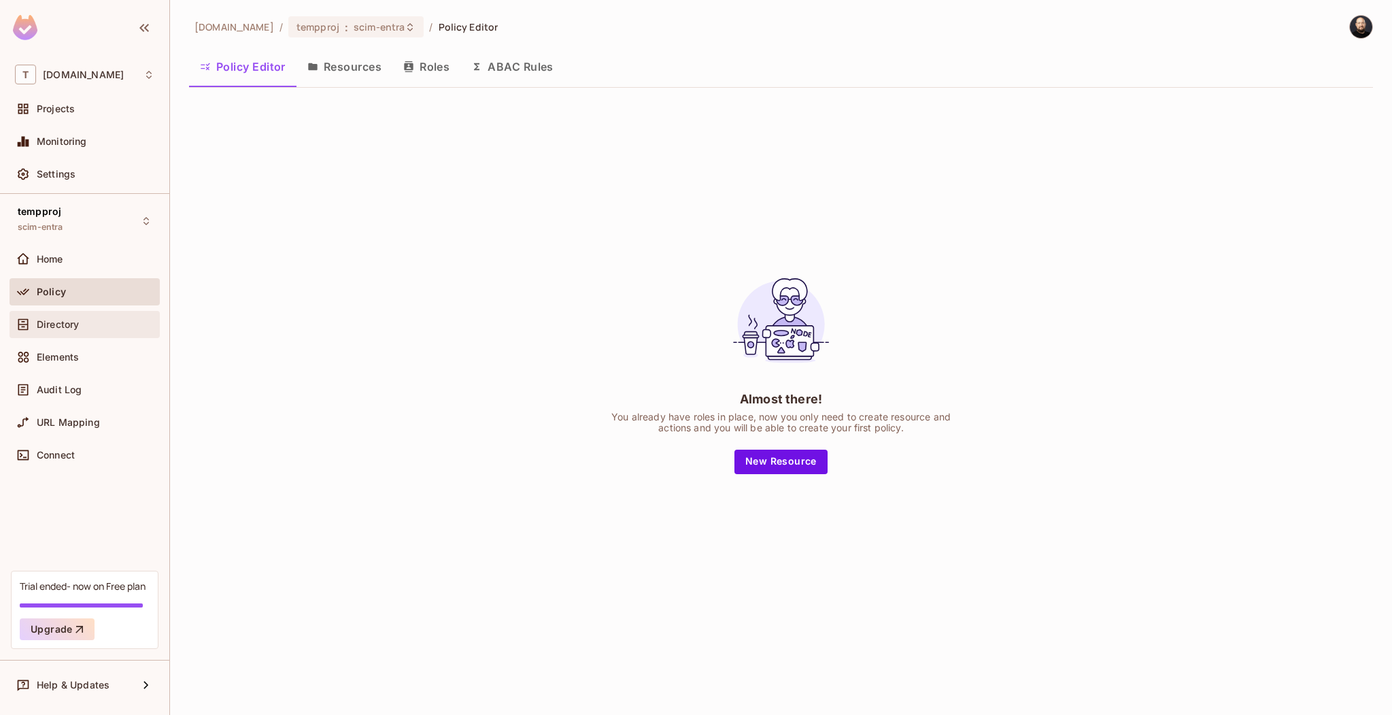
click at [96, 324] on div "Directory" at bounding box center [96, 324] width 118 height 11
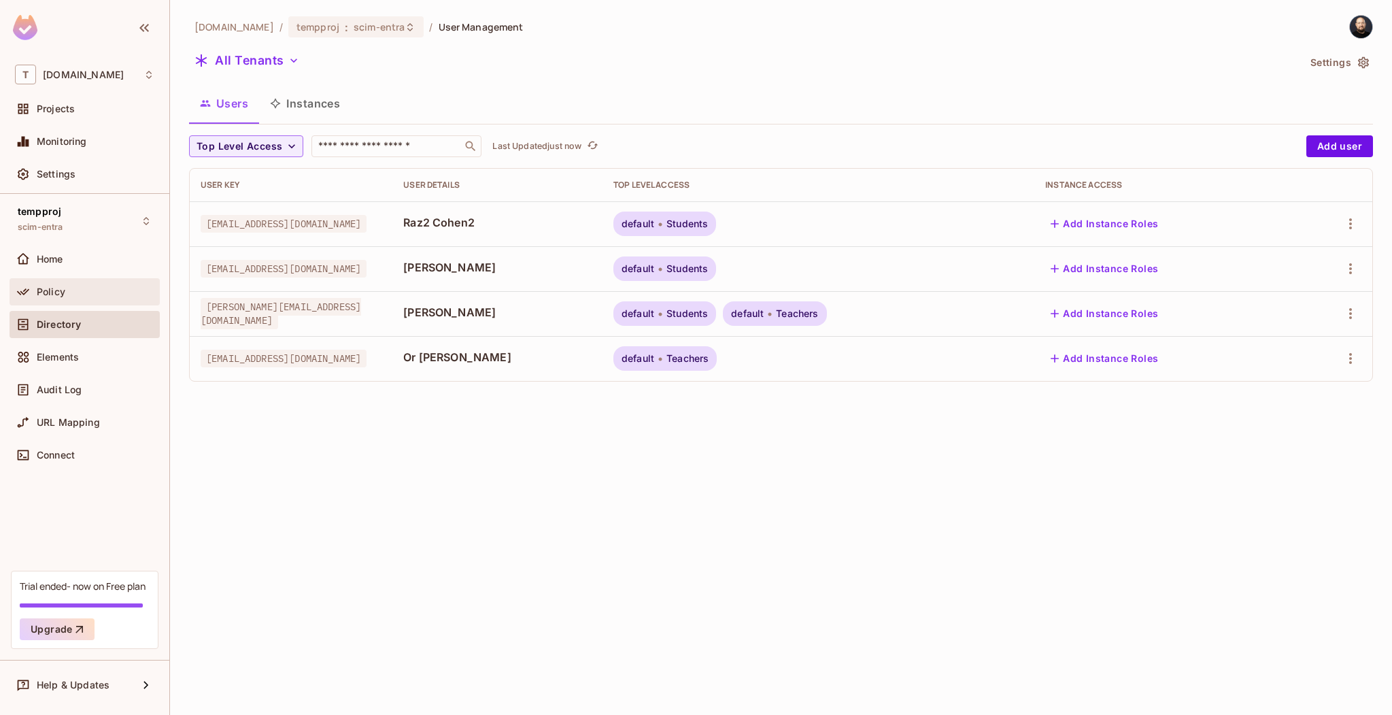
click at [82, 290] on div "Policy" at bounding box center [96, 291] width 118 height 11
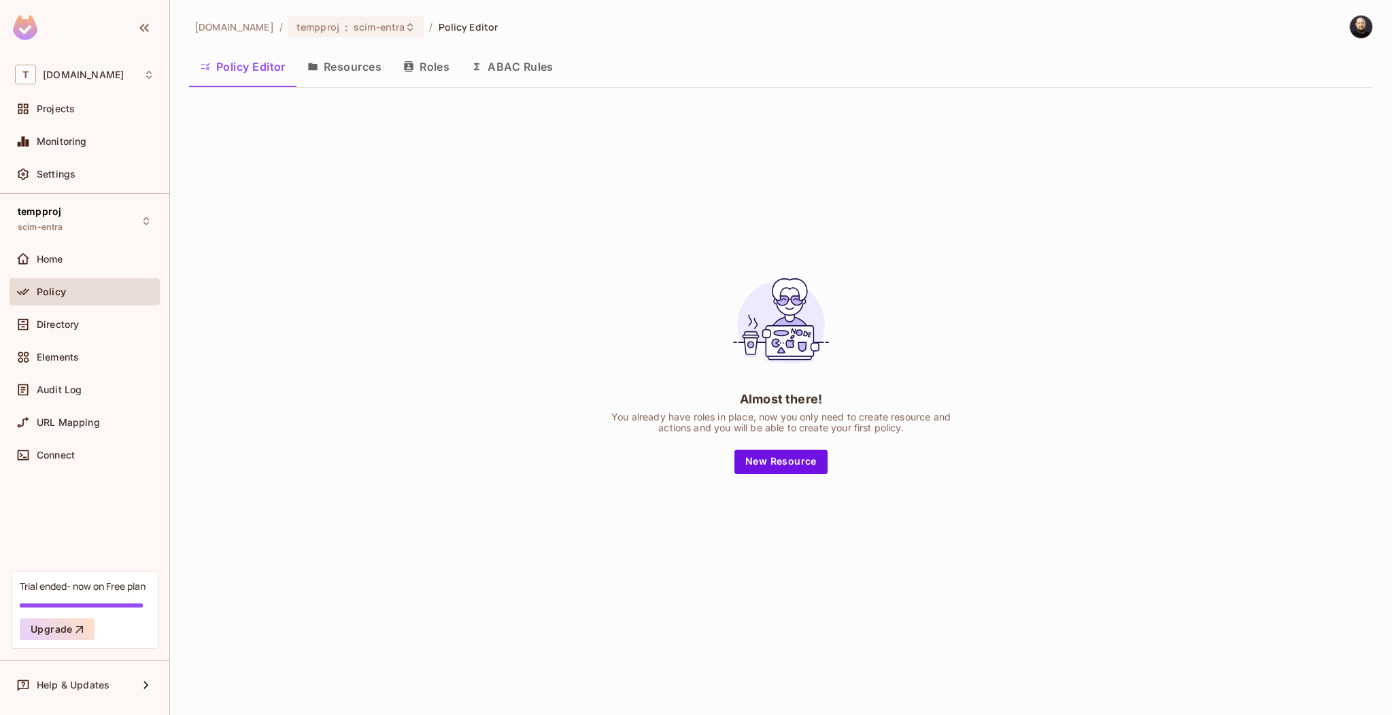
click at [446, 63] on button "Roles" at bounding box center [426, 67] width 68 height 34
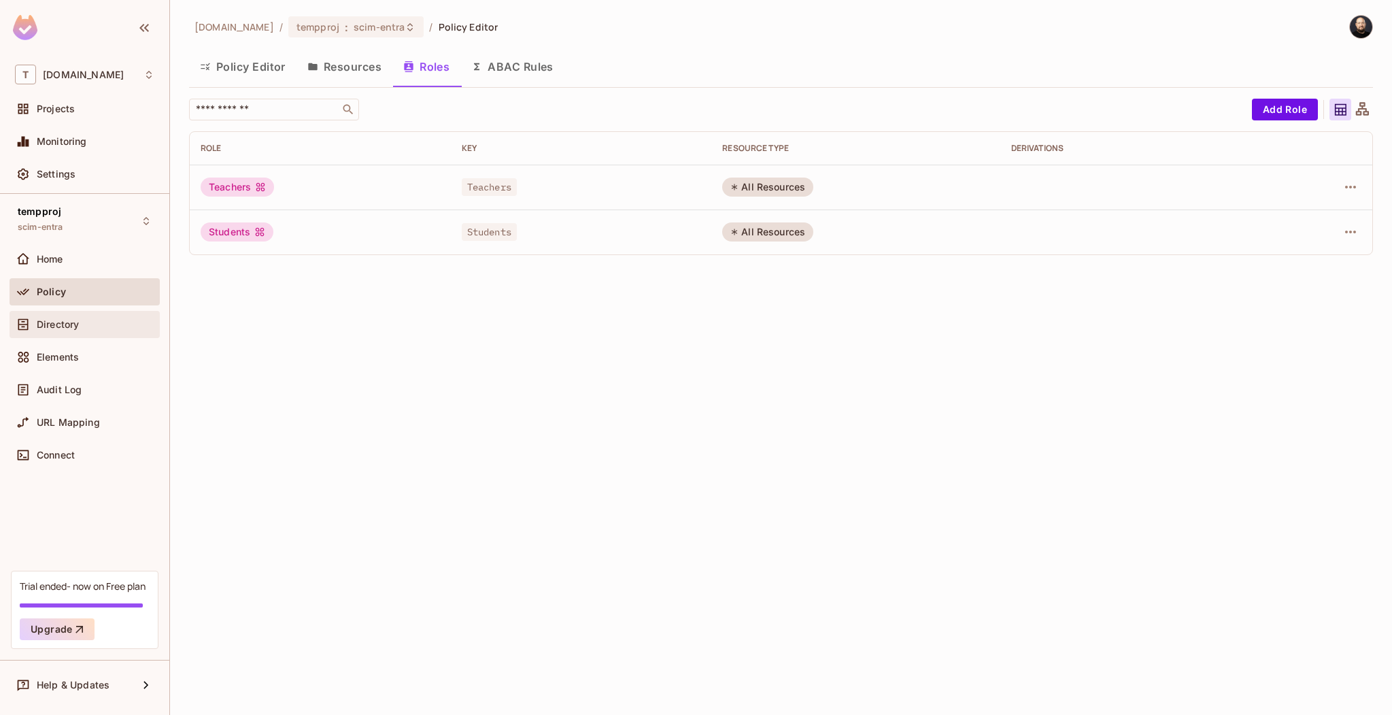
click at [84, 322] on div "Directory" at bounding box center [96, 324] width 118 height 11
